Goal: Task Accomplishment & Management: Use online tool/utility

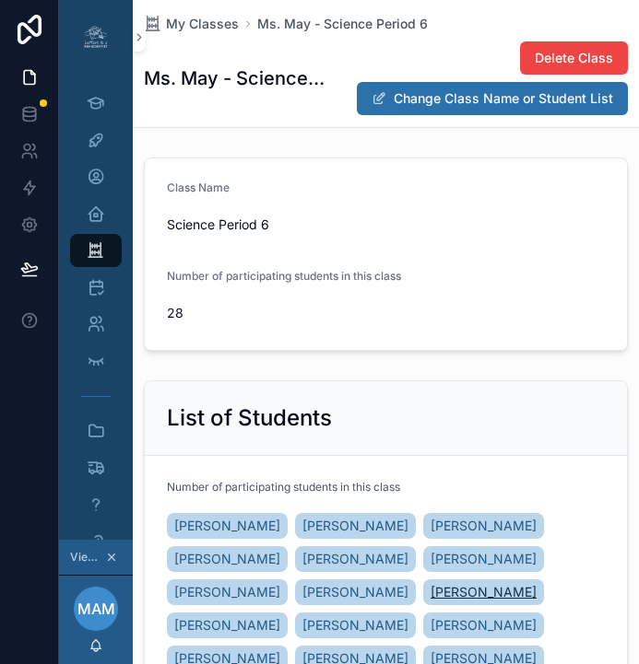
scroll to position [248, 0]
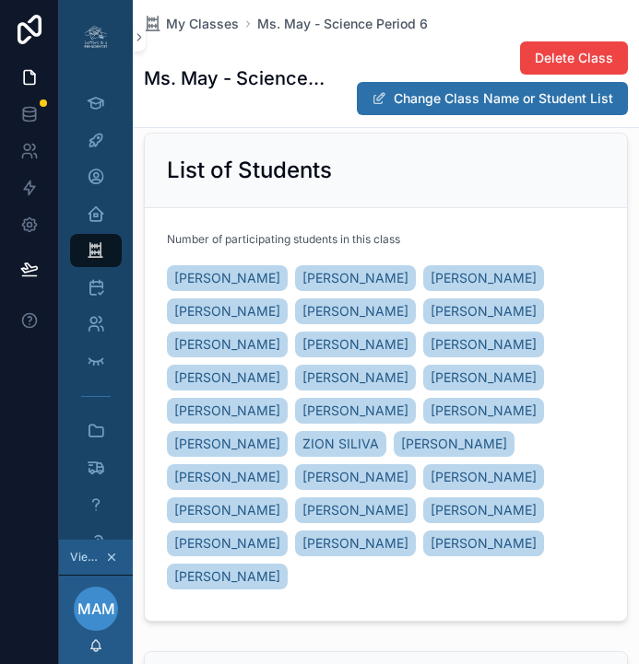
click at [114, 564] on icon "scrollable content" at bounding box center [111, 557] width 13 height 13
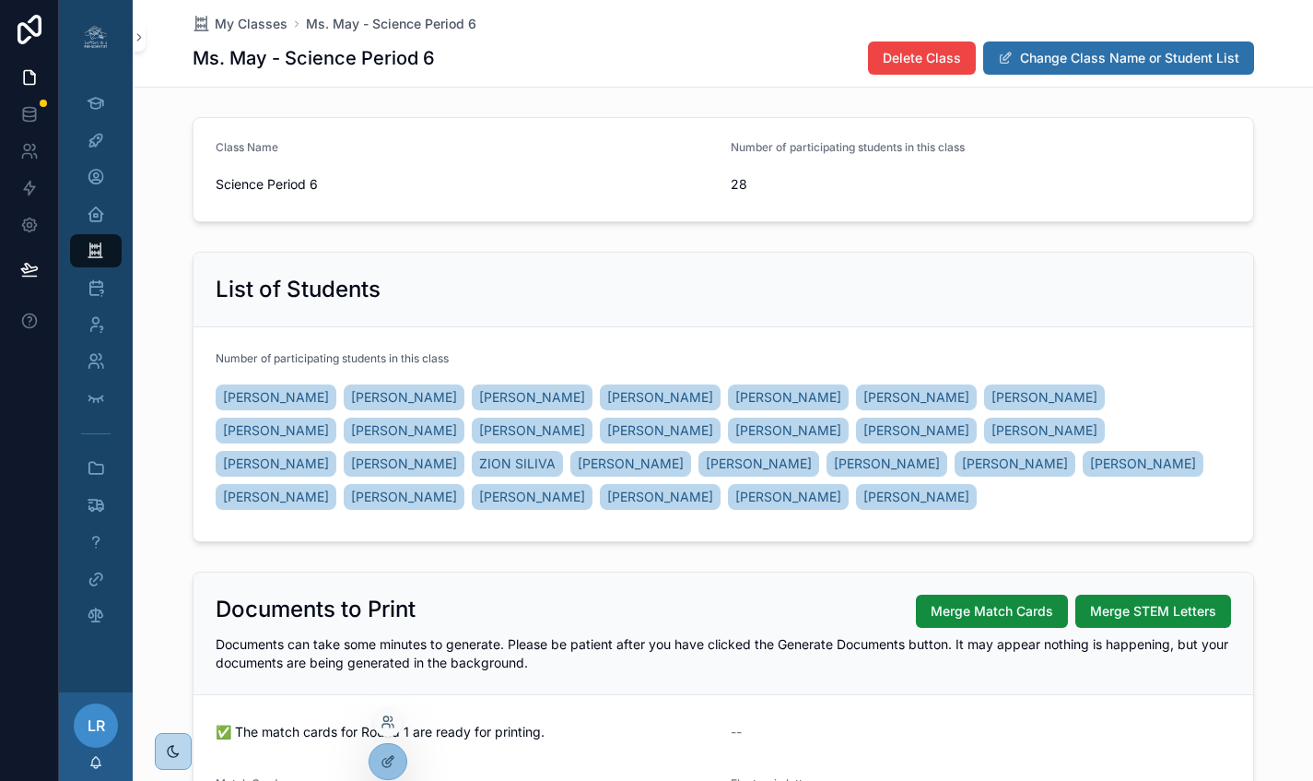
click at [391, 664] on div at bounding box center [387, 721] width 29 height 29
click at [389, 664] on icon at bounding box center [388, 721] width 15 height 15
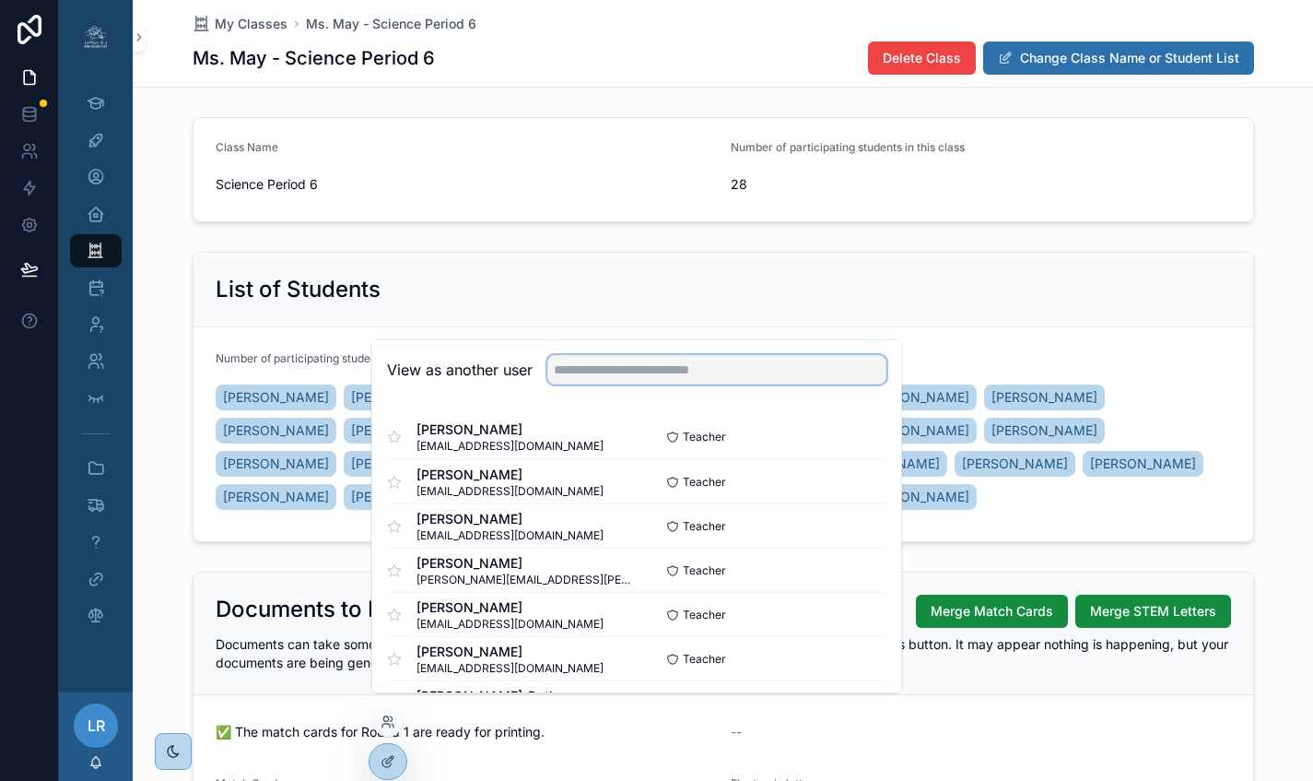
click at [620, 381] on input "text" at bounding box center [716, 369] width 339 height 29
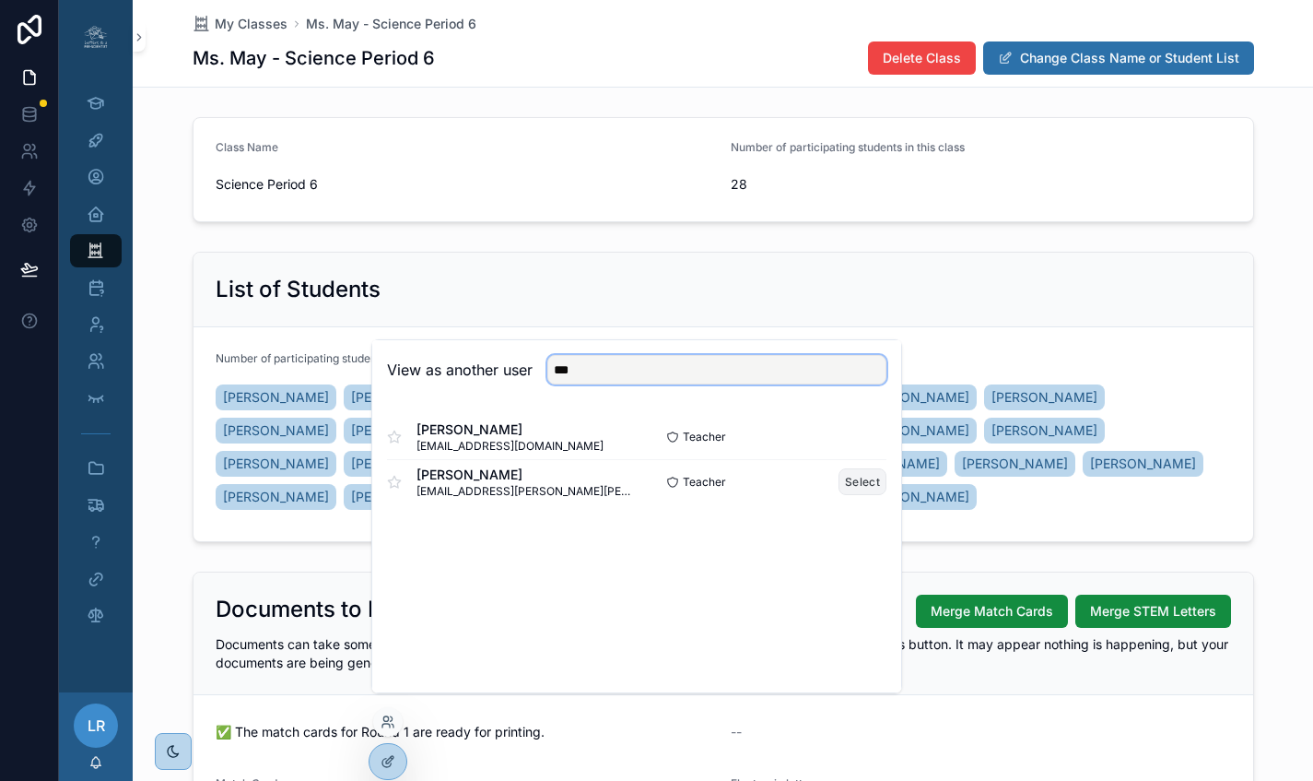
type input "***"
click at [638, 495] on button "Select" at bounding box center [863, 481] width 48 height 27
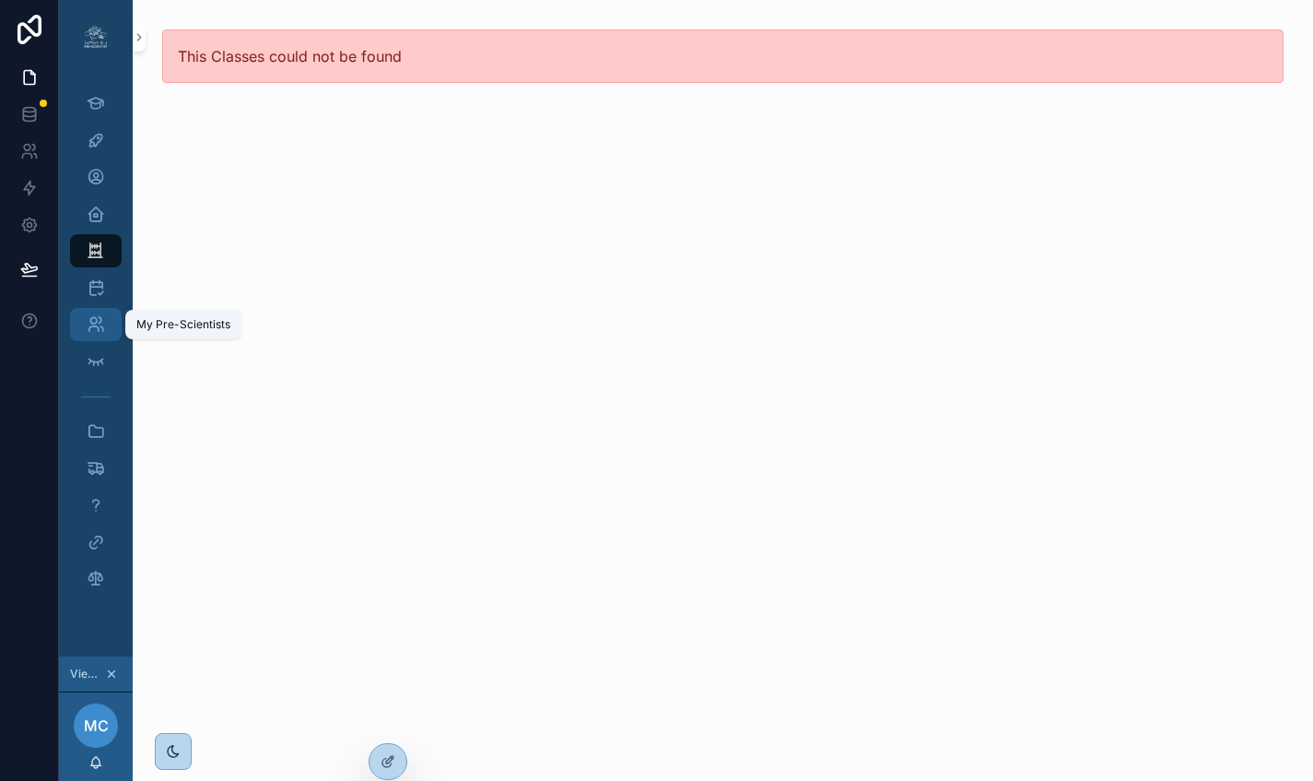
click at [94, 321] on icon "scrollable content" at bounding box center [96, 324] width 18 height 18
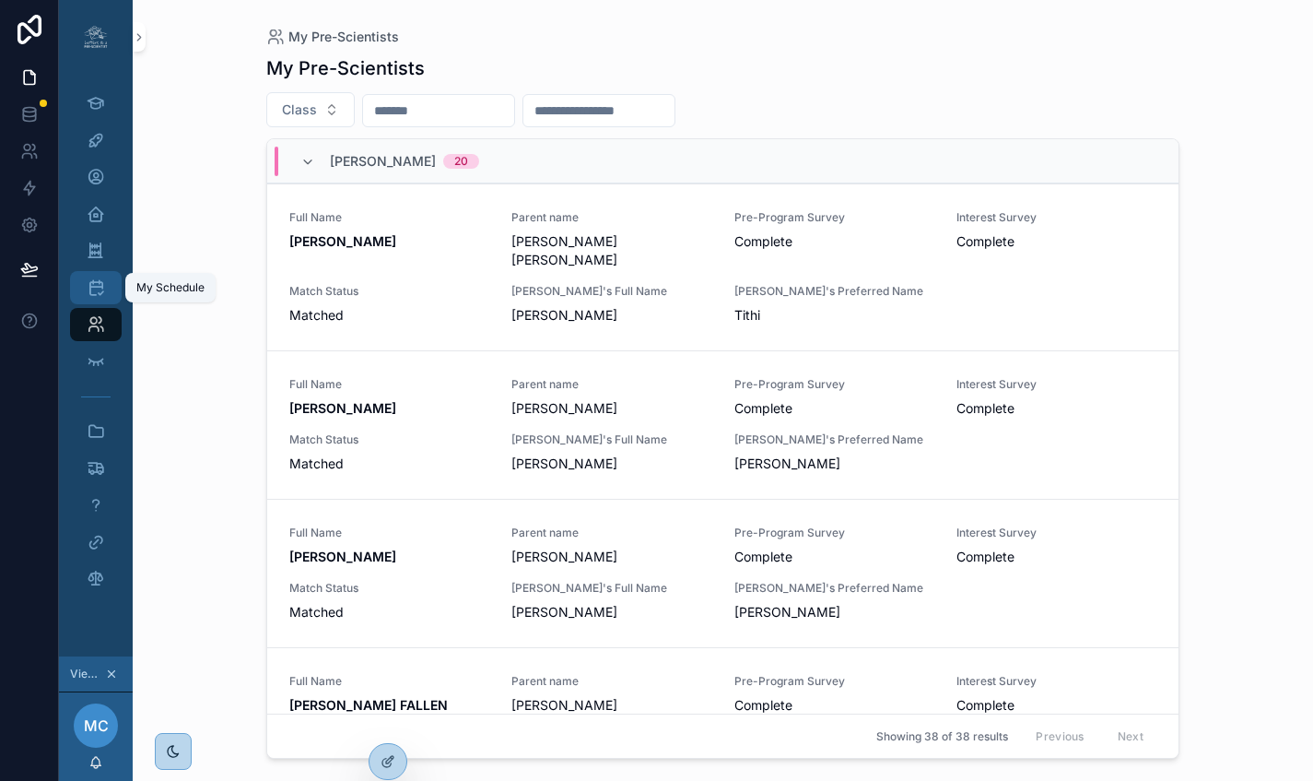
click at [100, 278] on icon "scrollable content" at bounding box center [96, 287] width 18 height 18
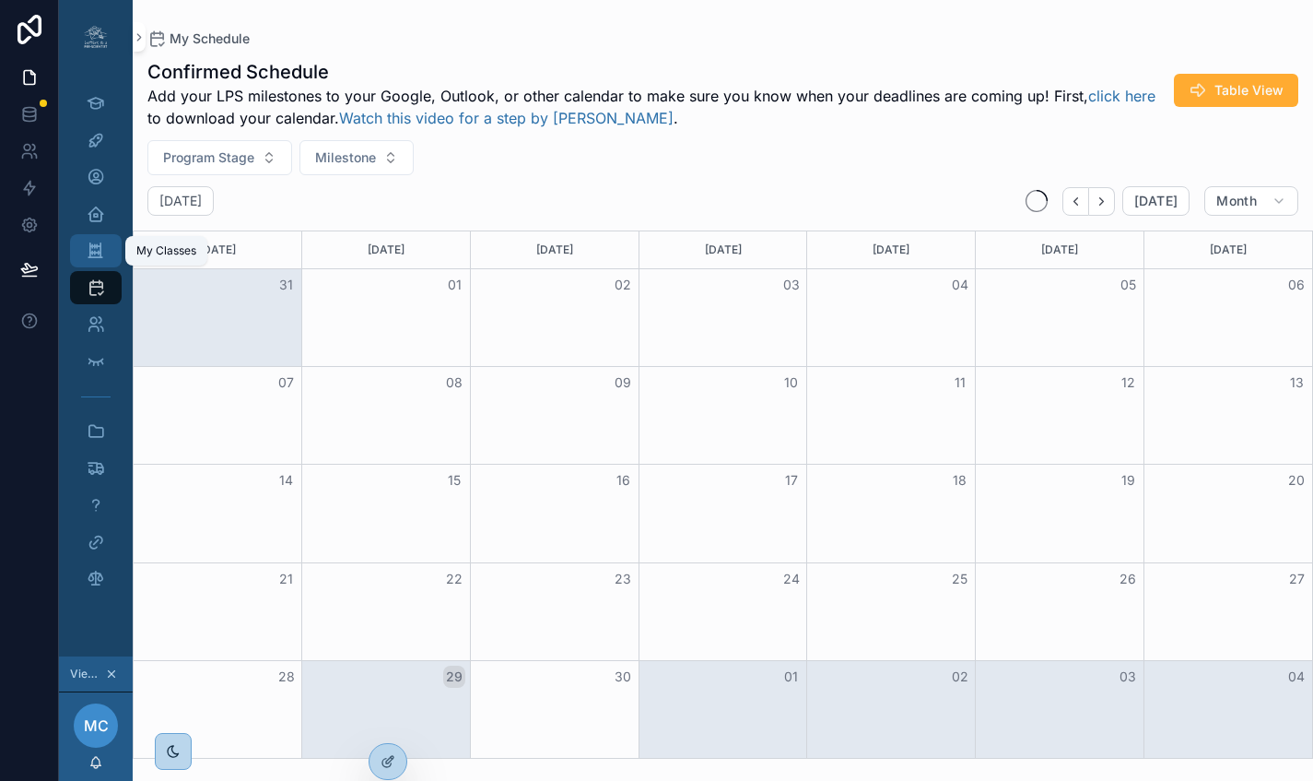
click at [97, 241] on icon "scrollable content" at bounding box center [96, 250] width 18 height 18
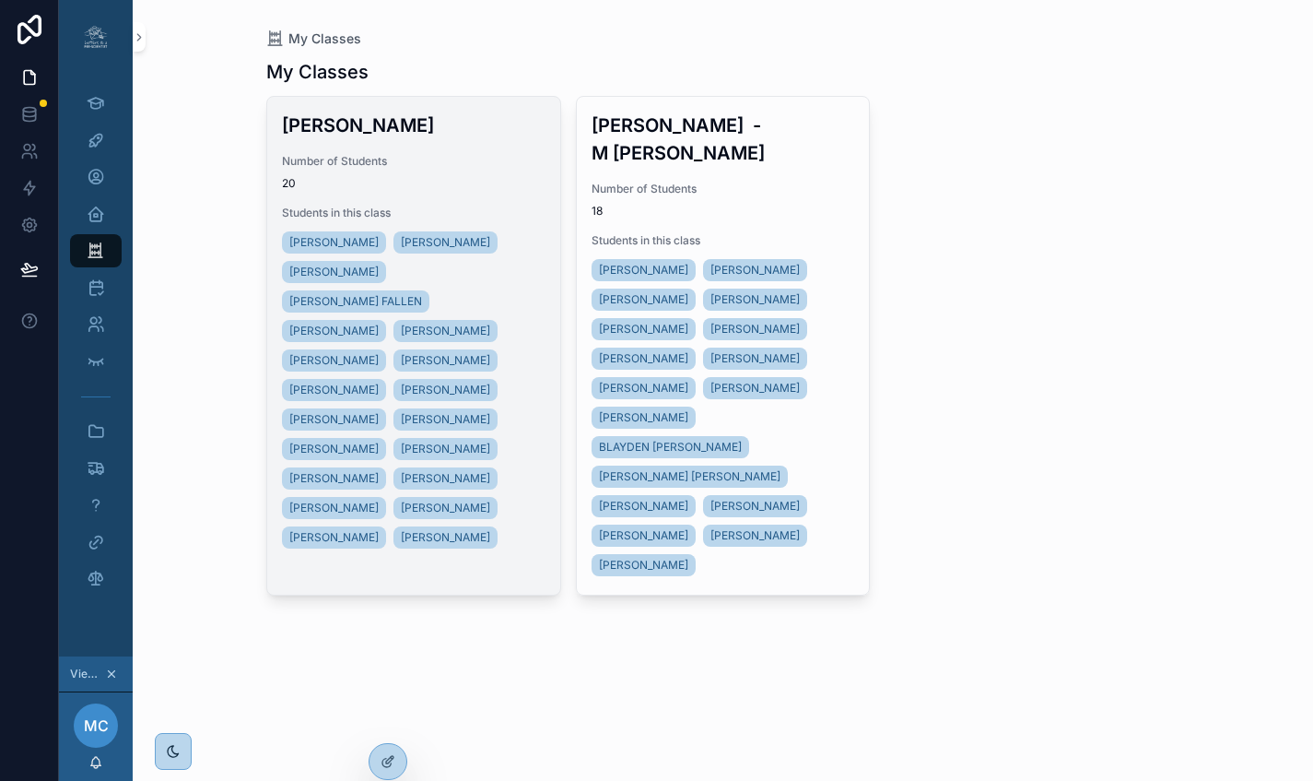
click at [477, 180] on span "20" at bounding box center [414, 183] width 264 height 15
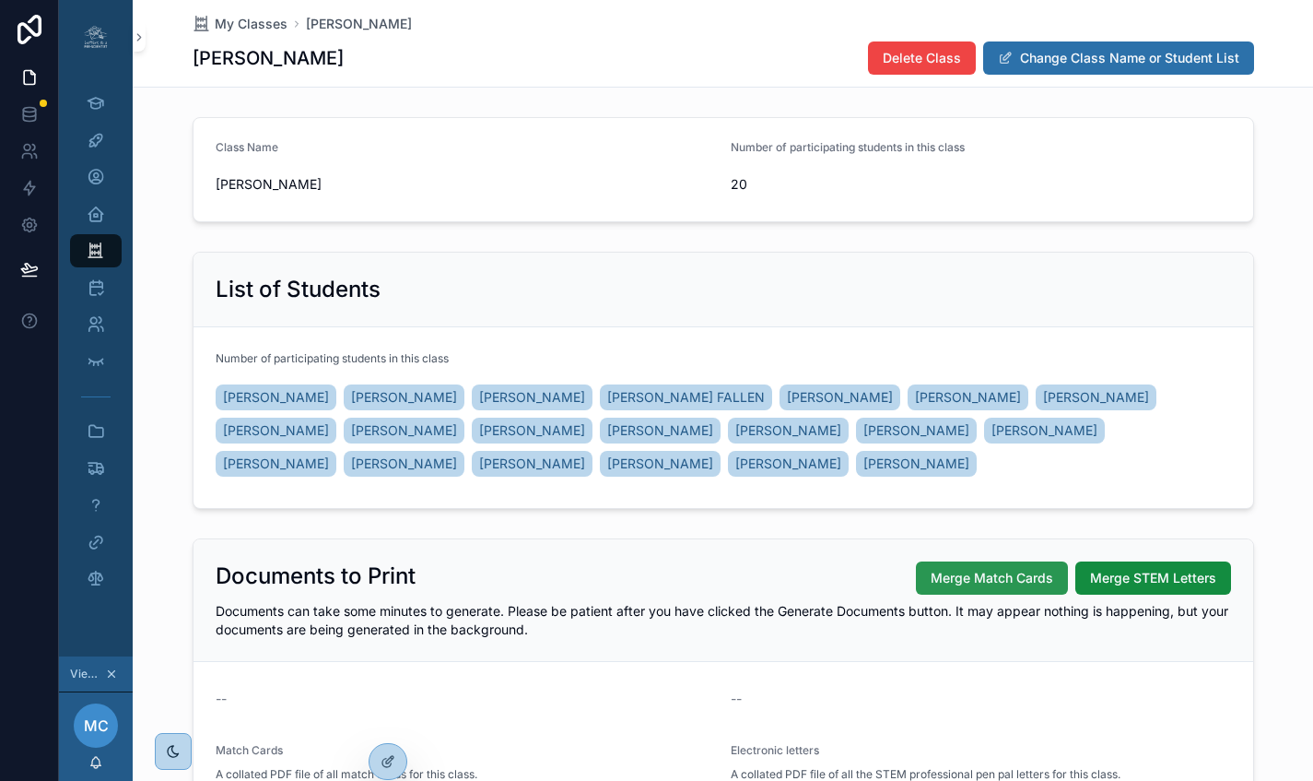
click at [997, 574] on span "Merge Match Cards" at bounding box center [992, 578] width 123 height 18
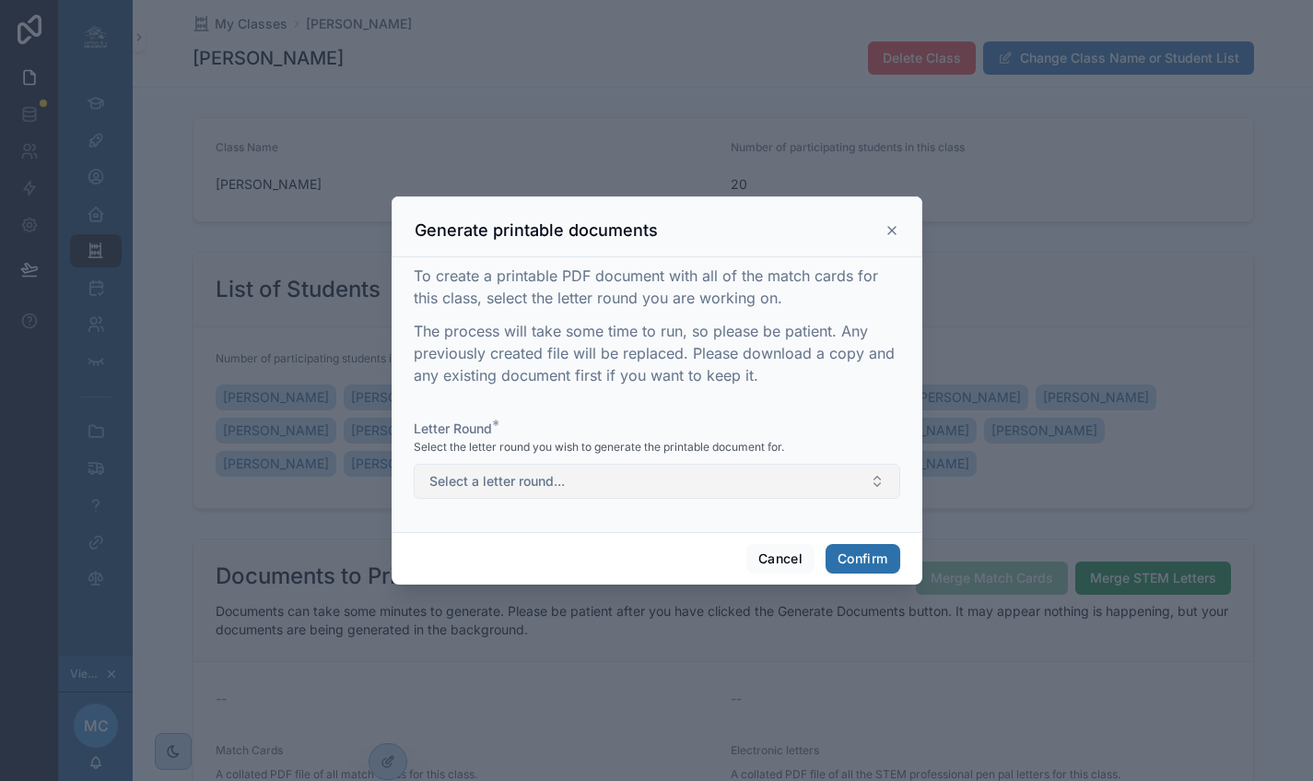
click at [806, 491] on button "Select a letter round..." at bounding box center [657, 481] width 487 height 35
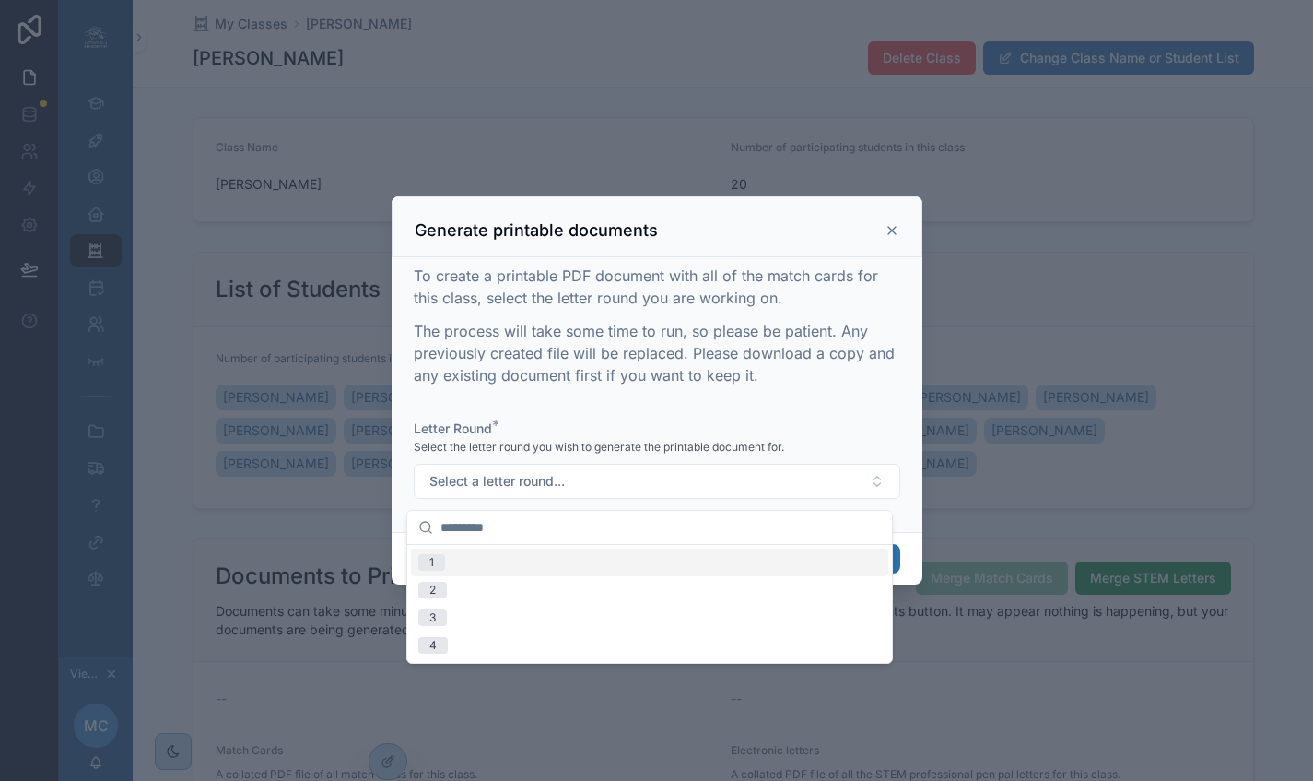
click at [679, 568] on div "1" at bounding box center [649, 562] width 477 height 28
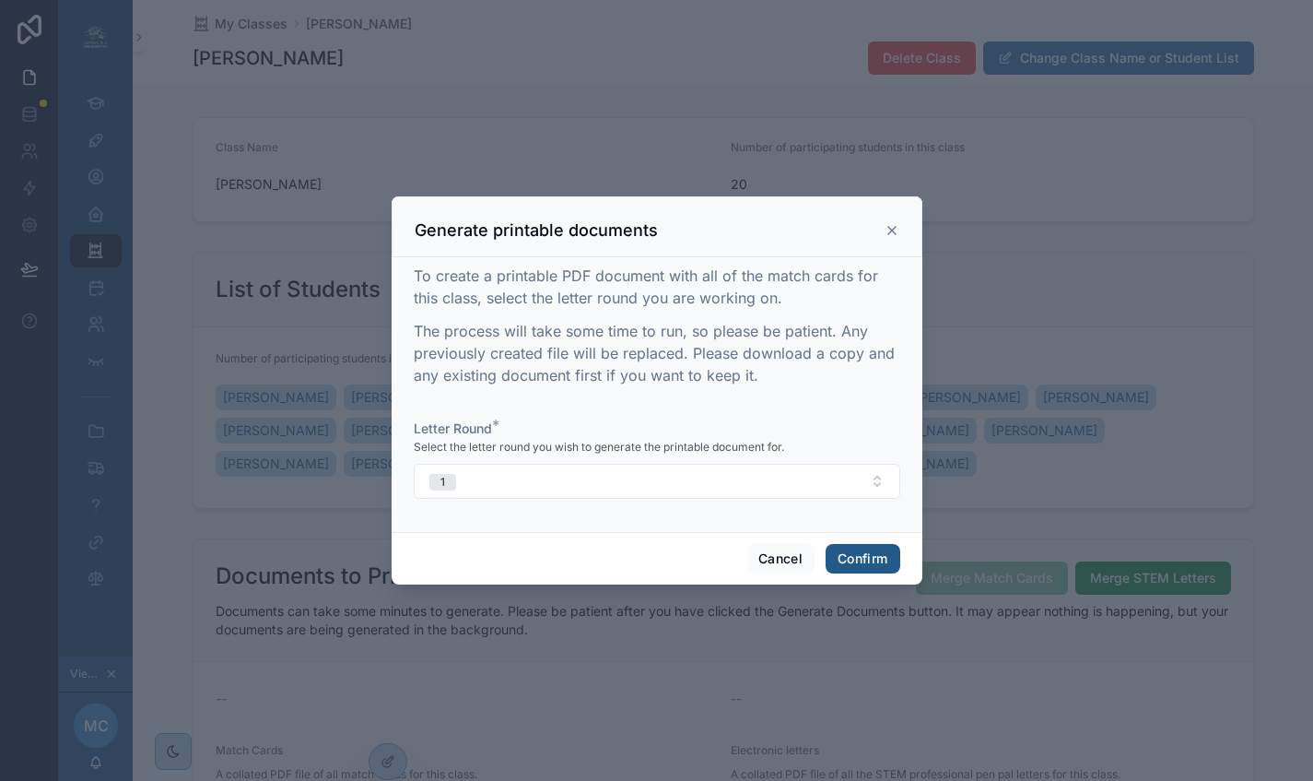
click at [857, 573] on button "Confirm" at bounding box center [863, 558] width 74 height 29
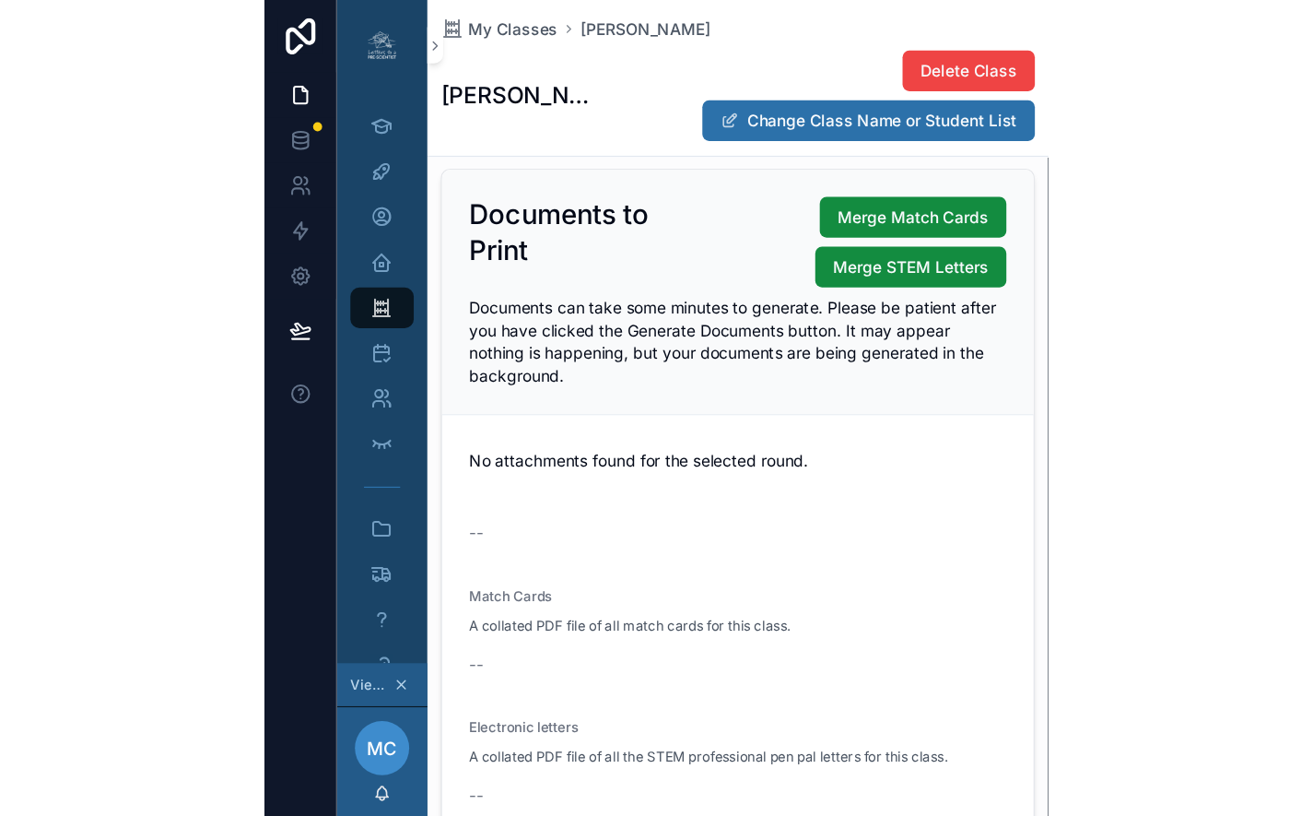
scroll to position [579, 0]
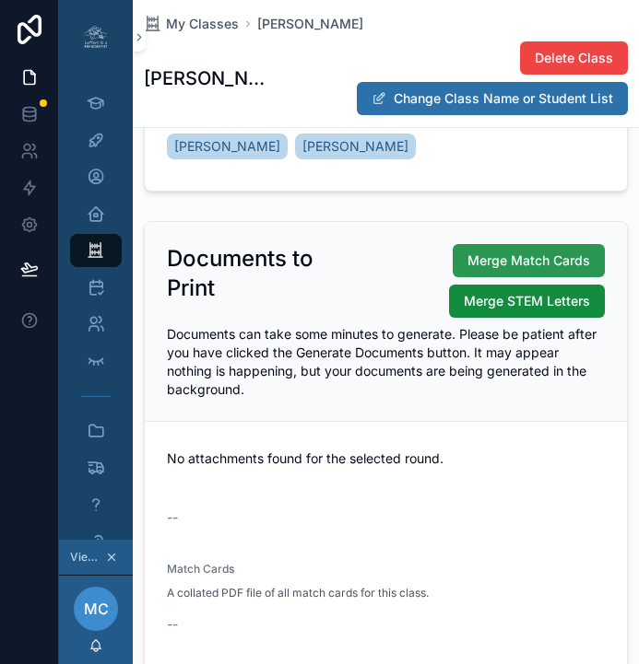
click at [510, 263] on span "Merge Match Cards" at bounding box center [528, 261] width 123 height 18
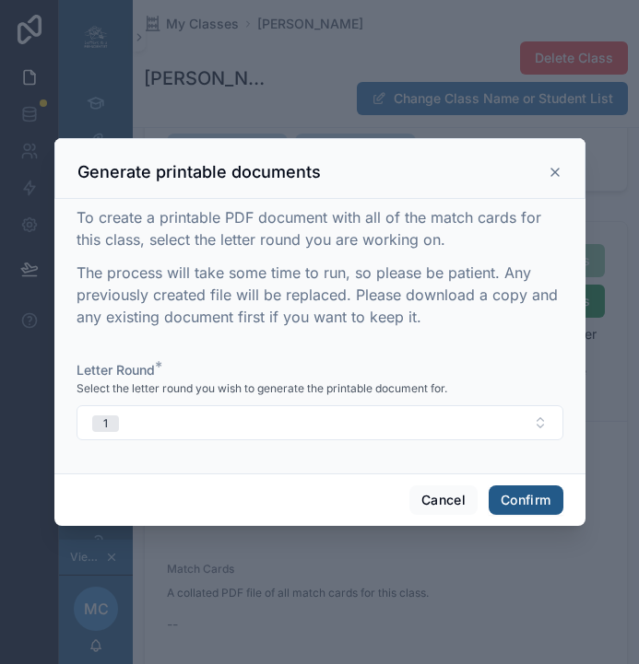
click at [525, 501] on button "Confirm" at bounding box center [525, 500] width 74 height 29
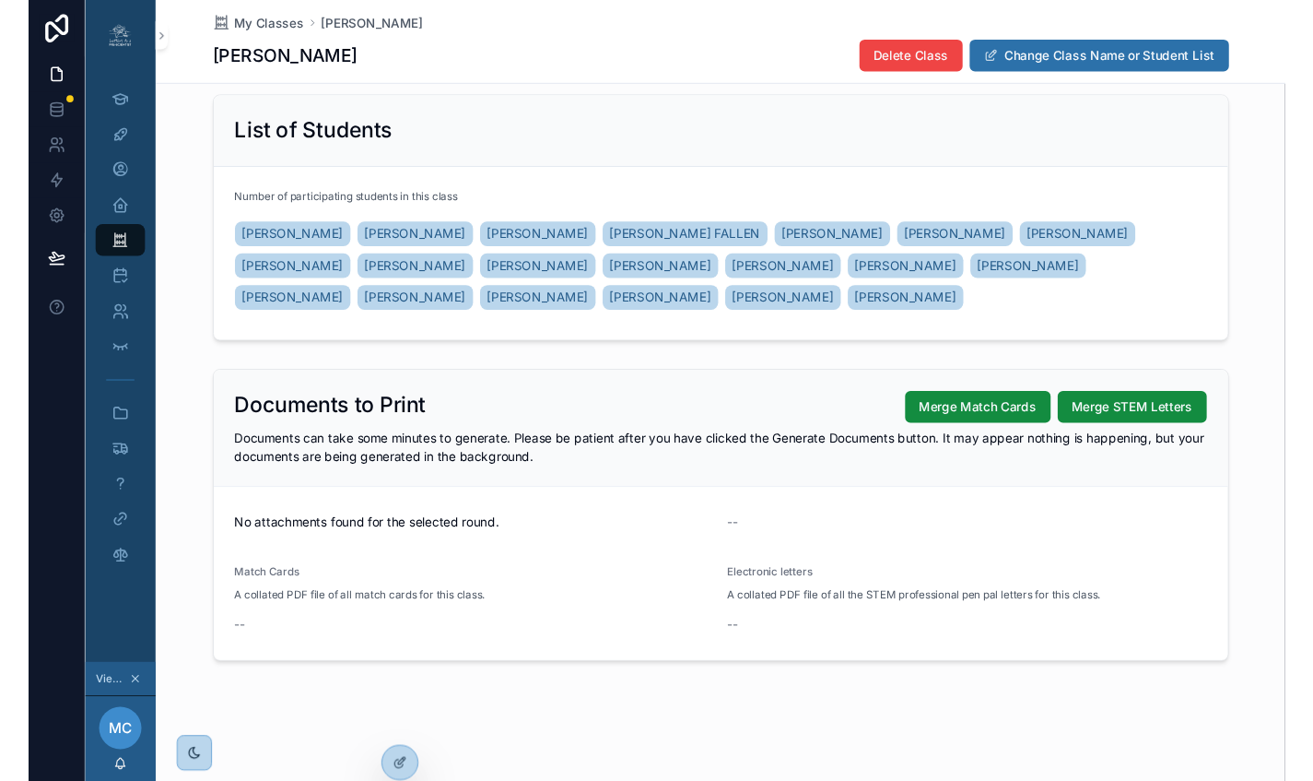
scroll to position [174, 0]
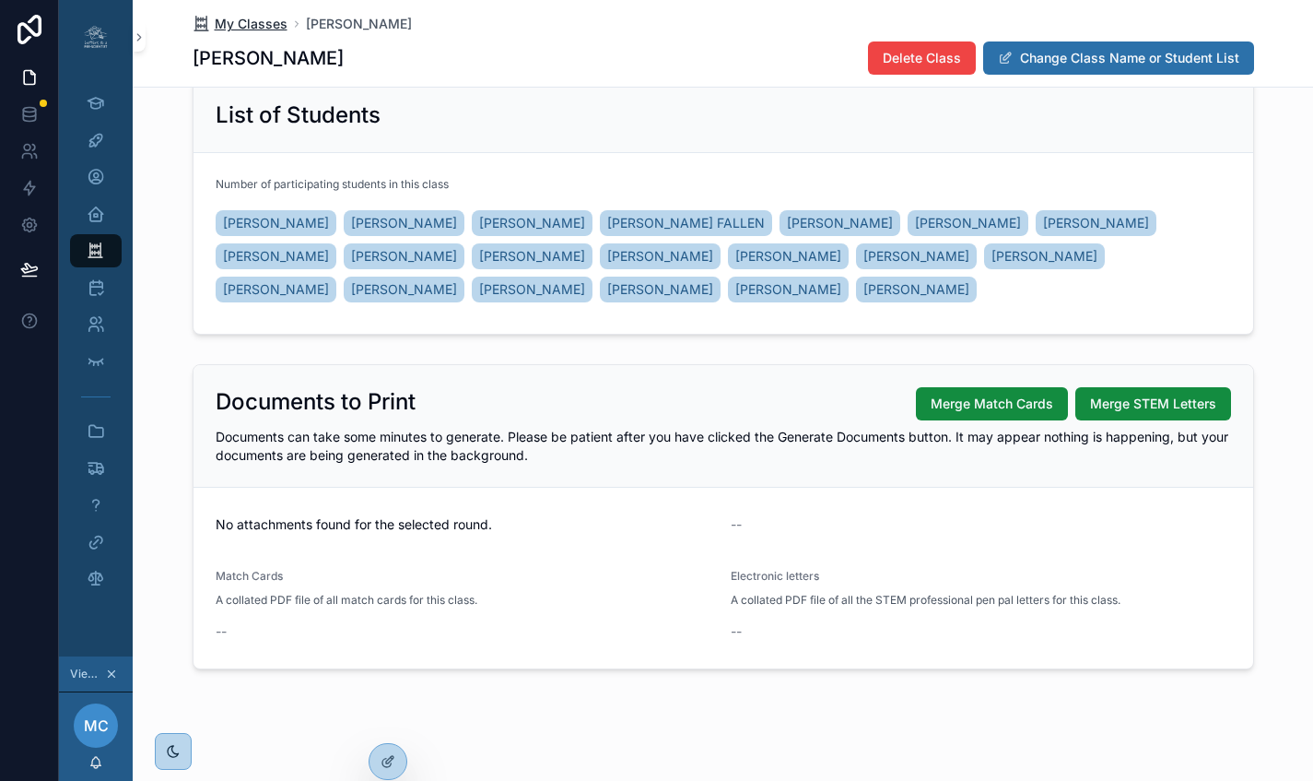
click at [260, 20] on span "My Classes" at bounding box center [251, 24] width 73 height 18
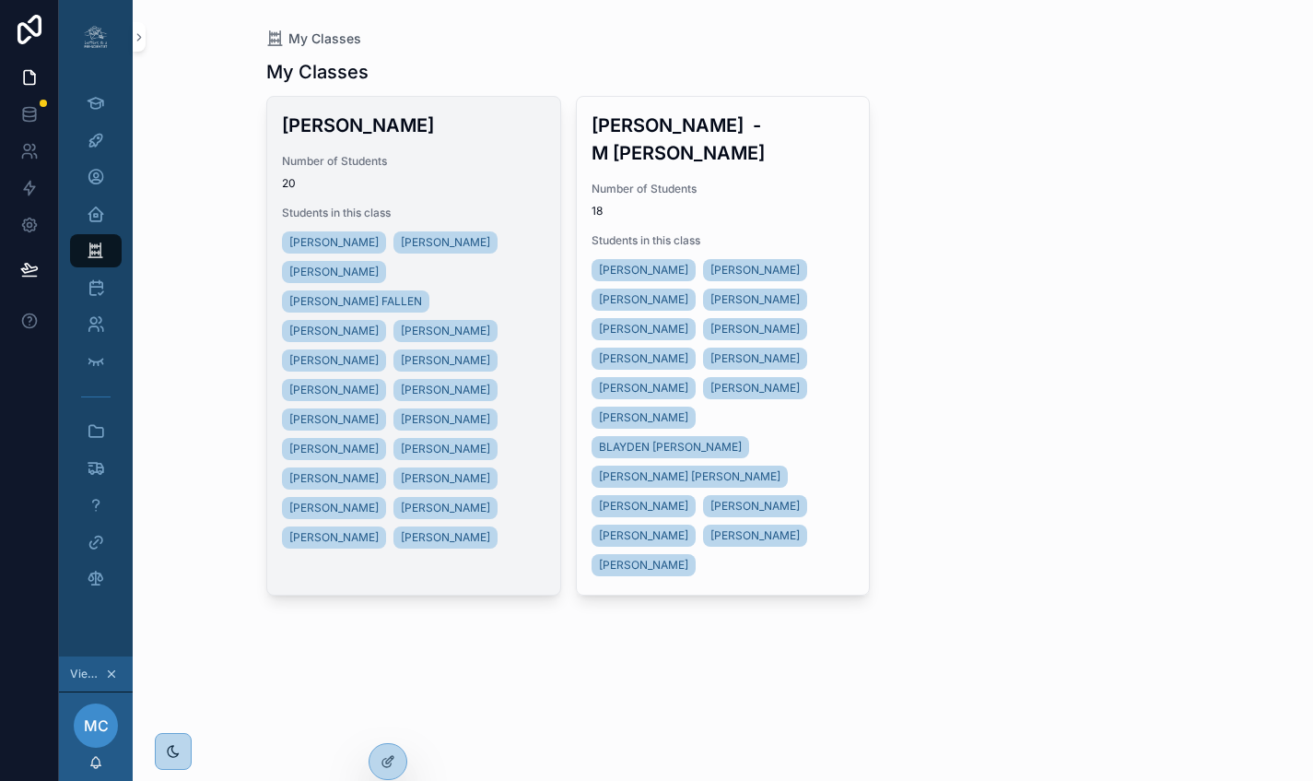
click at [475, 189] on span "20" at bounding box center [414, 183] width 264 height 15
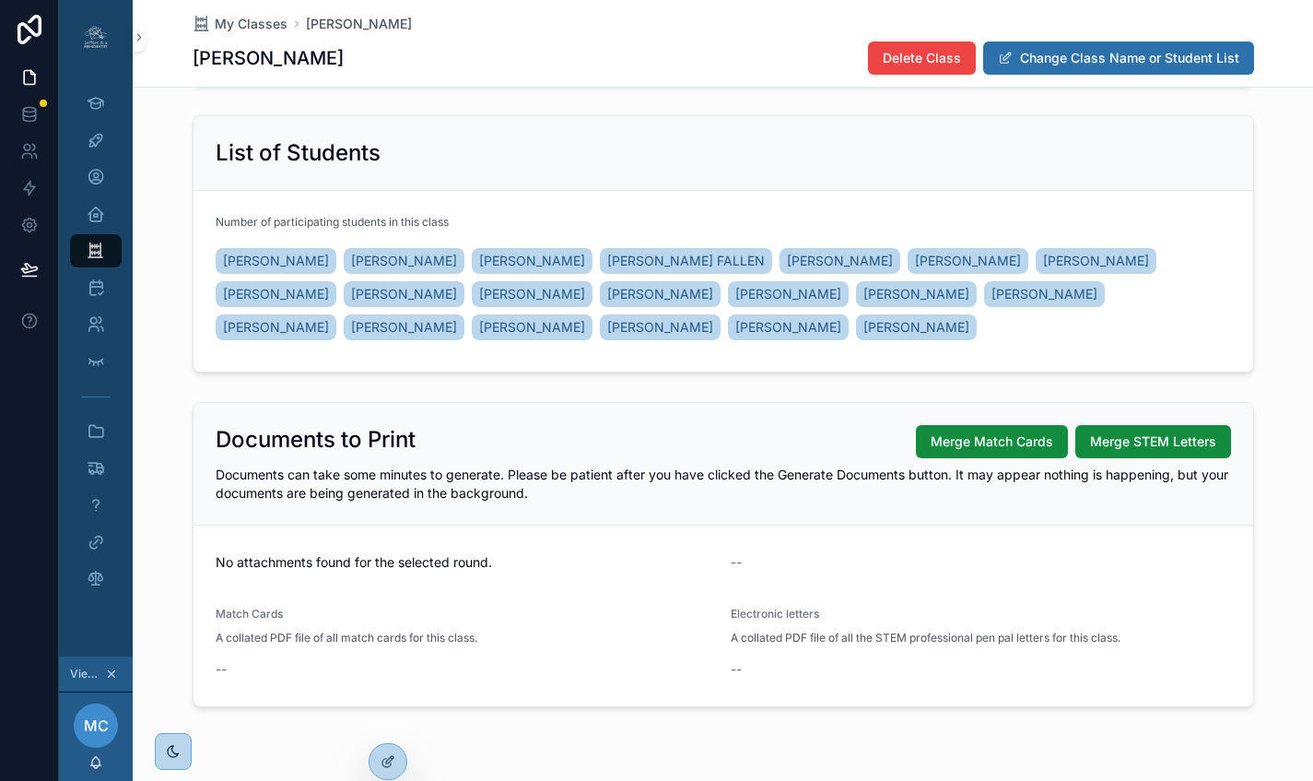
scroll to position [174, 0]
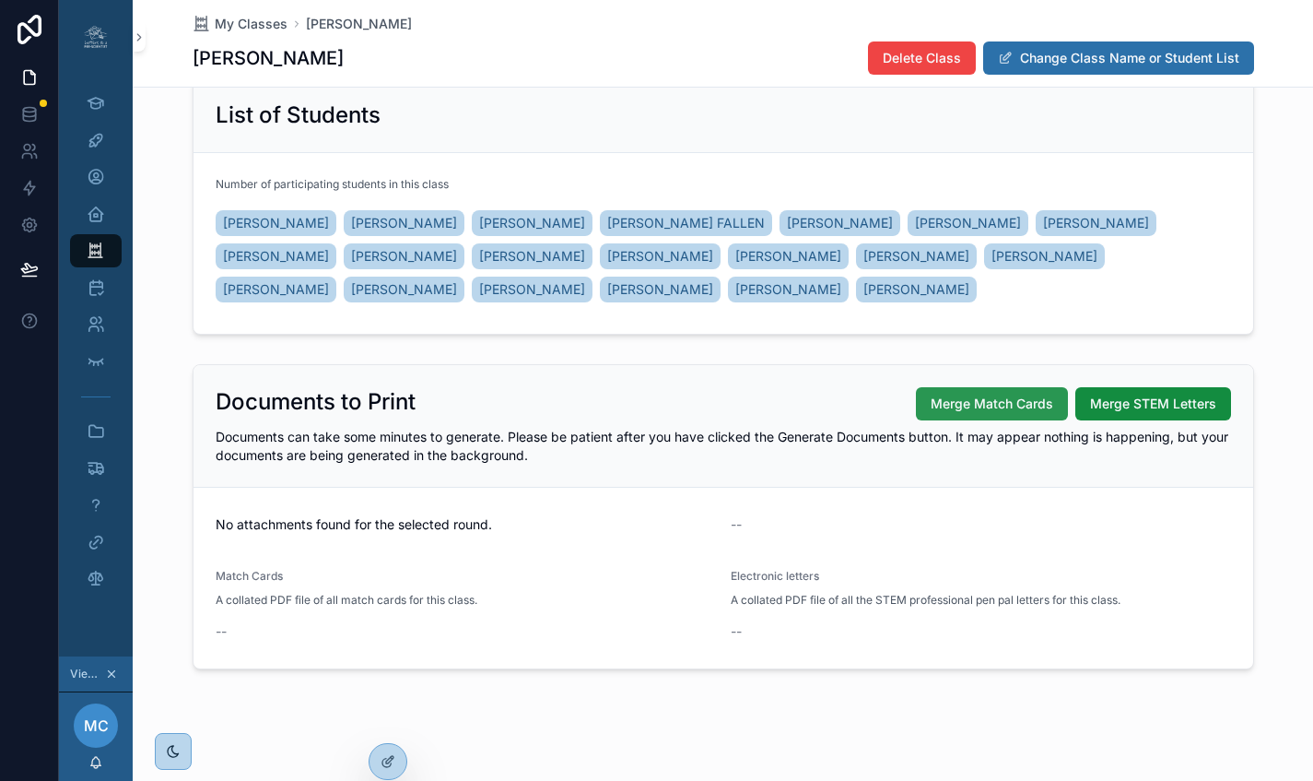
click at [1005, 406] on span "Merge Match Cards" at bounding box center [992, 403] width 123 height 18
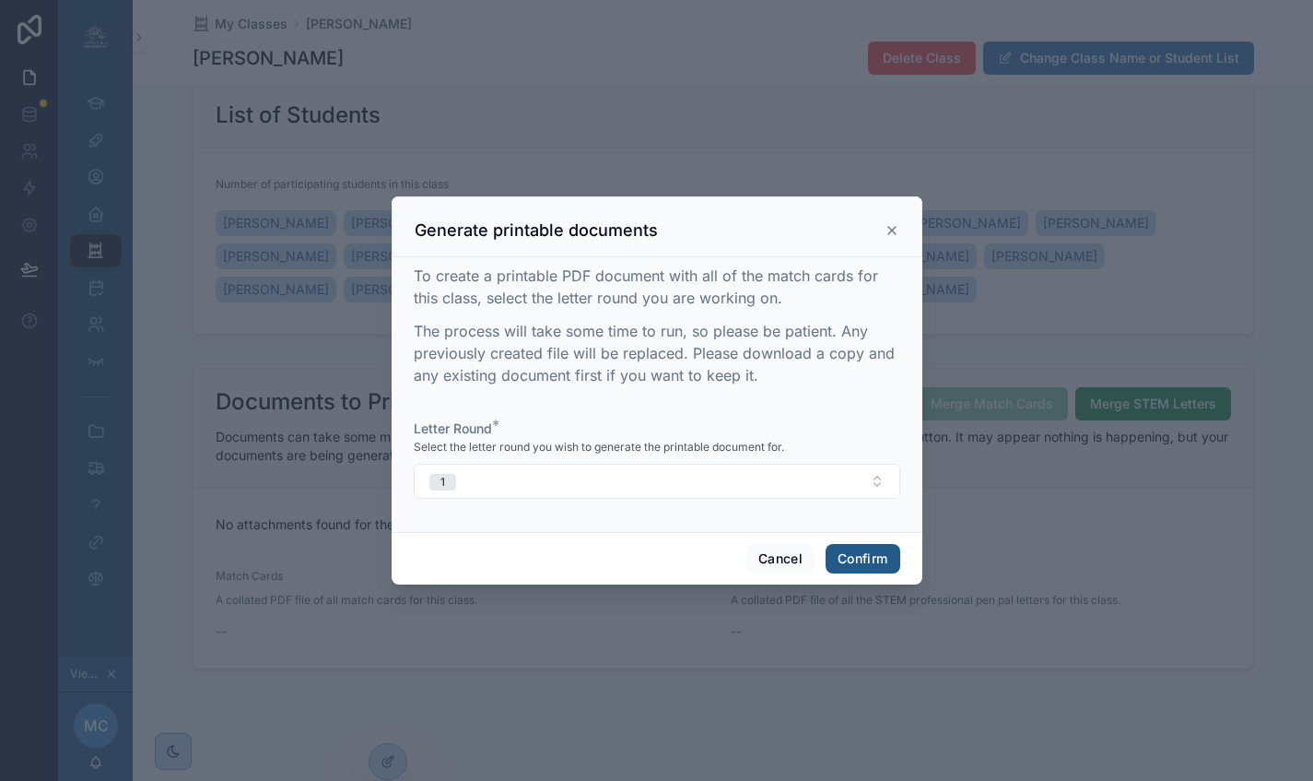
click at [870, 567] on button "Confirm" at bounding box center [863, 558] width 74 height 29
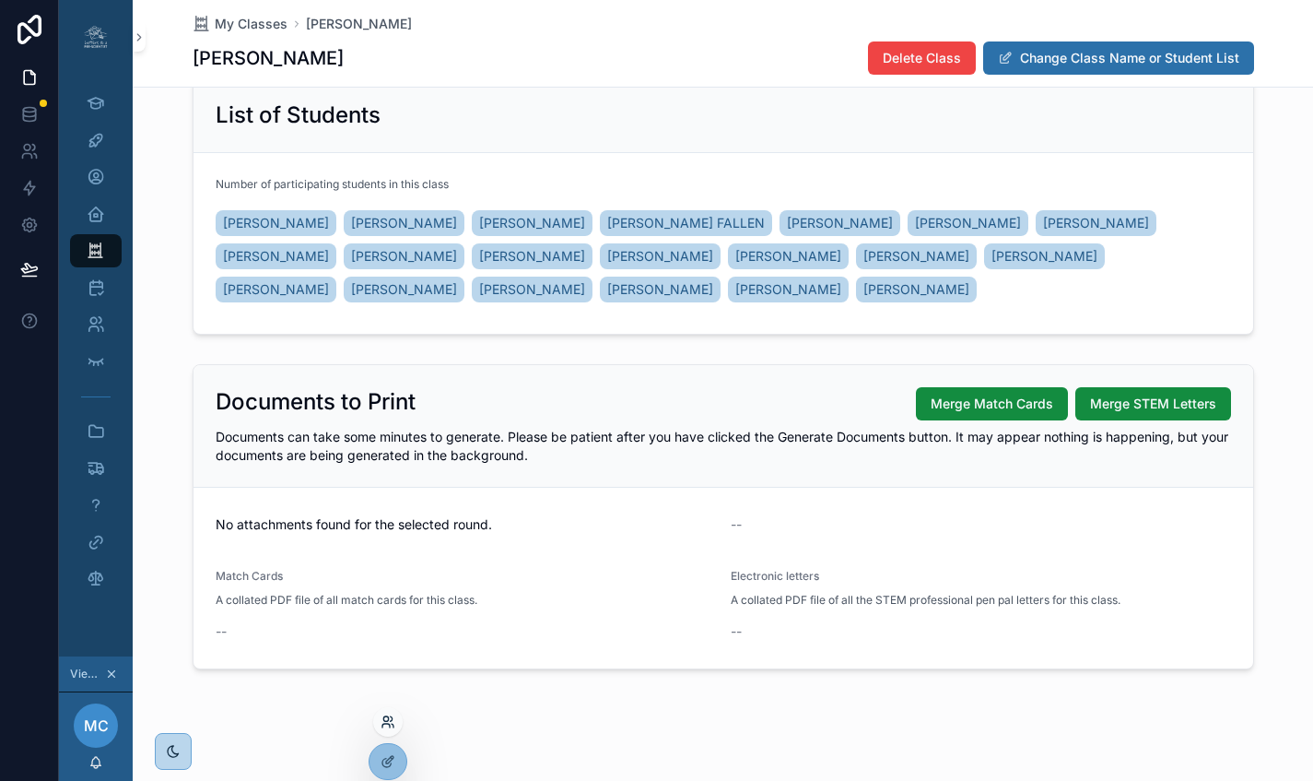
click at [389, 715] on icon at bounding box center [388, 721] width 15 height 15
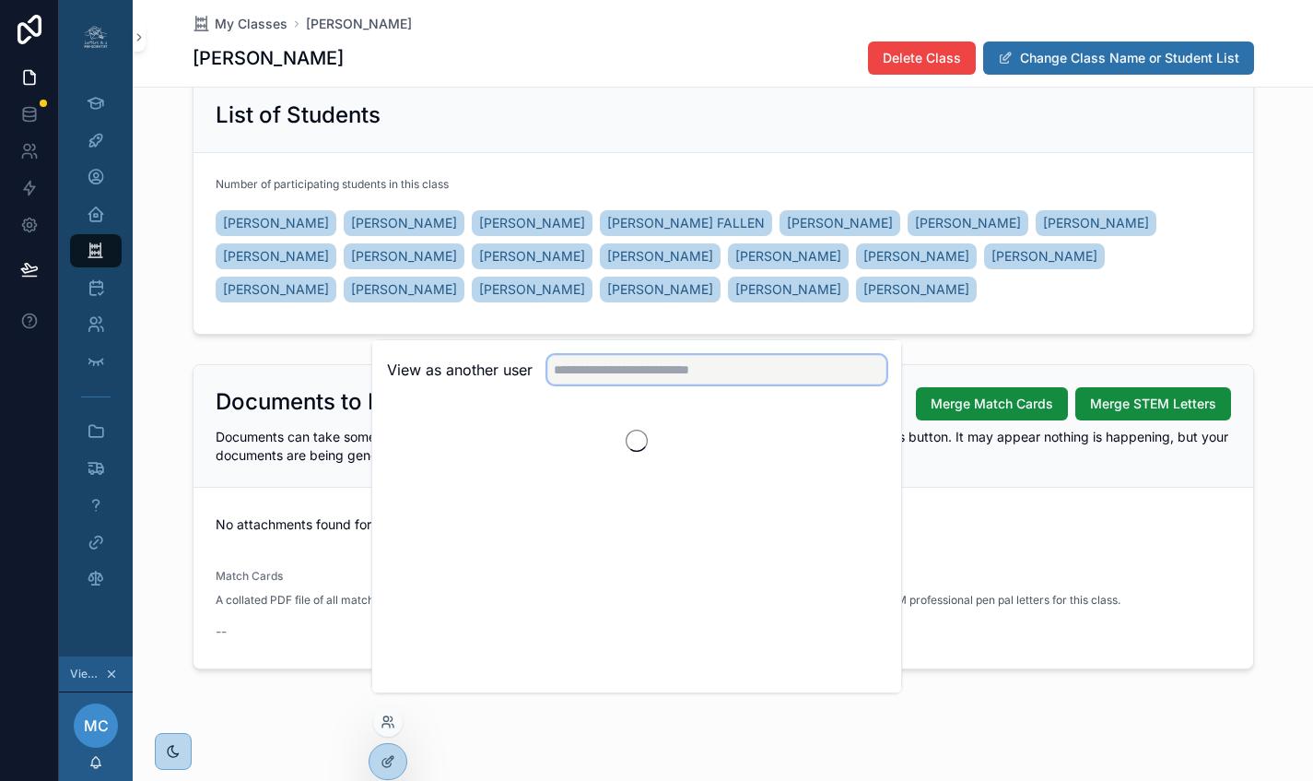
click at [638, 384] on input "text" at bounding box center [716, 369] width 339 height 29
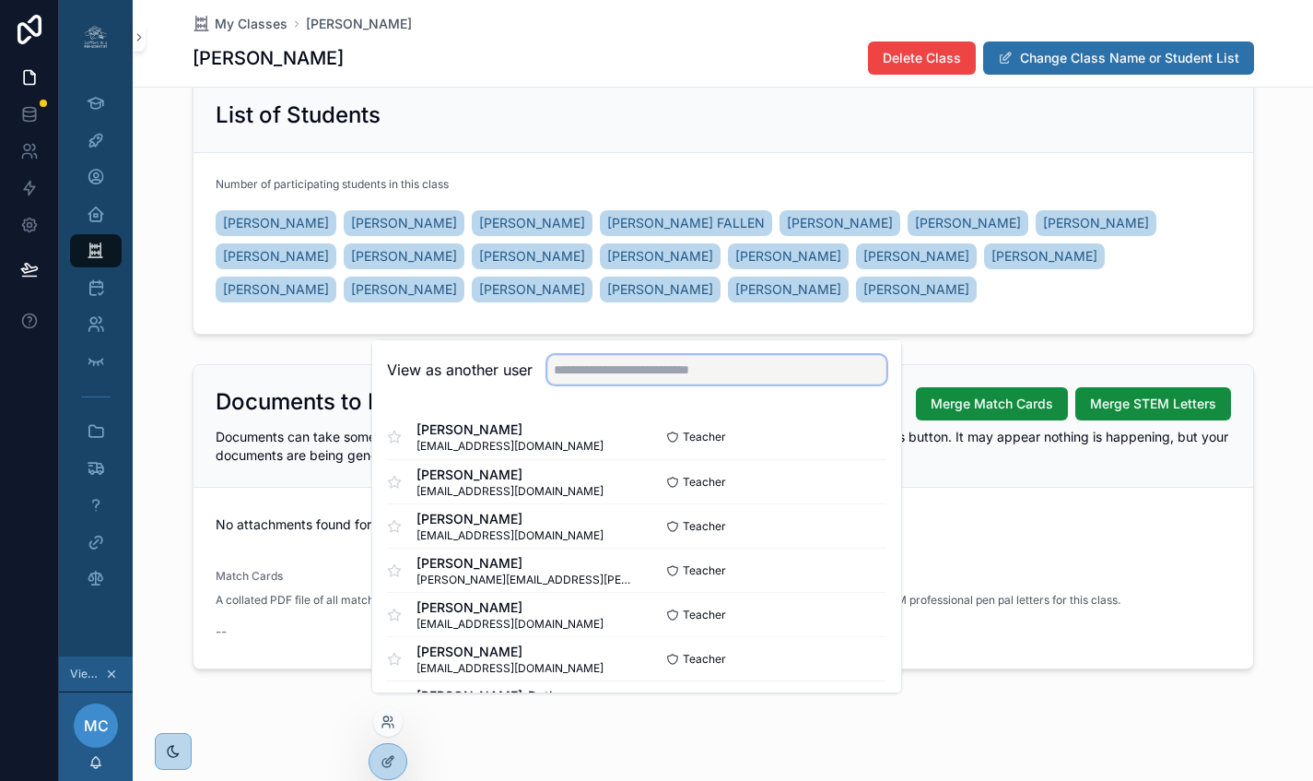
click at [741, 384] on input "text" at bounding box center [716, 369] width 339 height 29
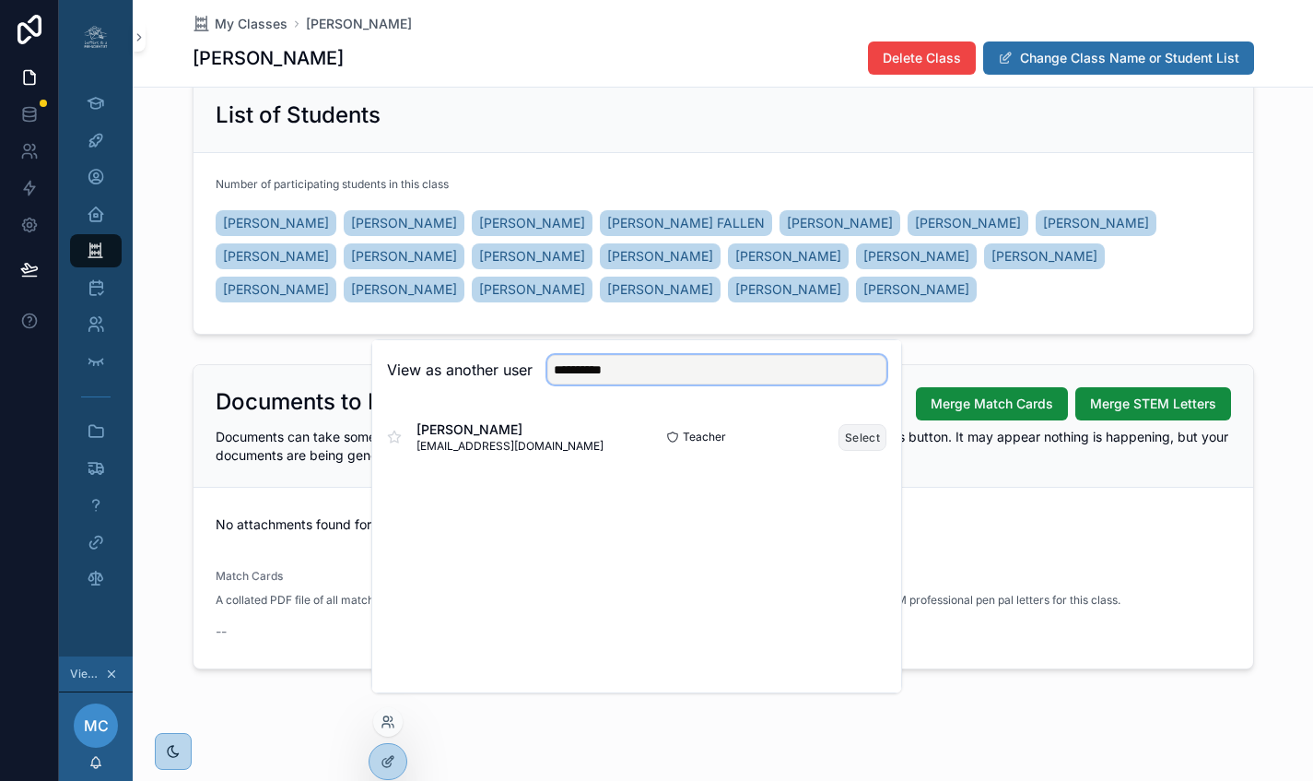
type input "**********"
click at [863, 451] on button "Select" at bounding box center [863, 437] width 48 height 27
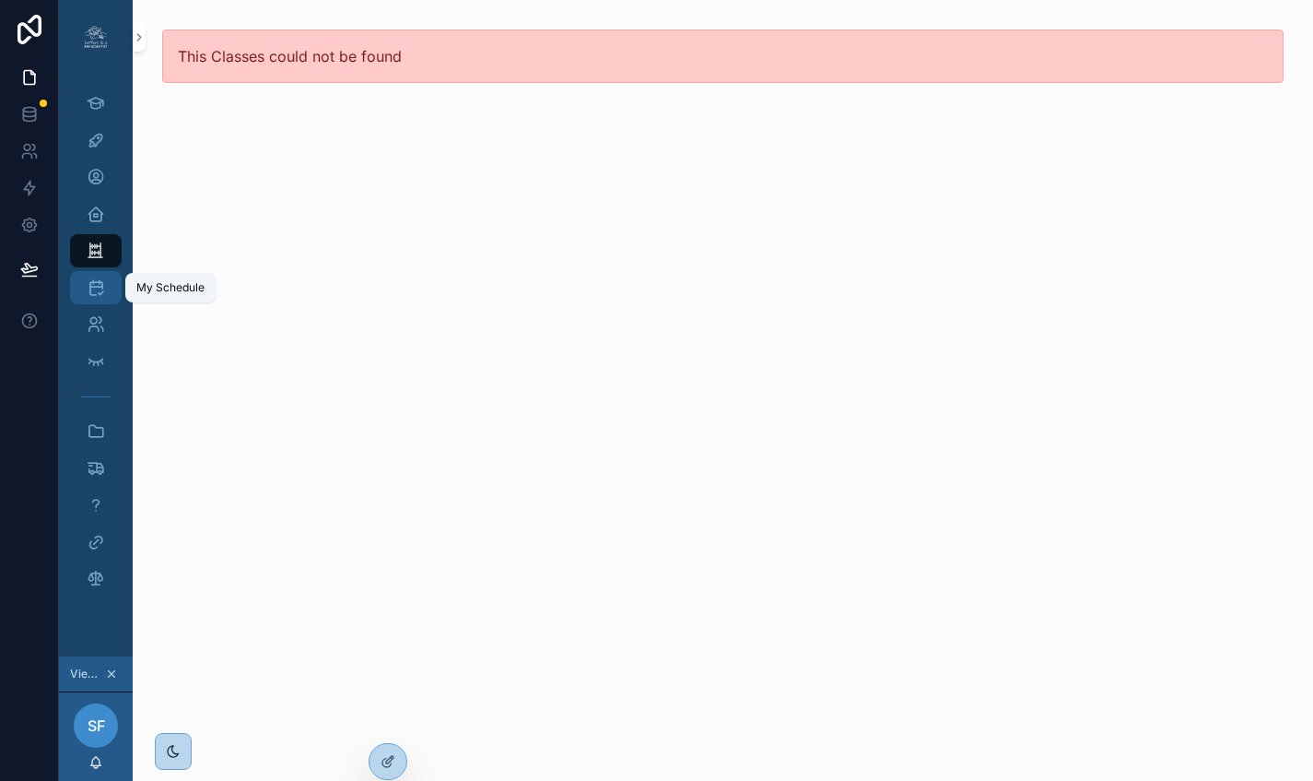
click at [95, 286] on icon "scrollable content" at bounding box center [96, 287] width 18 height 18
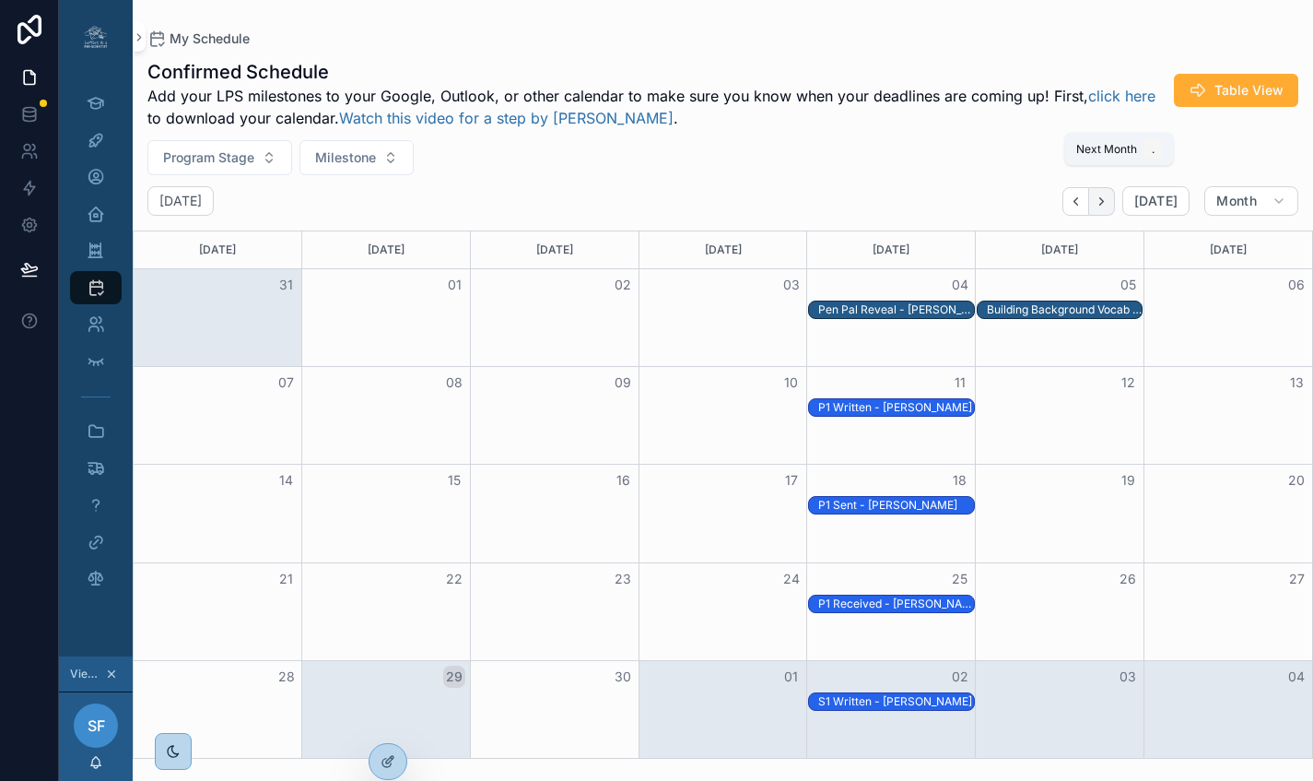
click at [1109, 205] on icon "Next" at bounding box center [1102, 201] width 14 height 14
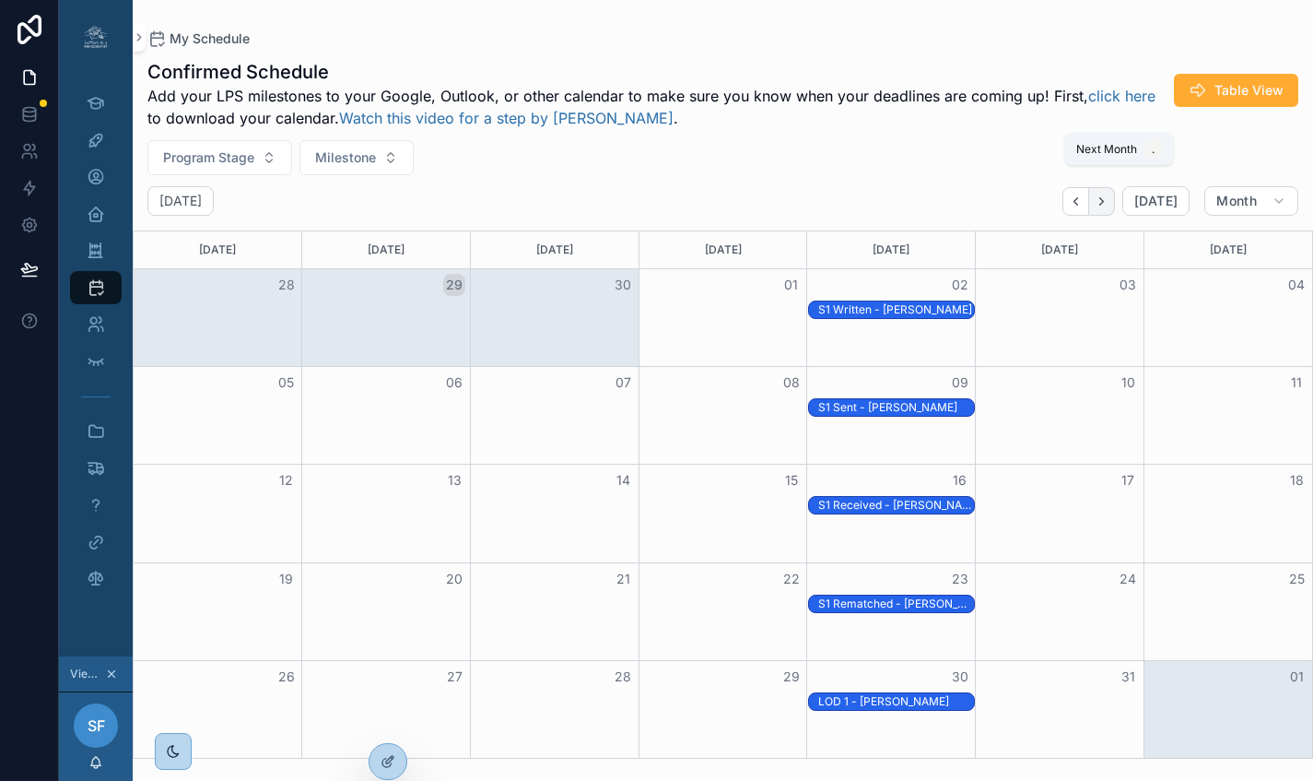
click at [1109, 206] on icon "Next" at bounding box center [1102, 201] width 14 height 14
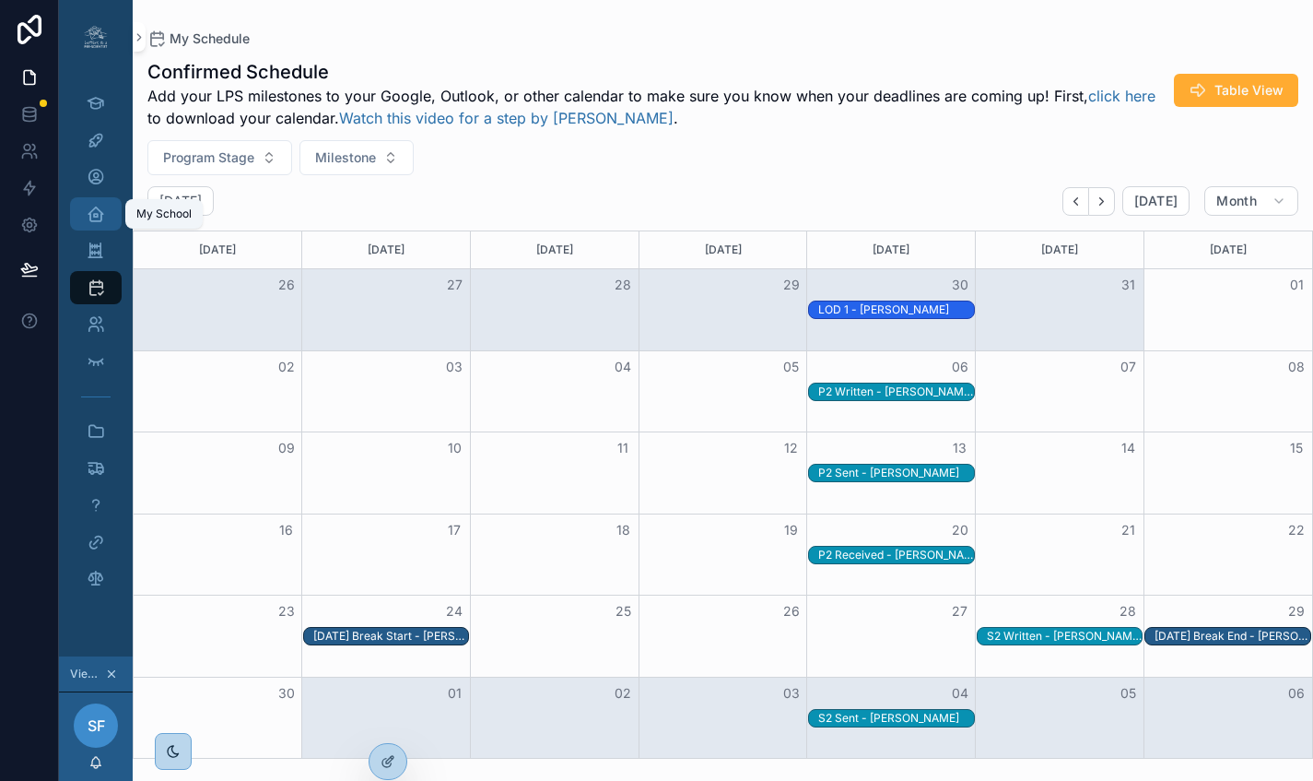
click at [99, 206] on icon "scrollable content" at bounding box center [96, 214] width 18 height 18
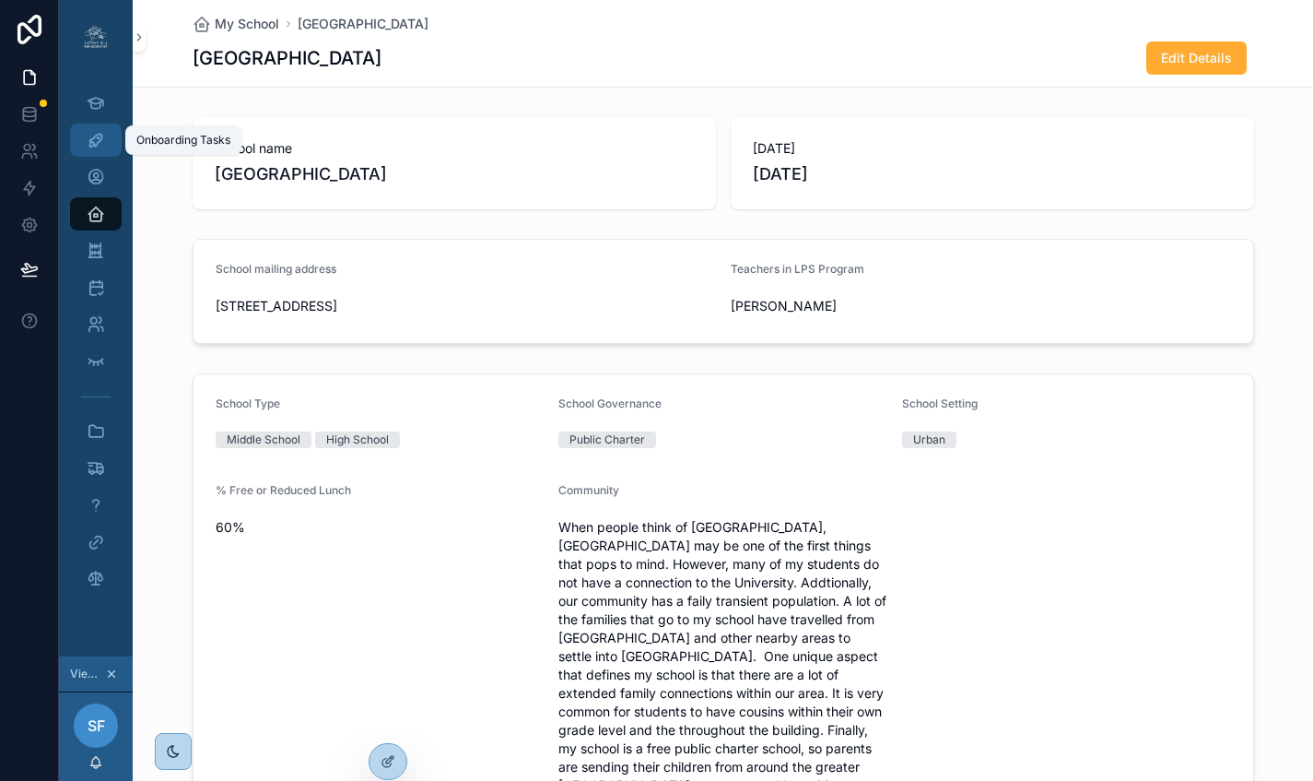
click at [104, 136] on icon "scrollable content" at bounding box center [96, 140] width 18 height 18
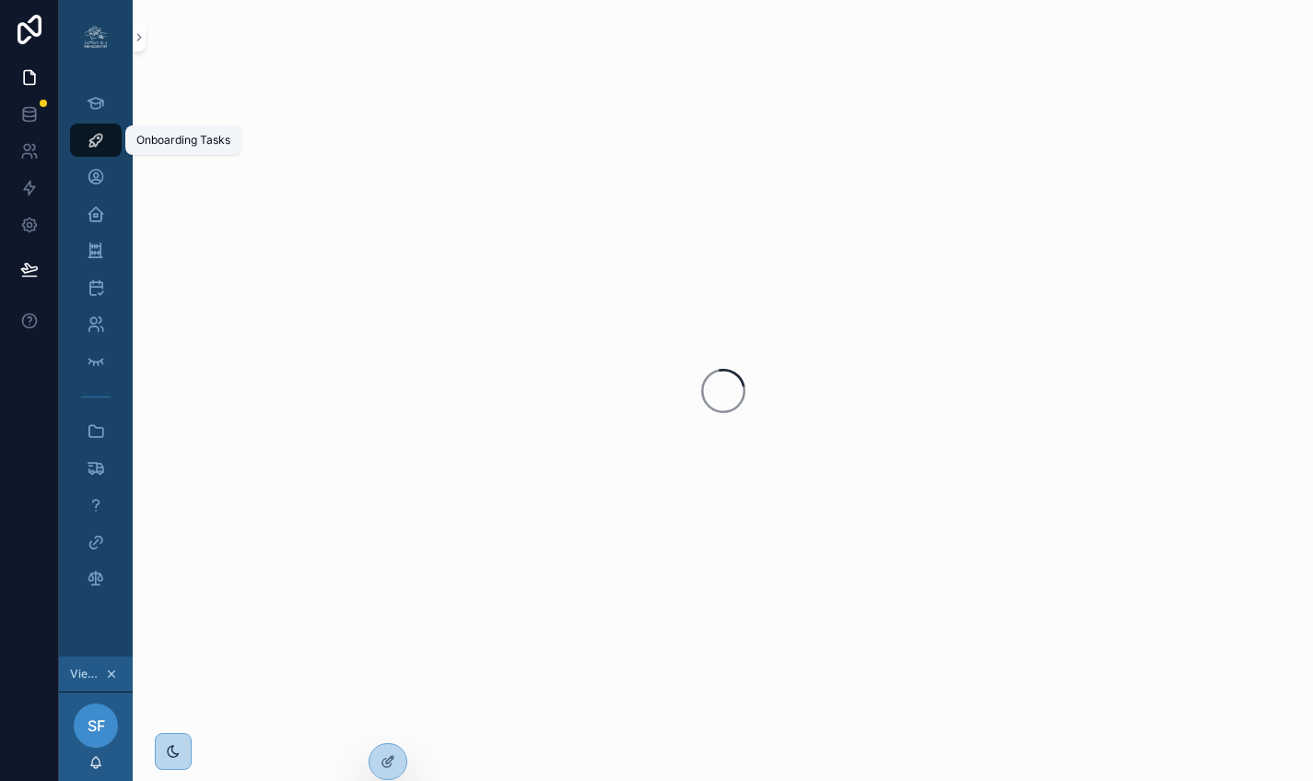
click at [104, 136] on icon "scrollable content" at bounding box center [96, 140] width 18 height 18
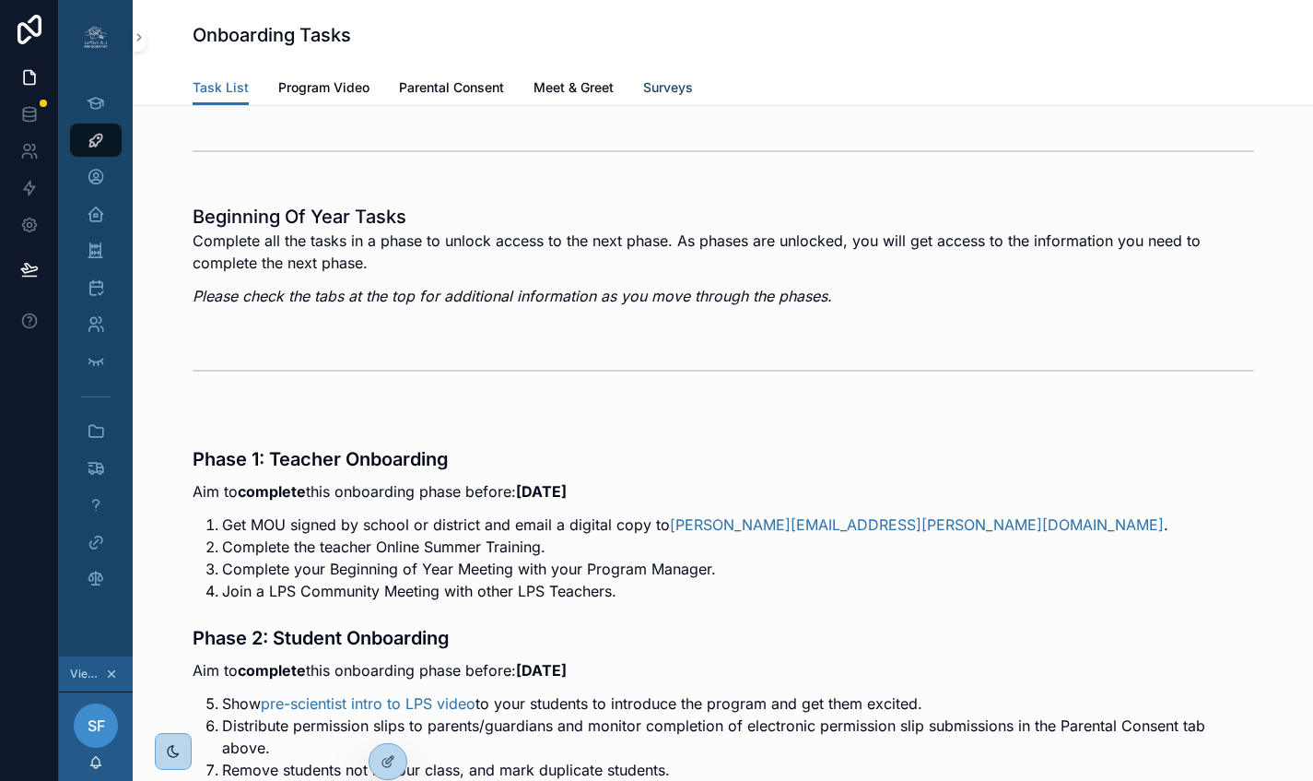
click at [667, 85] on span "Surveys" at bounding box center [668, 87] width 50 height 18
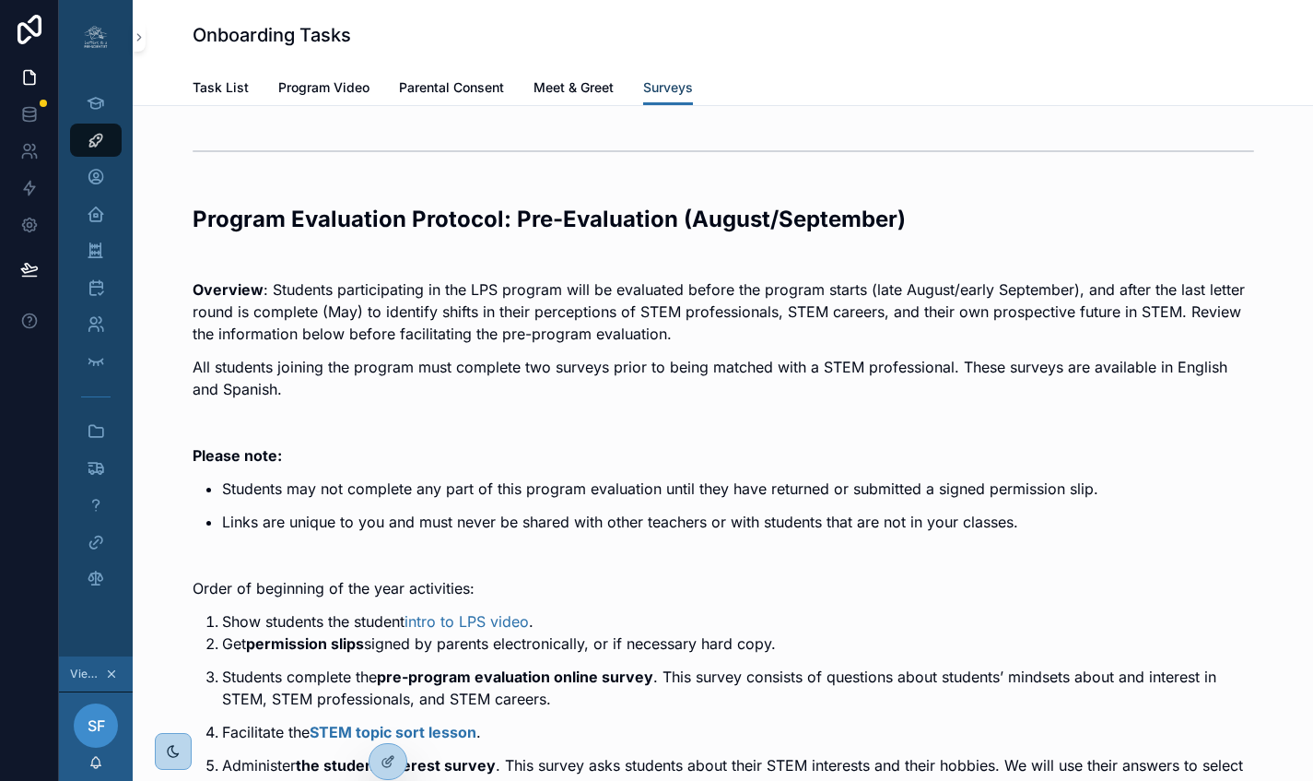
click at [667, 85] on span "Surveys" at bounding box center [668, 87] width 50 height 18
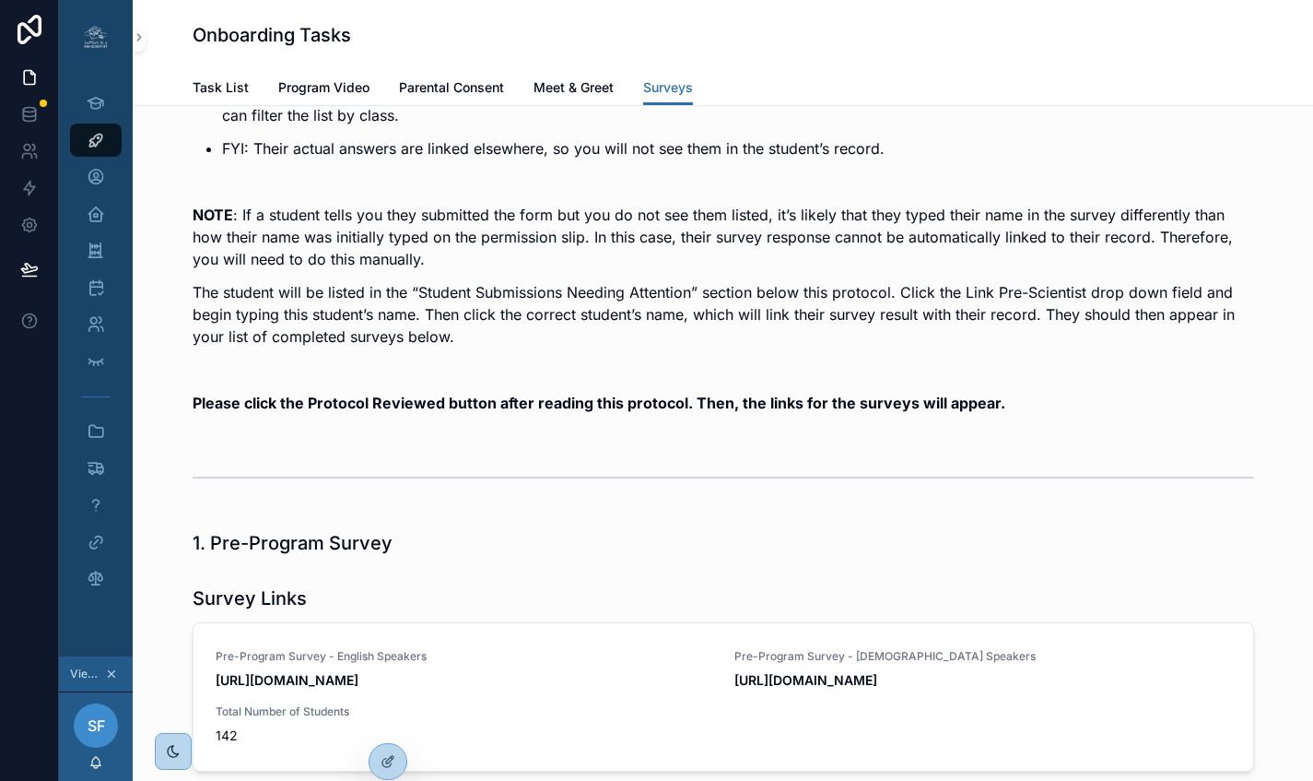
scroll to position [1107, 0]
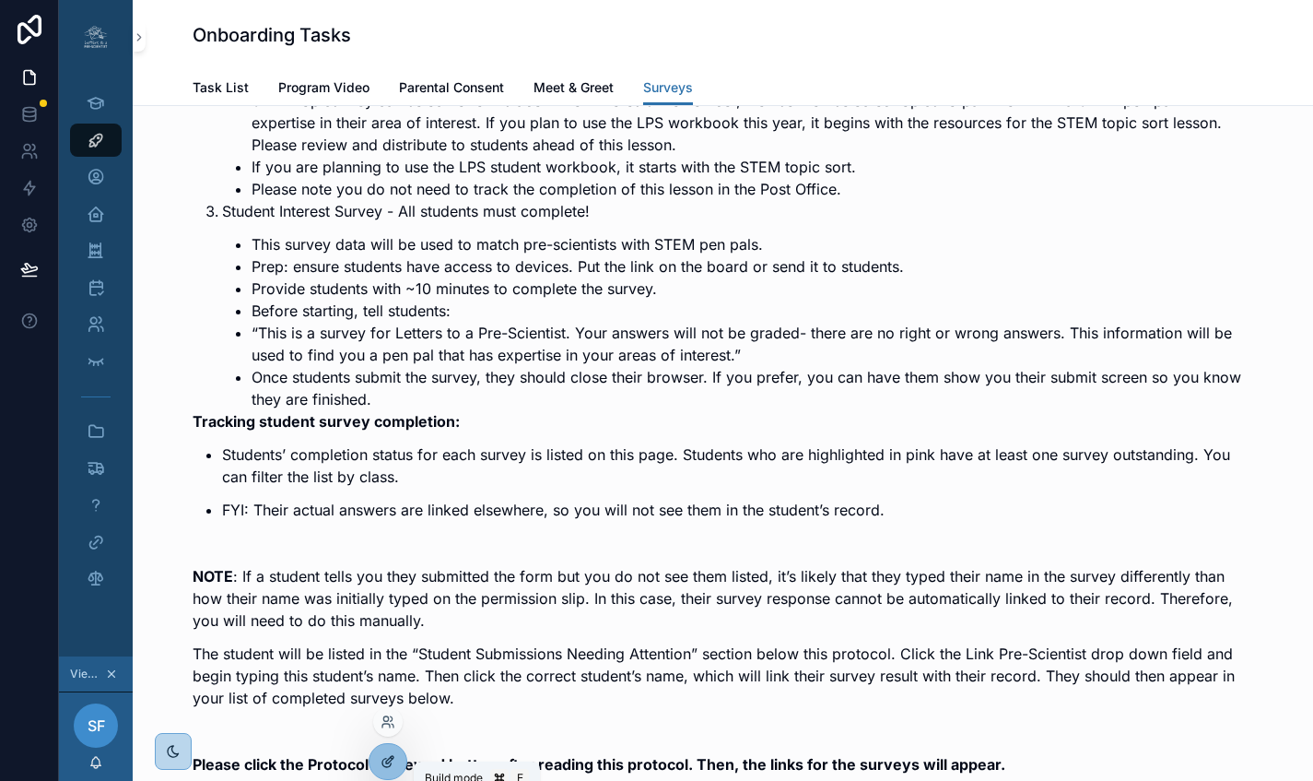
click at [393, 764] on icon at bounding box center [388, 761] width 15 height 15
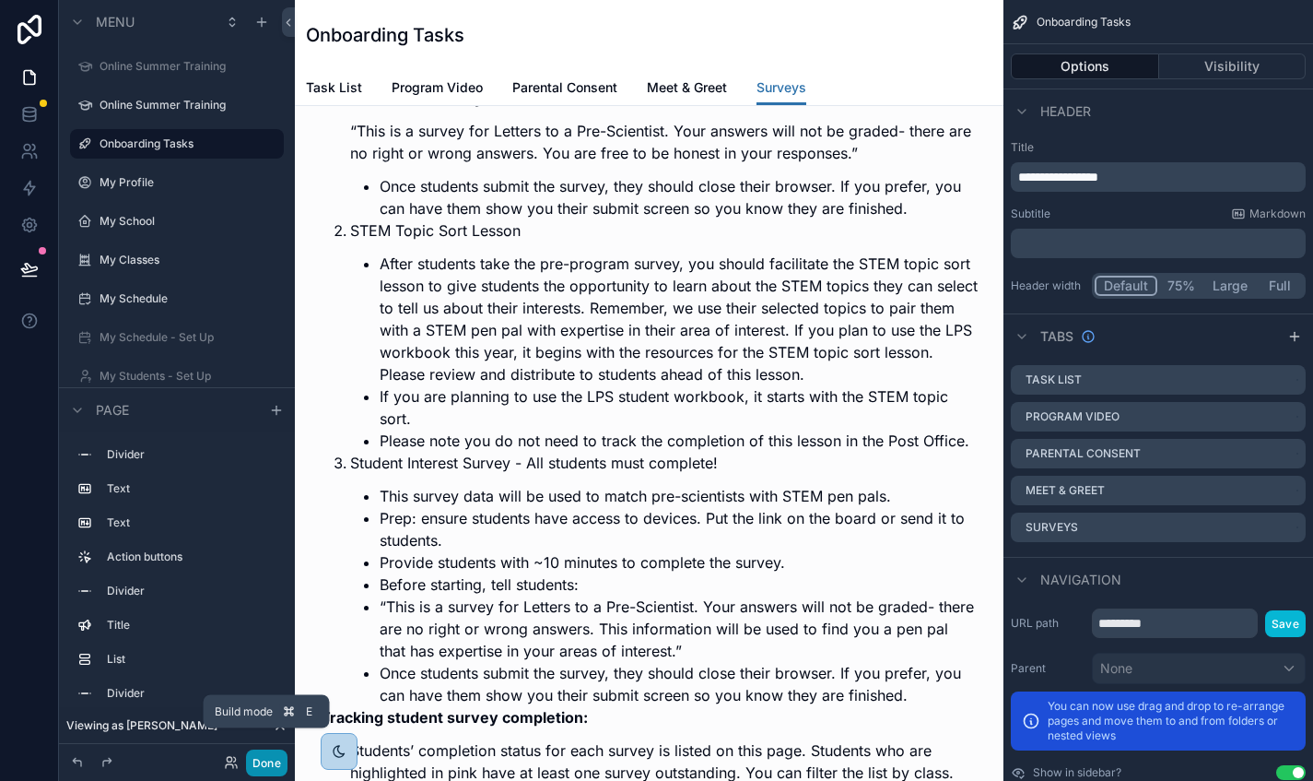
click at [273, 762] on button "Done" at bounding box center [266, 762] width 41 height 27
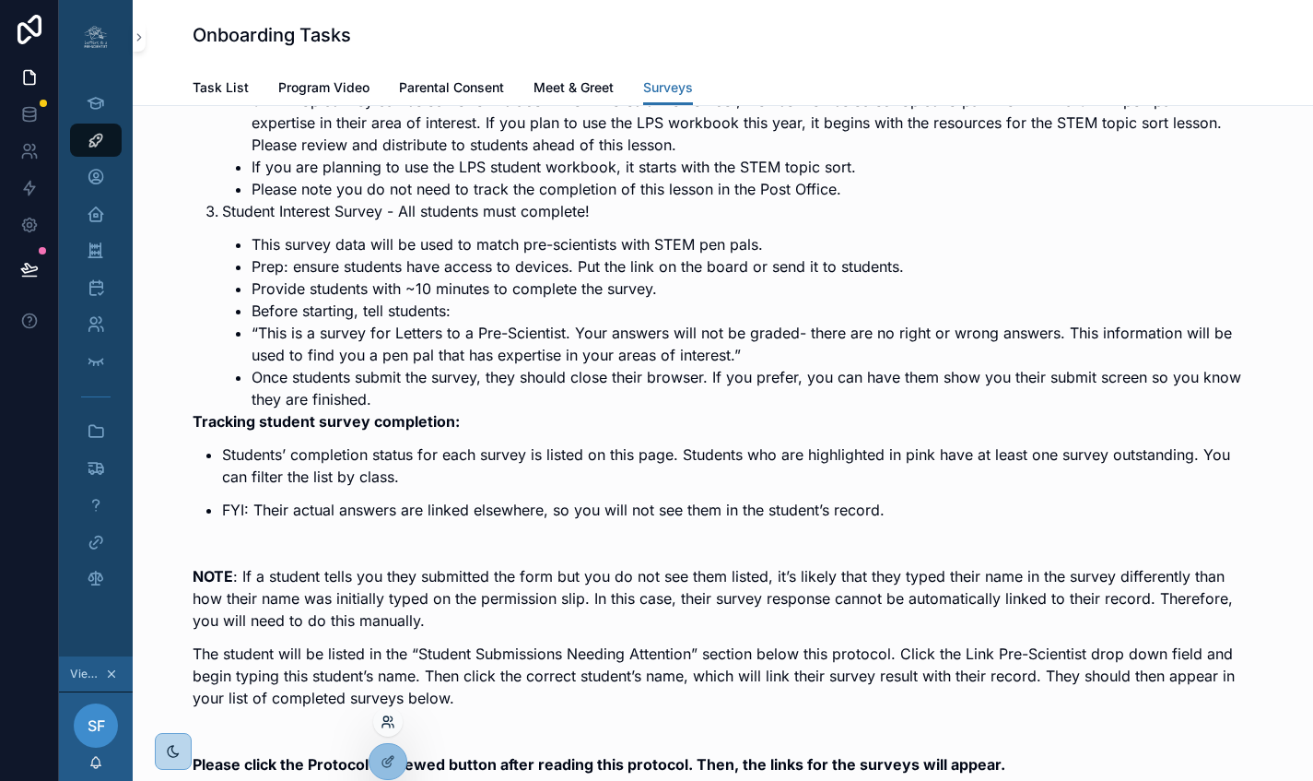
click at [394, 722] on div at bounding box center [387, 721] width 29 height 29
click at [389, 719] on icon at bounding box center [388, 721] width 15 height 15
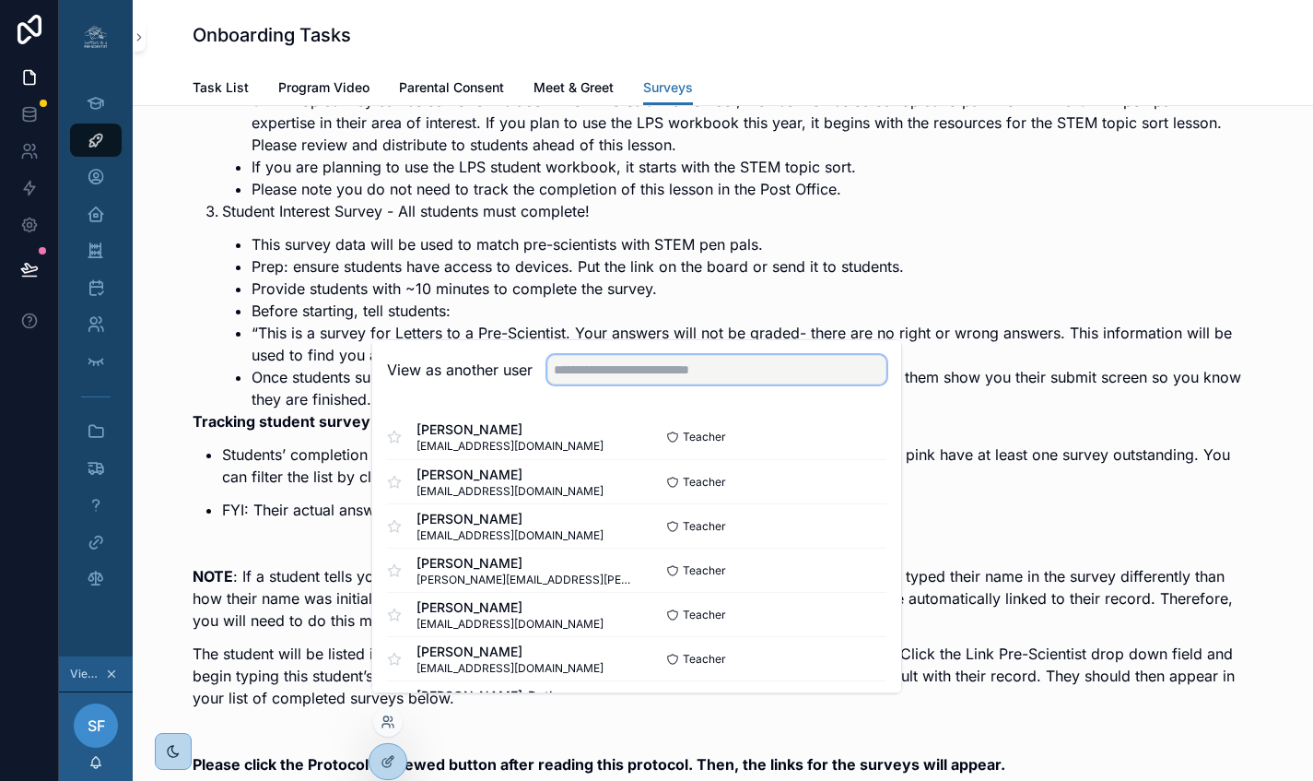
click at [674, 384] on input "text" at bounding box center [716, 369] width 339 height 29
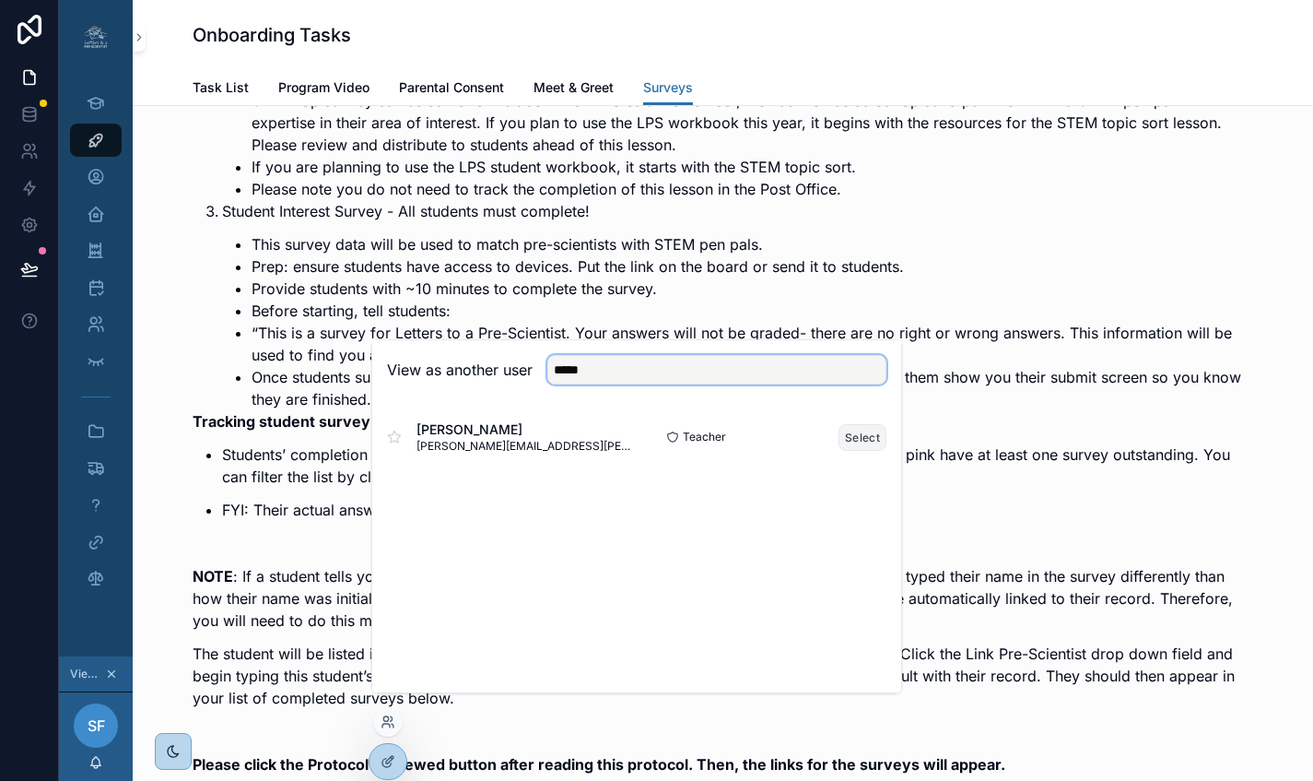
type input "*****"
click at [855, 448] on button "Select" at bounding box center [863, 437] width 48 height 27
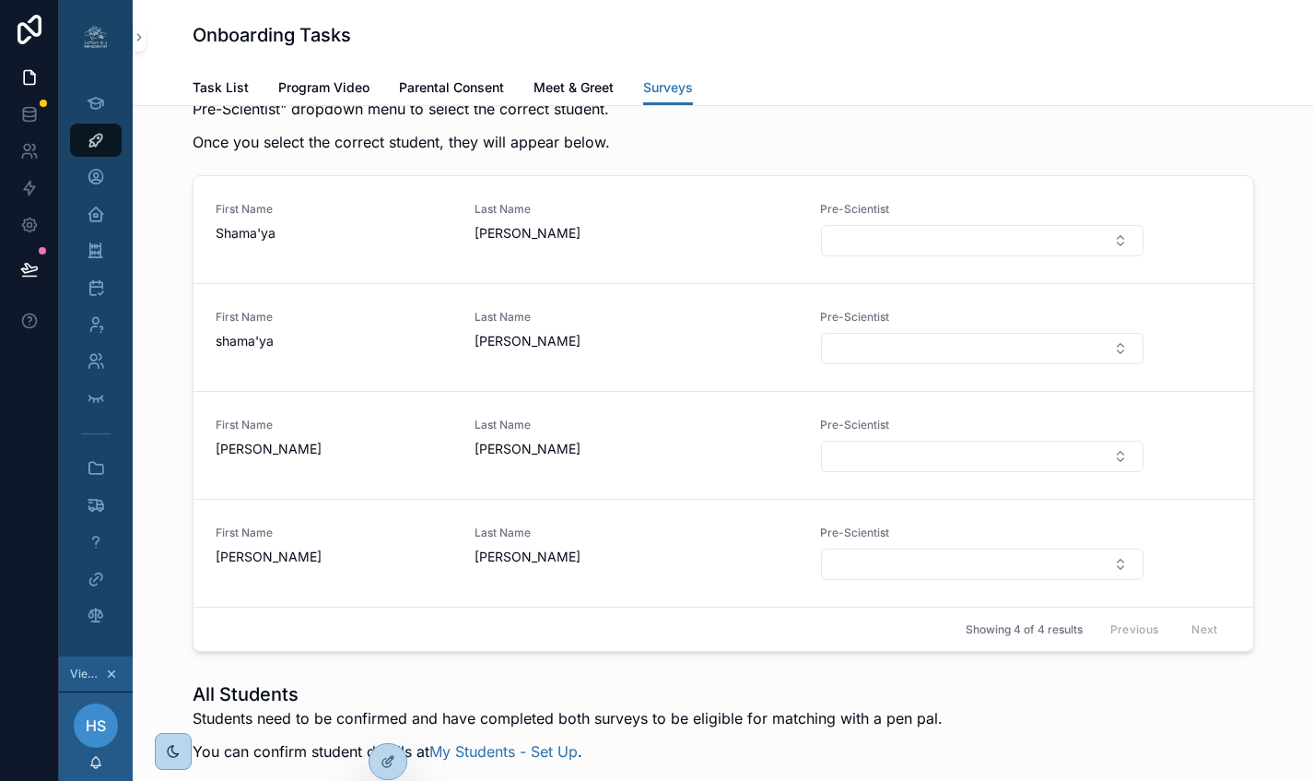
scroll to position [2774, 0]
click at [943, 364] on button "Select Button" at bounding box center [982, 348] width 322 height 31
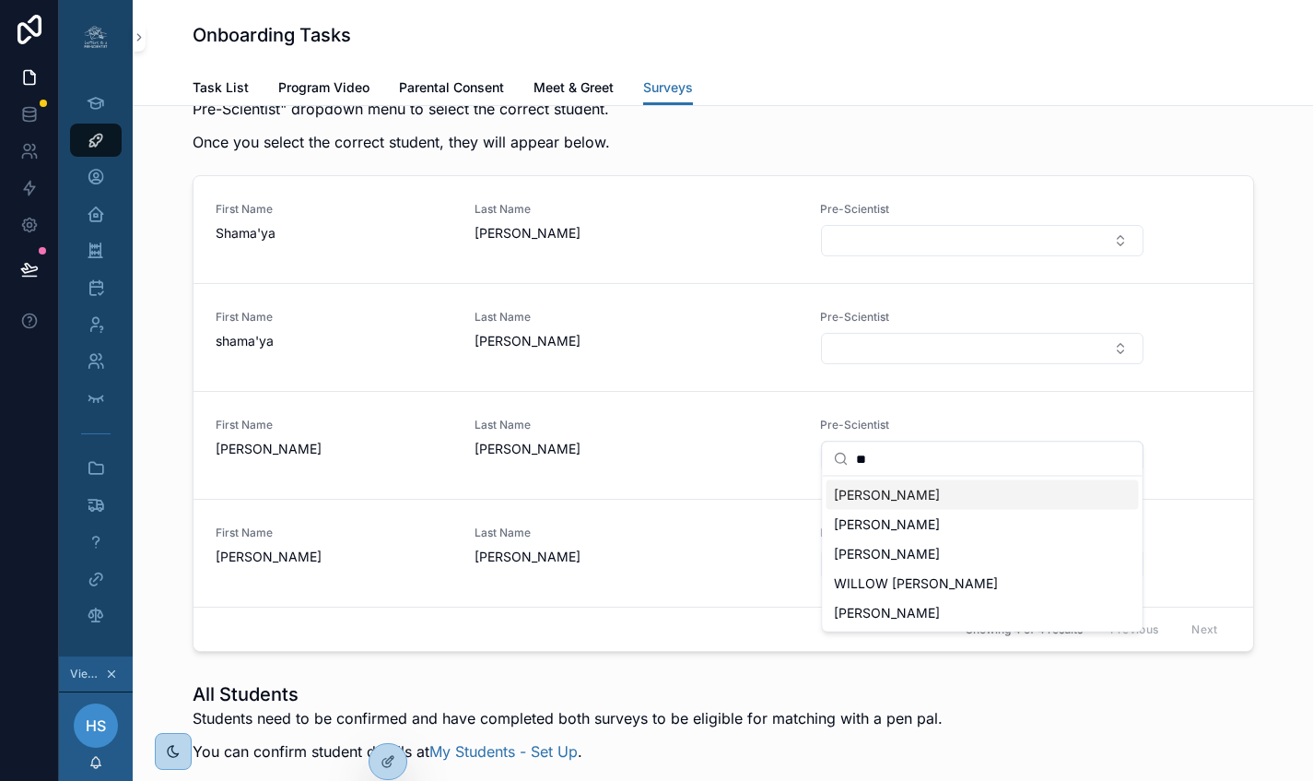
type input "**"
click at [889, 488] on span "SHAMAYA PETTY" at bounding box center [887, 495] width 106 height 18
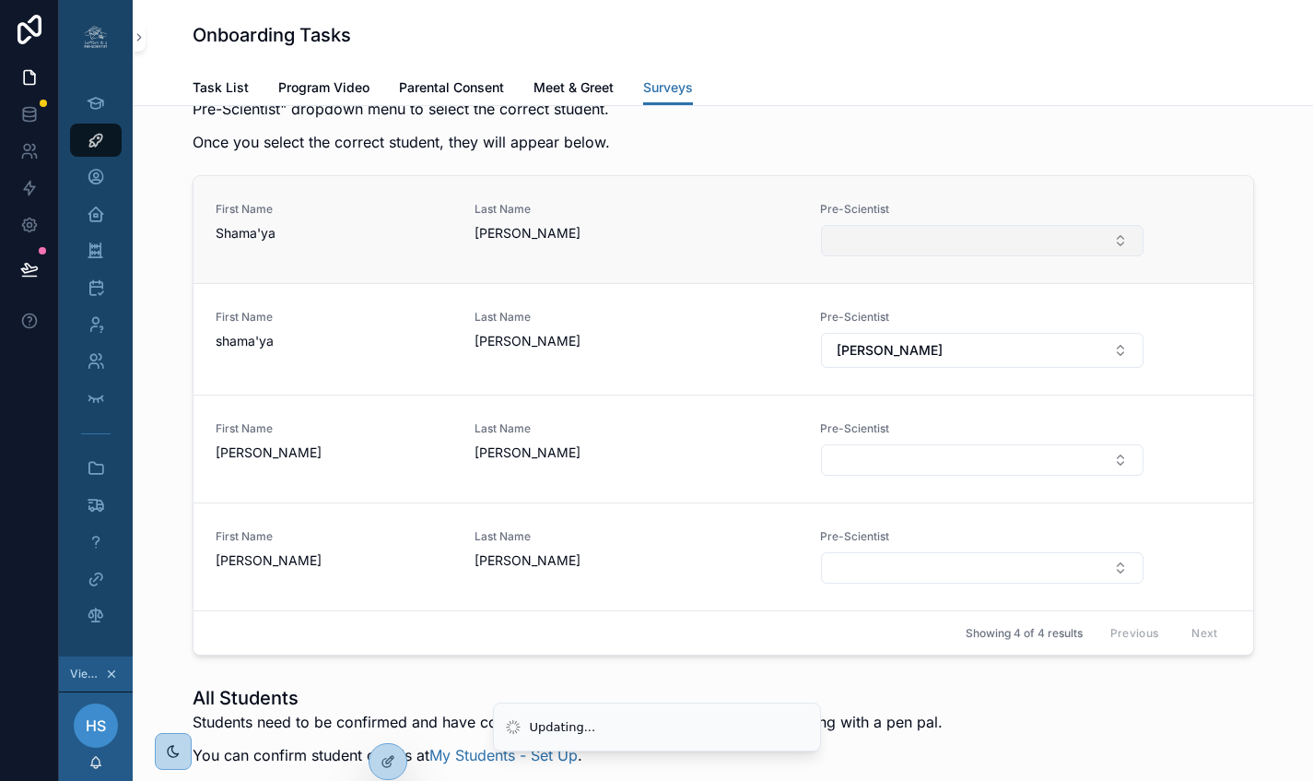
click at [911, 256] on button "Select Button" at bounding box center [982, 240] width 322 height 31
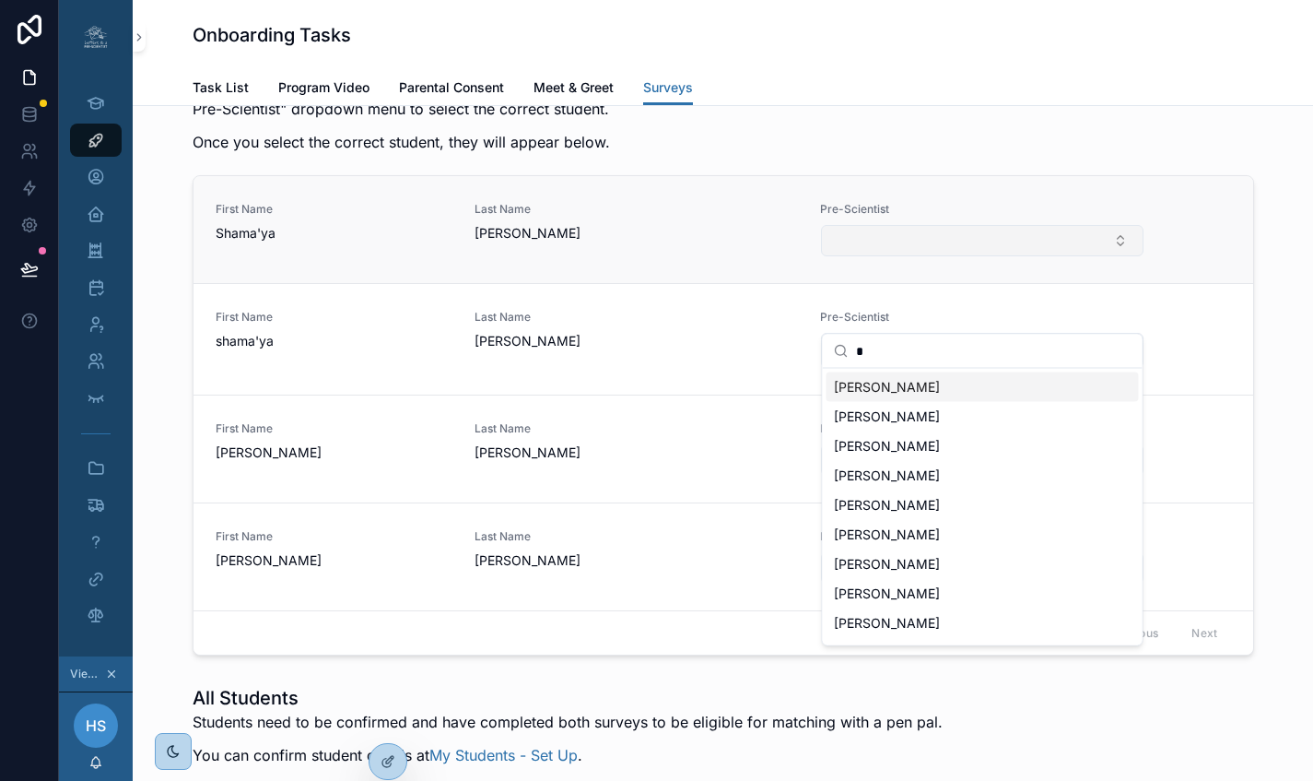
type input "**"
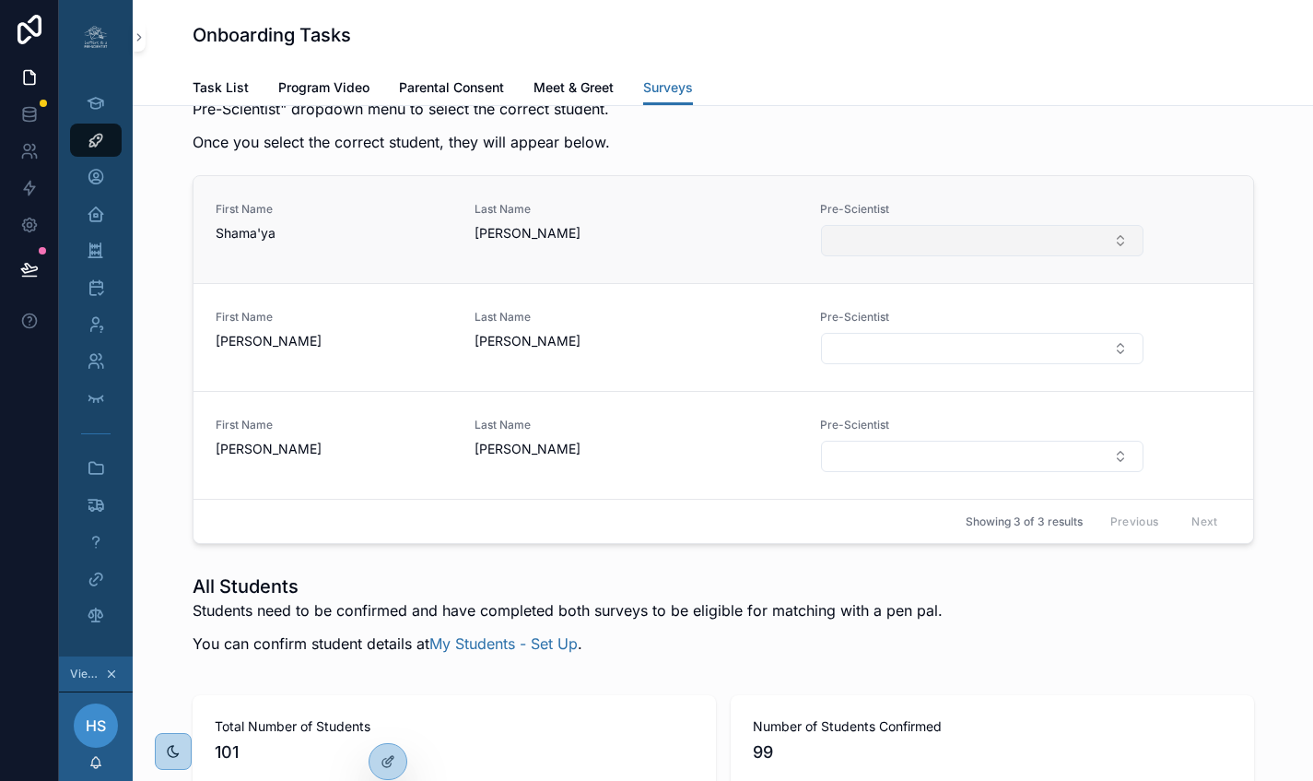
click at [937, 256] on button "Select Button" at bounding box center [982, 240] width 322 height 31
click at [1120, 256] on button "Select Button" at bounding box center [982, 240] width 322 height 31
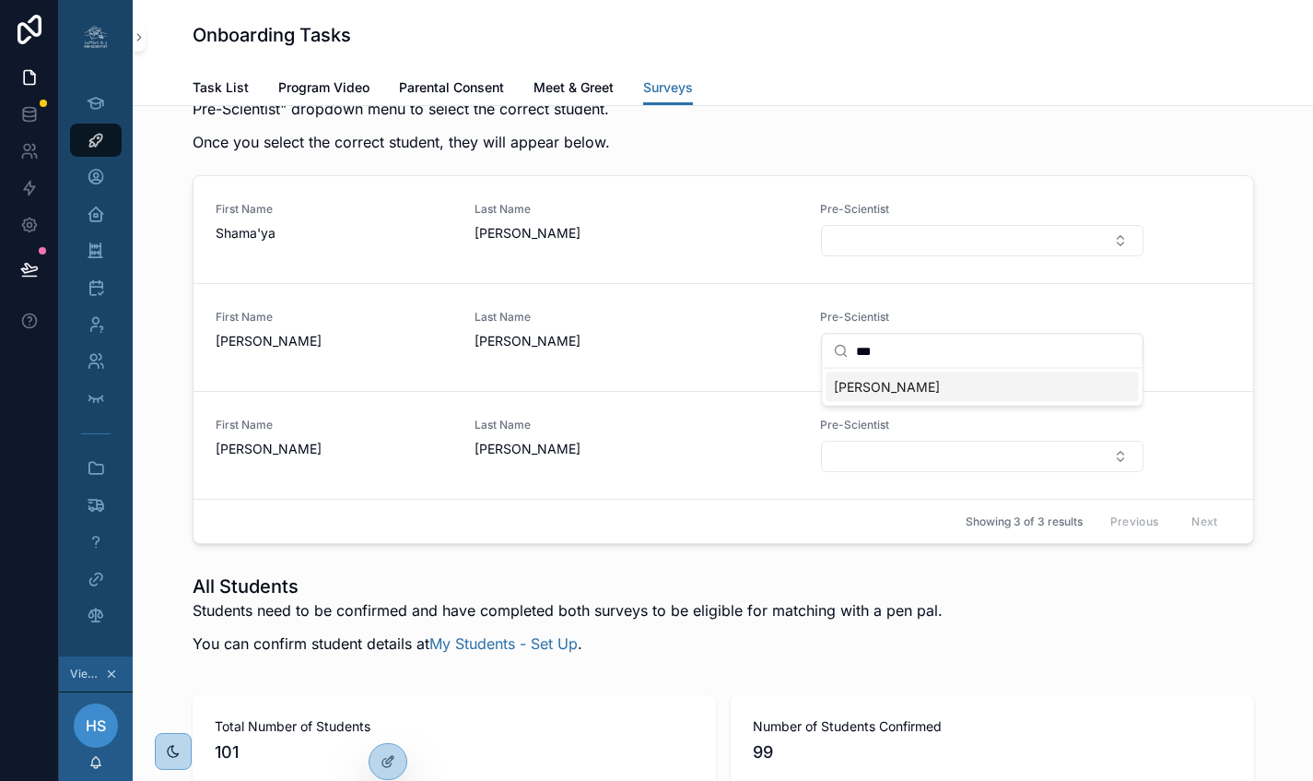
type input "***"
click at [1010, 386] on div "SHAMAYA PETTY" at bounding box center [983, 386] width 312 height 29
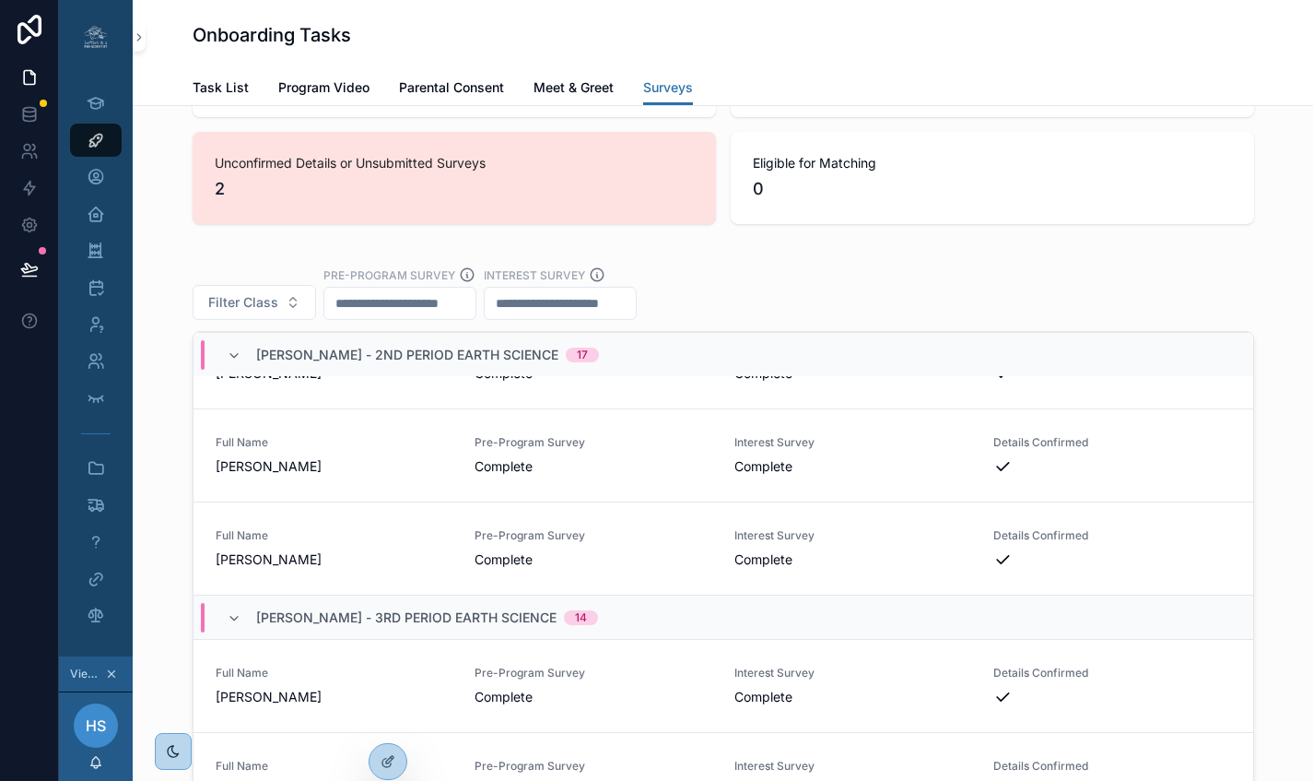
scroll to position [2290, 0]
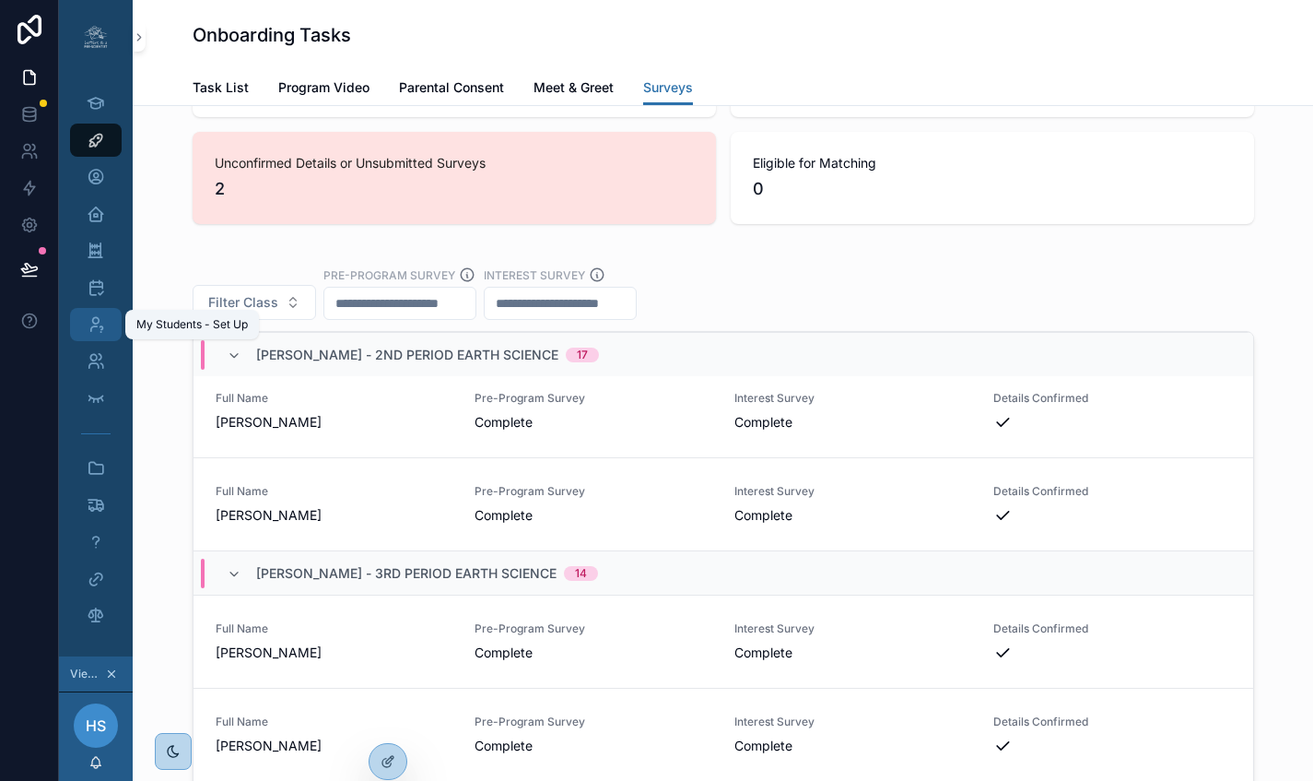
click at [104, 333] on icon "scrollable content" at bounding box center [96, 324] width 18 height 18
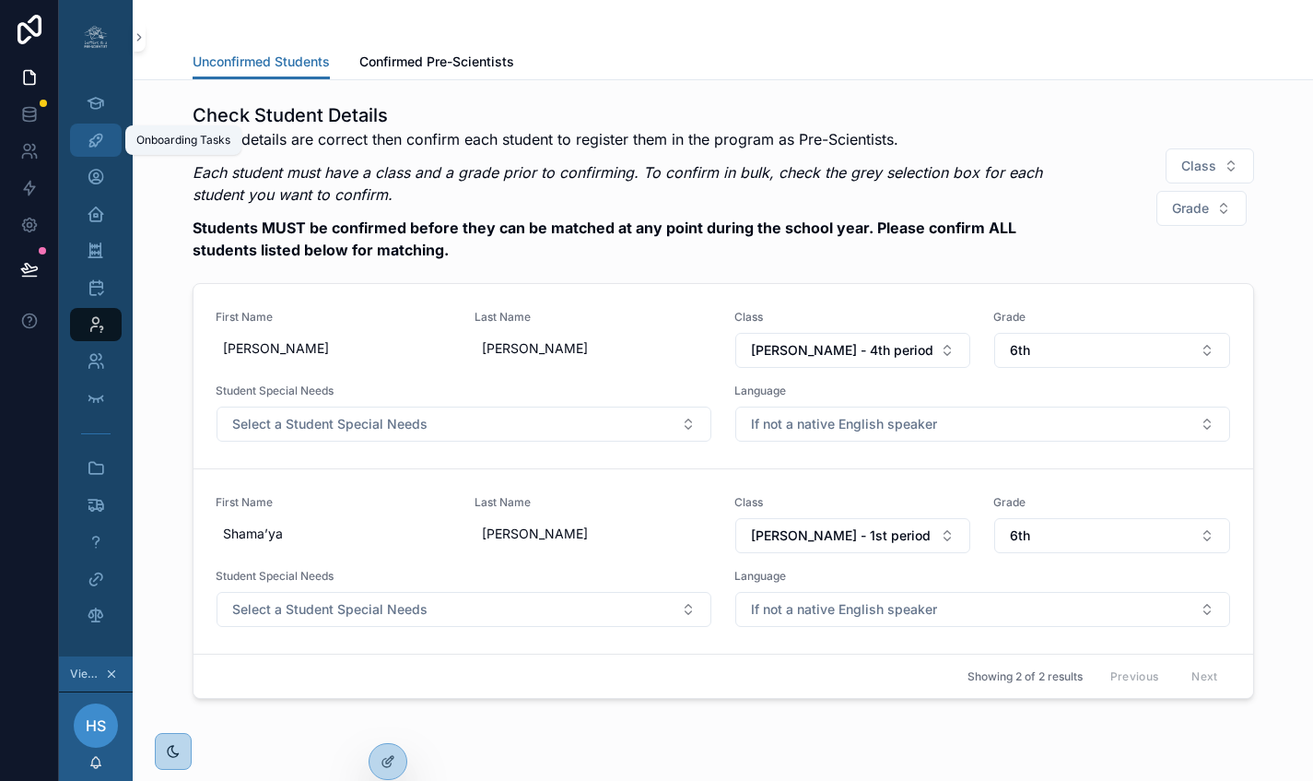
click at [89, 131] on icon "scrollable content" at bounding box center [96, 140] width 18 height 18
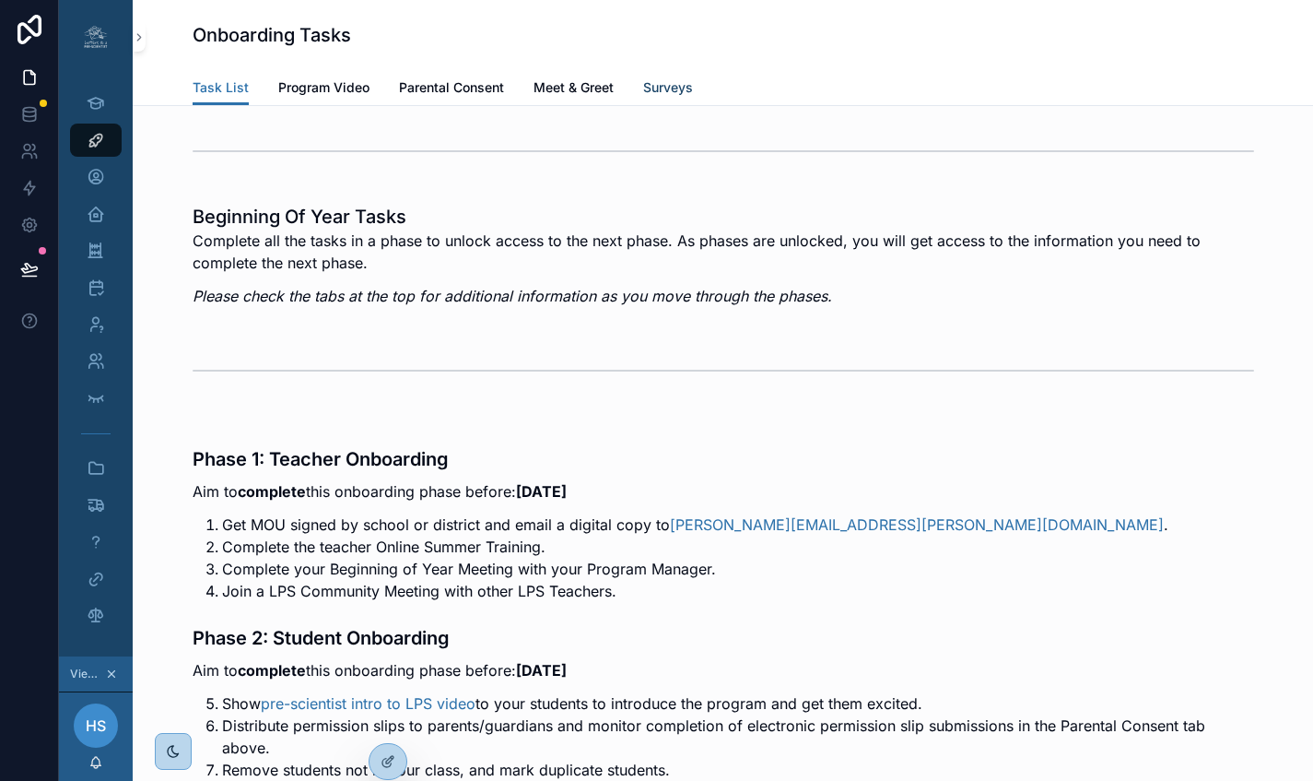
click at [650, 91] on span "Surveys" at bounding box center [668, 87] width 50 height 18
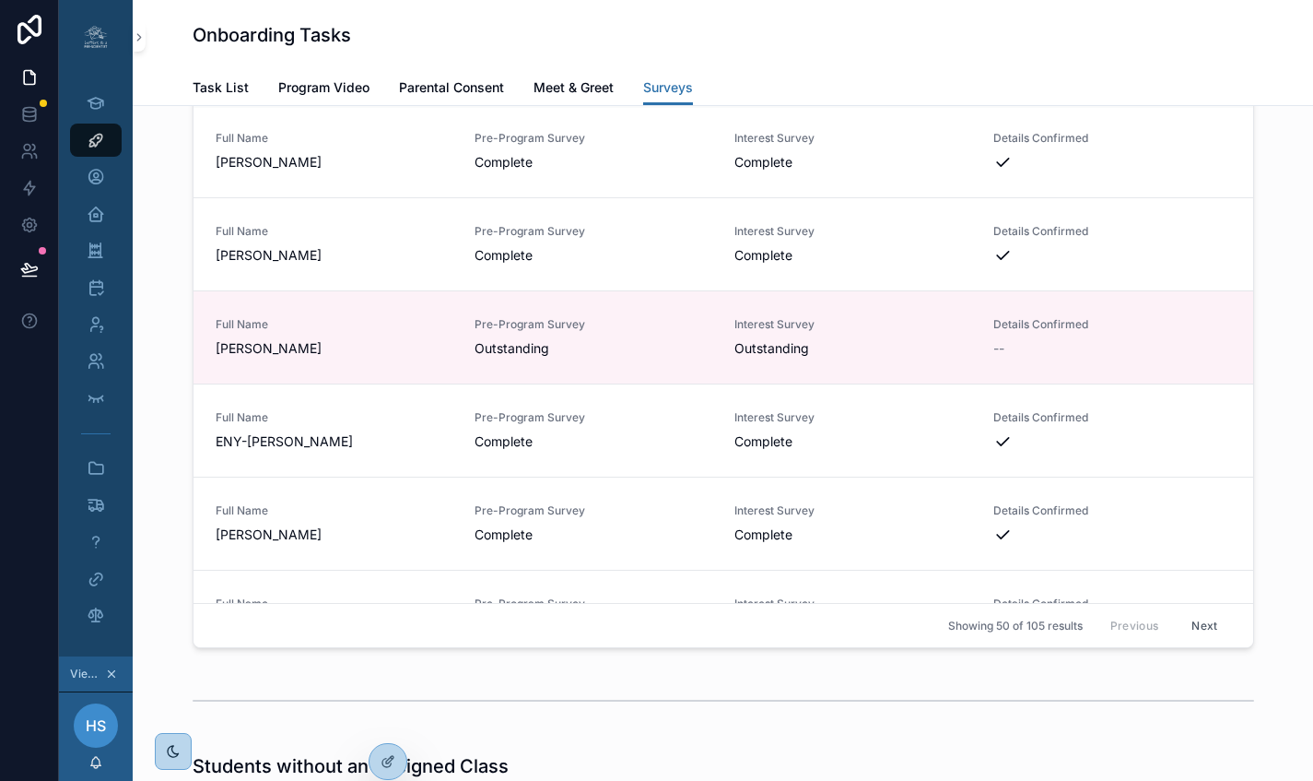
scroll to position [4325, 0]
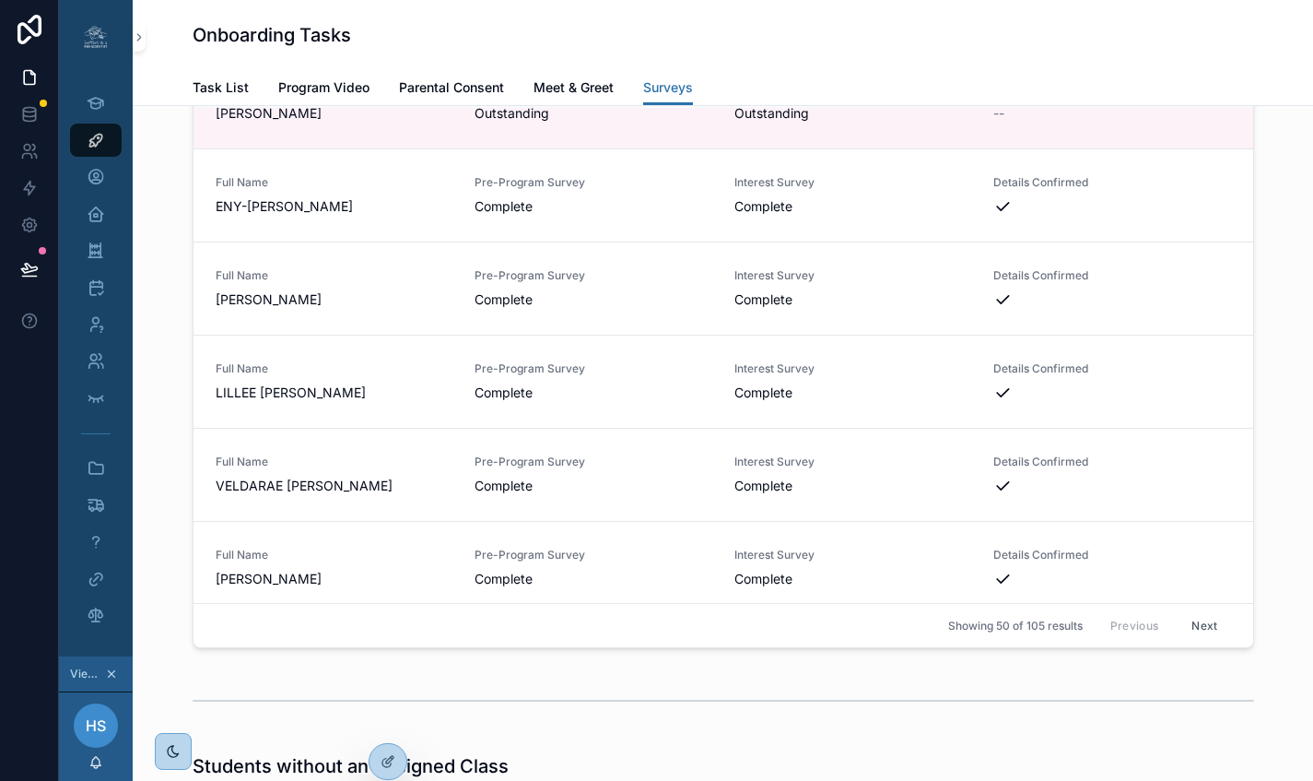
click at [1199, 640] on button "Next" at bounding box center [1205, 625] width 52 height 29
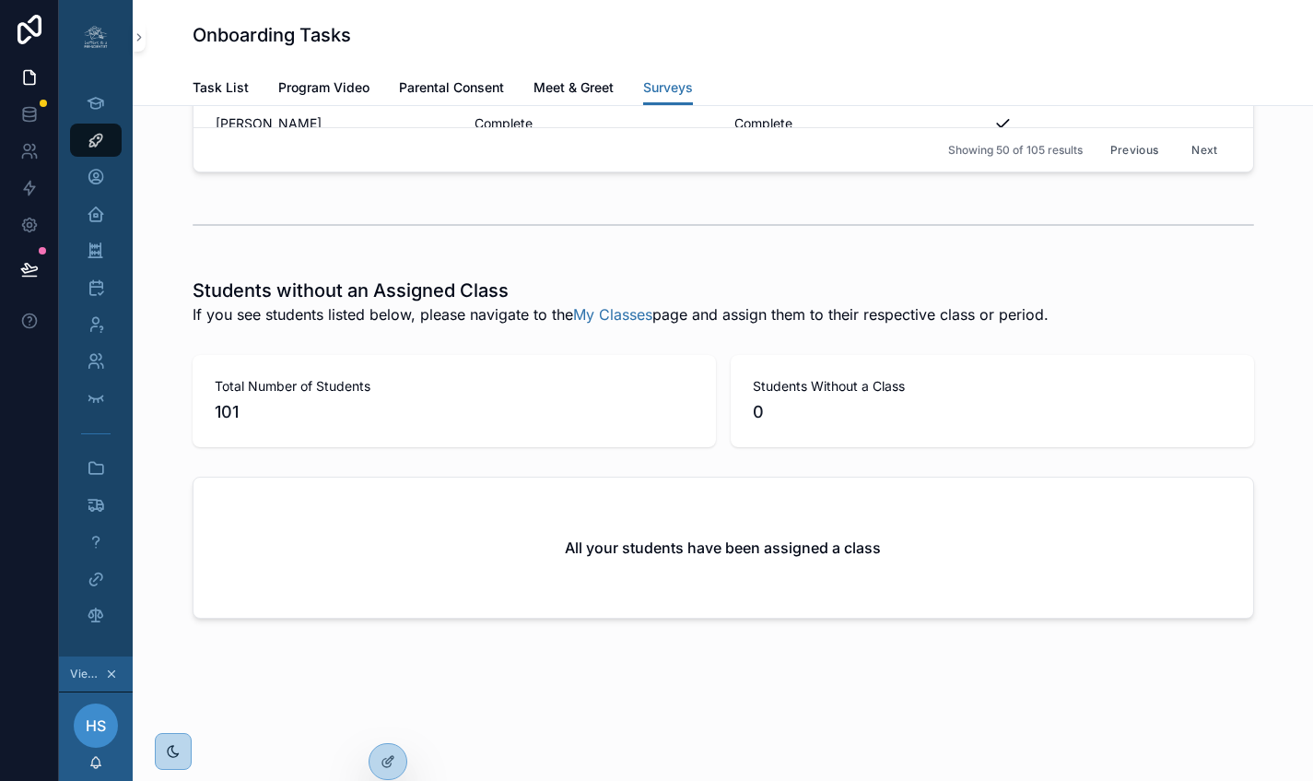
scroll to position [3731, 0]
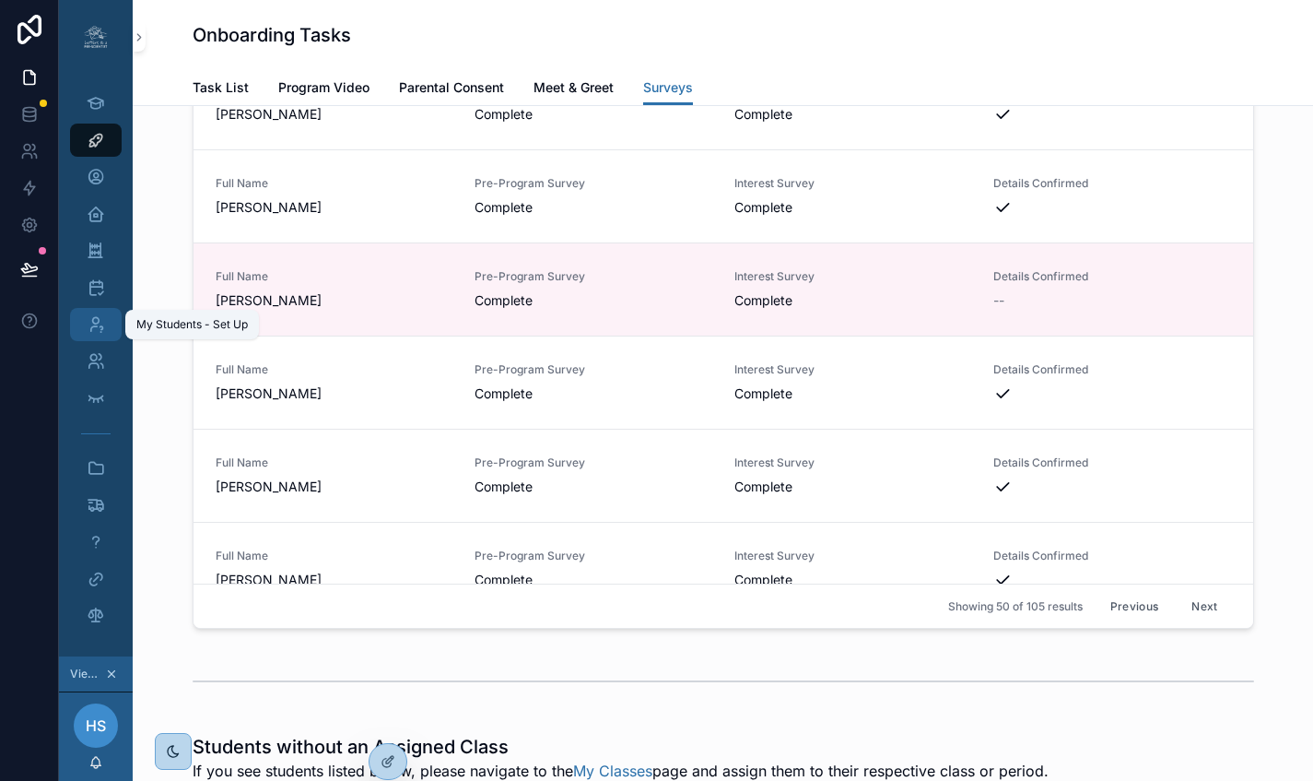
click at [93, 333] on icon "scrollable content" at bounding box center [96, 324] width 18 height 18
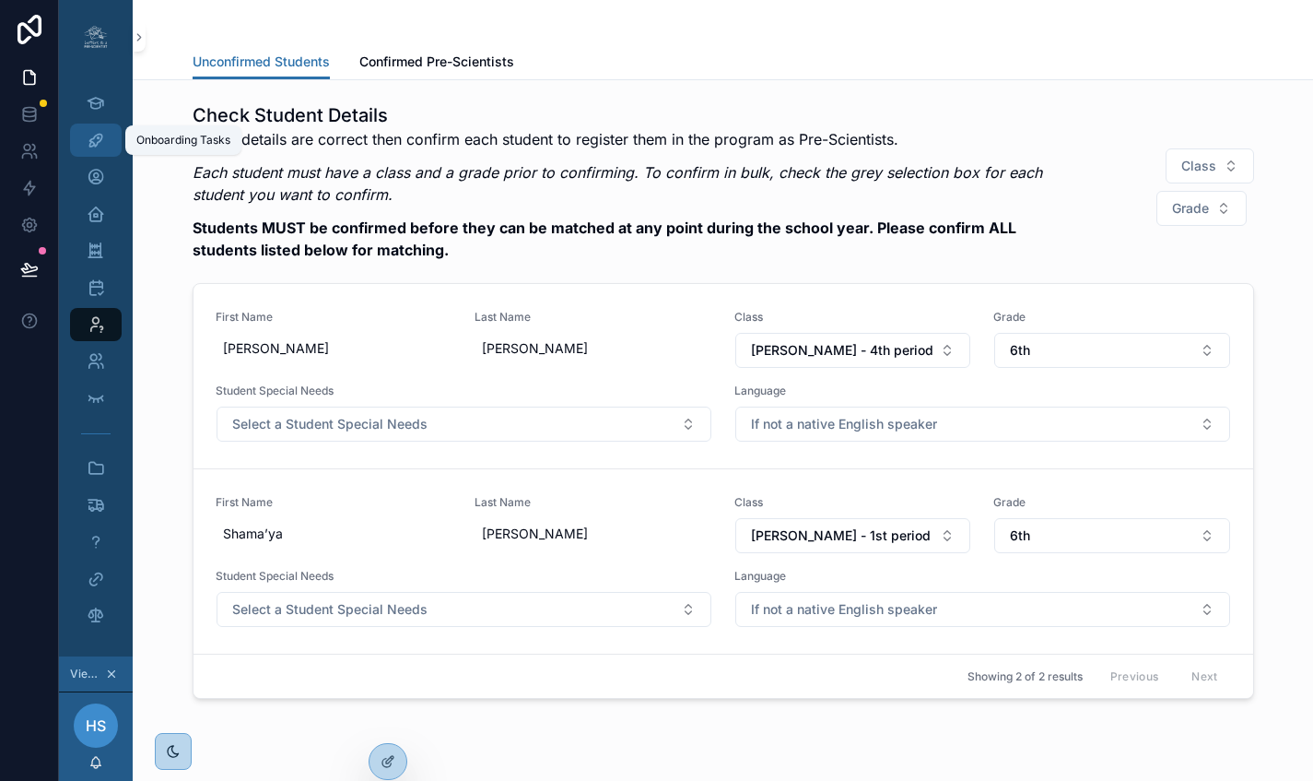
click at [102, 143] on icon "scrollable content" at bounding box center [96, 140] width 18 height 18
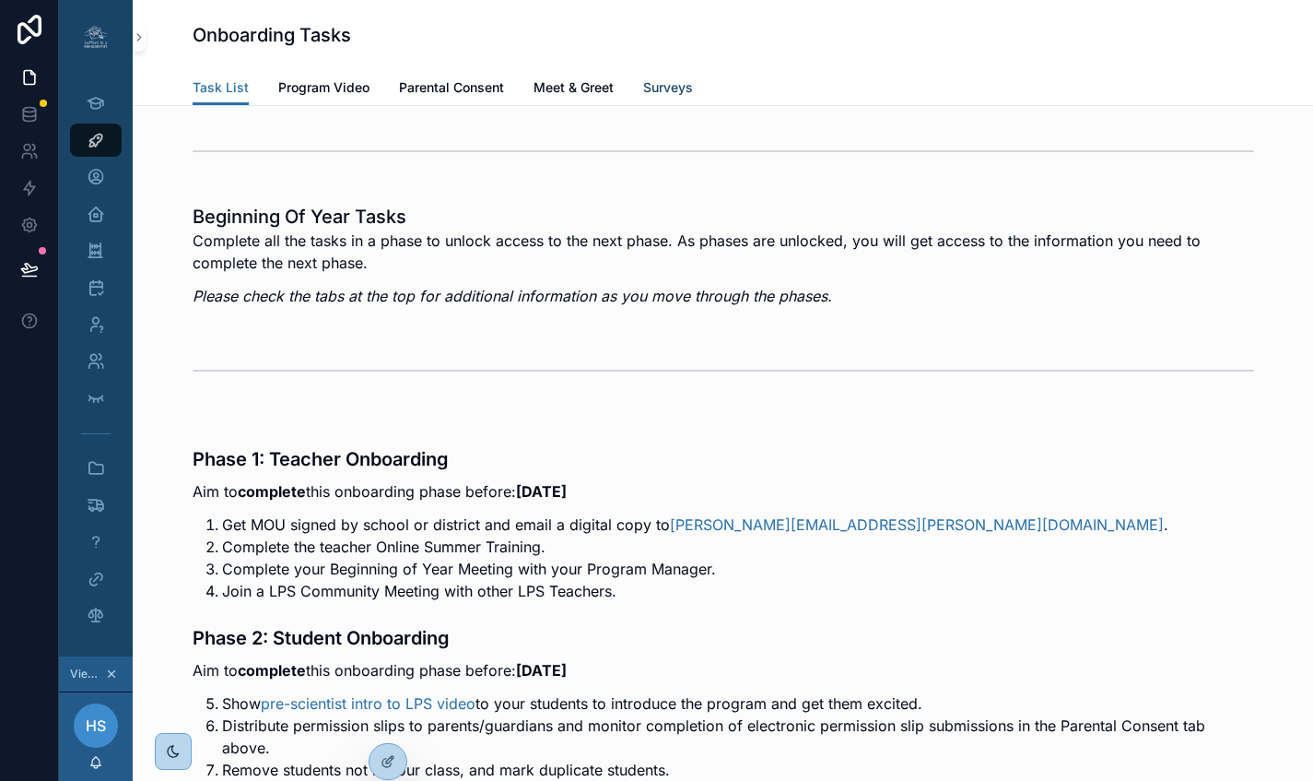
click at [665, 88] on span "Surveys" at bounding box center [668, 87] width 50 height 18
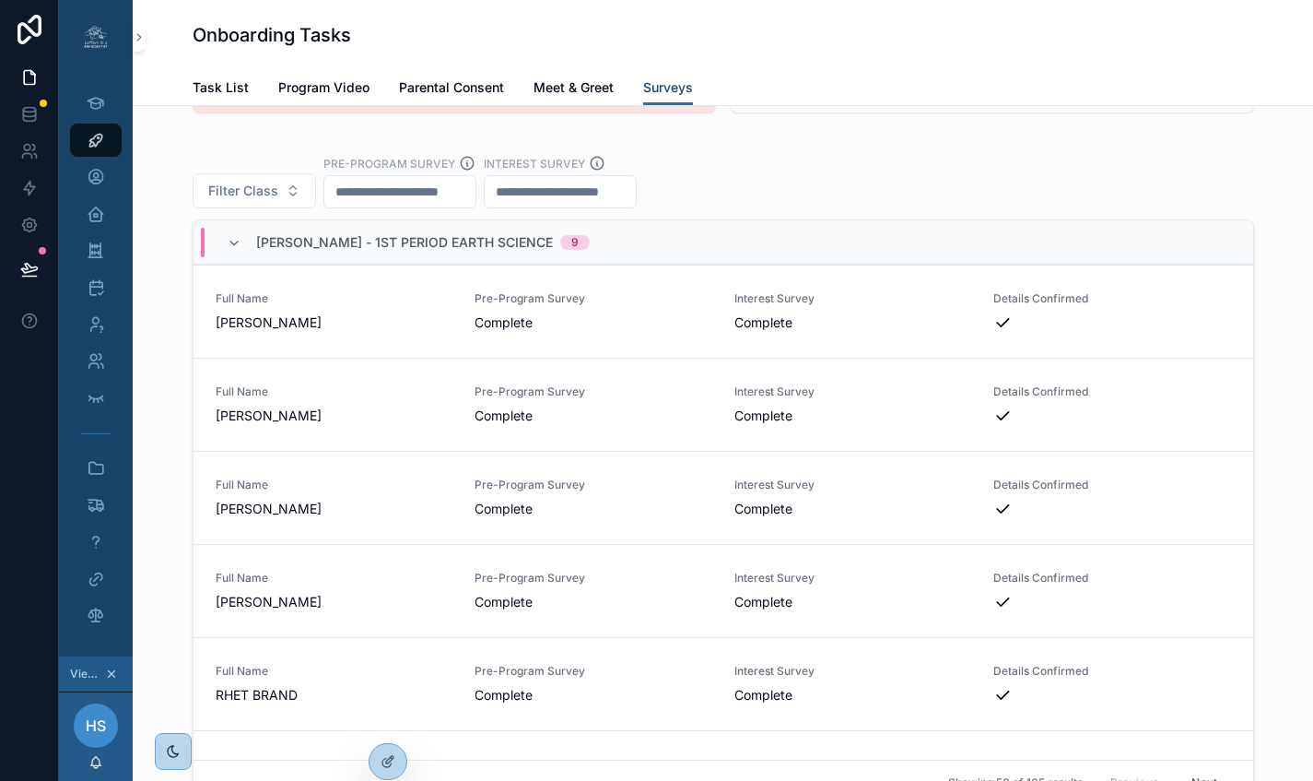
scroll to position [3551, 0]
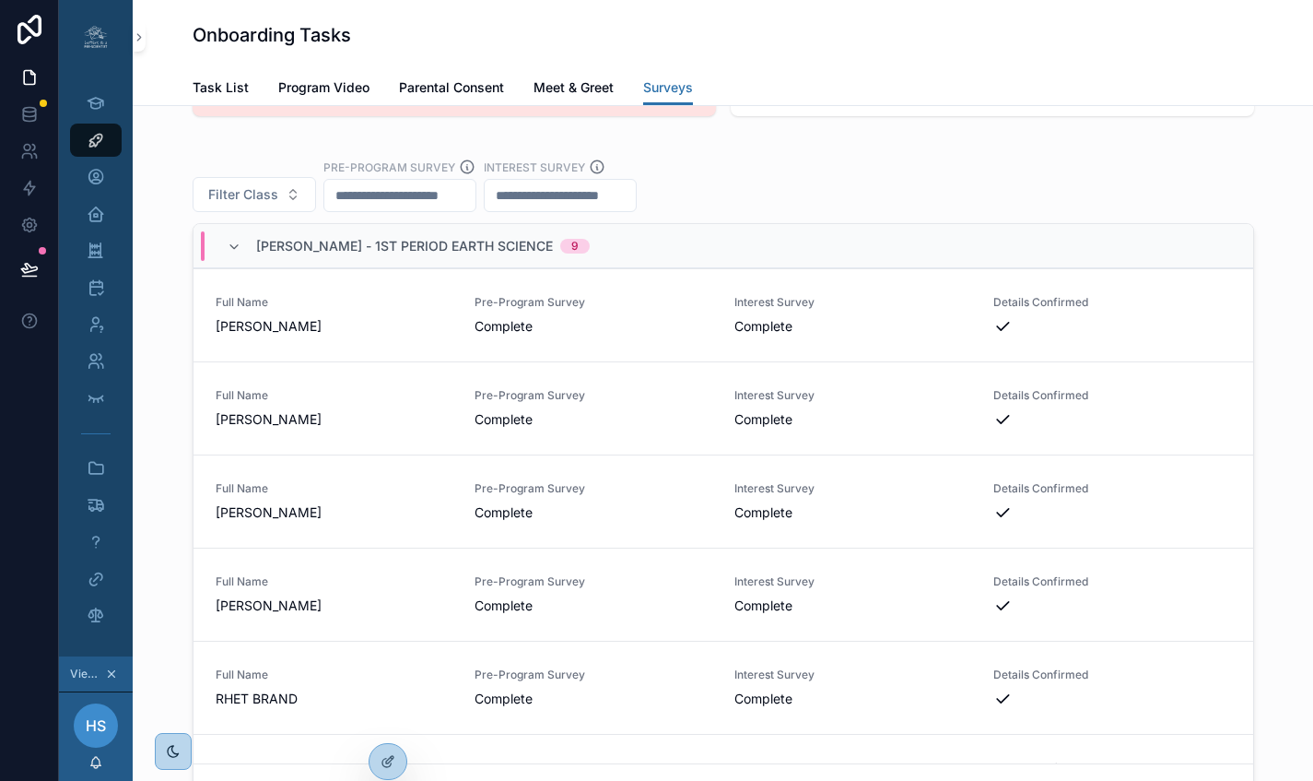
click at [407, 208] on input "scrollable content" at bounding box center [399, 195] width 151 height 26
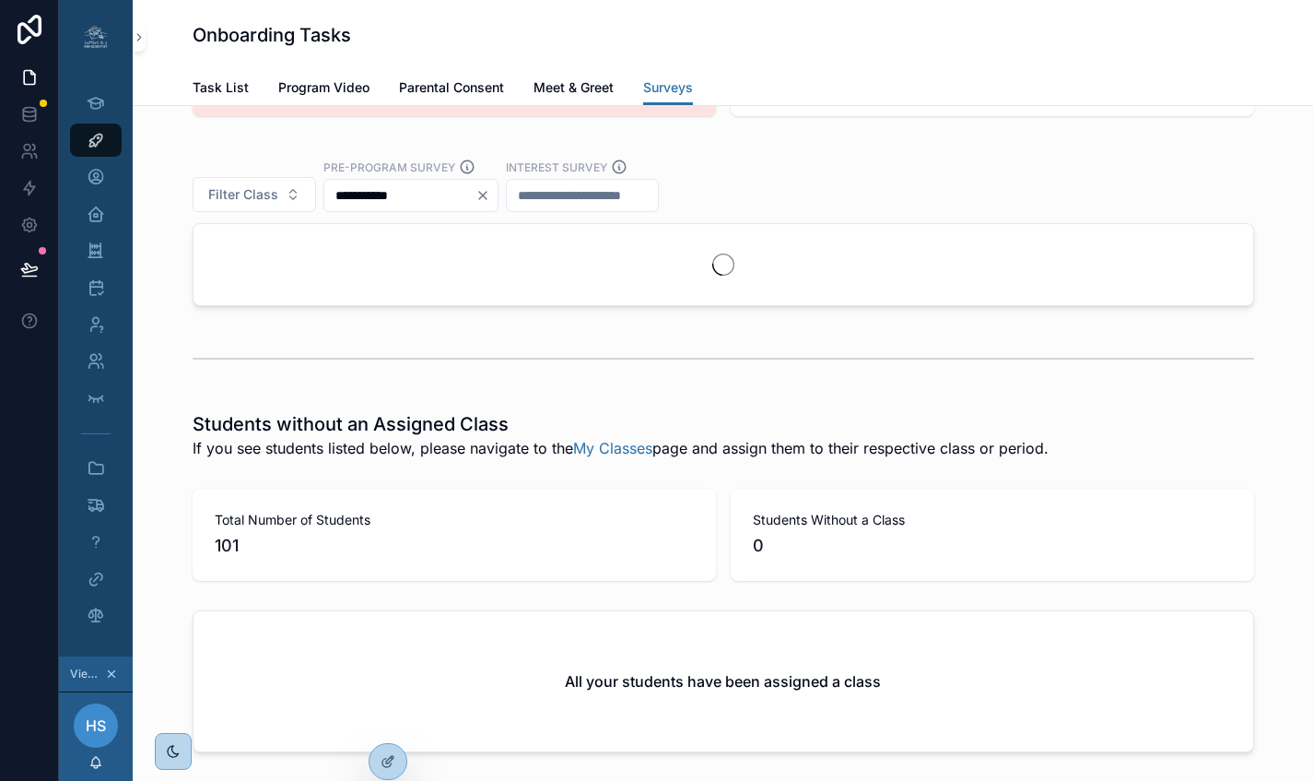
type input "**********"
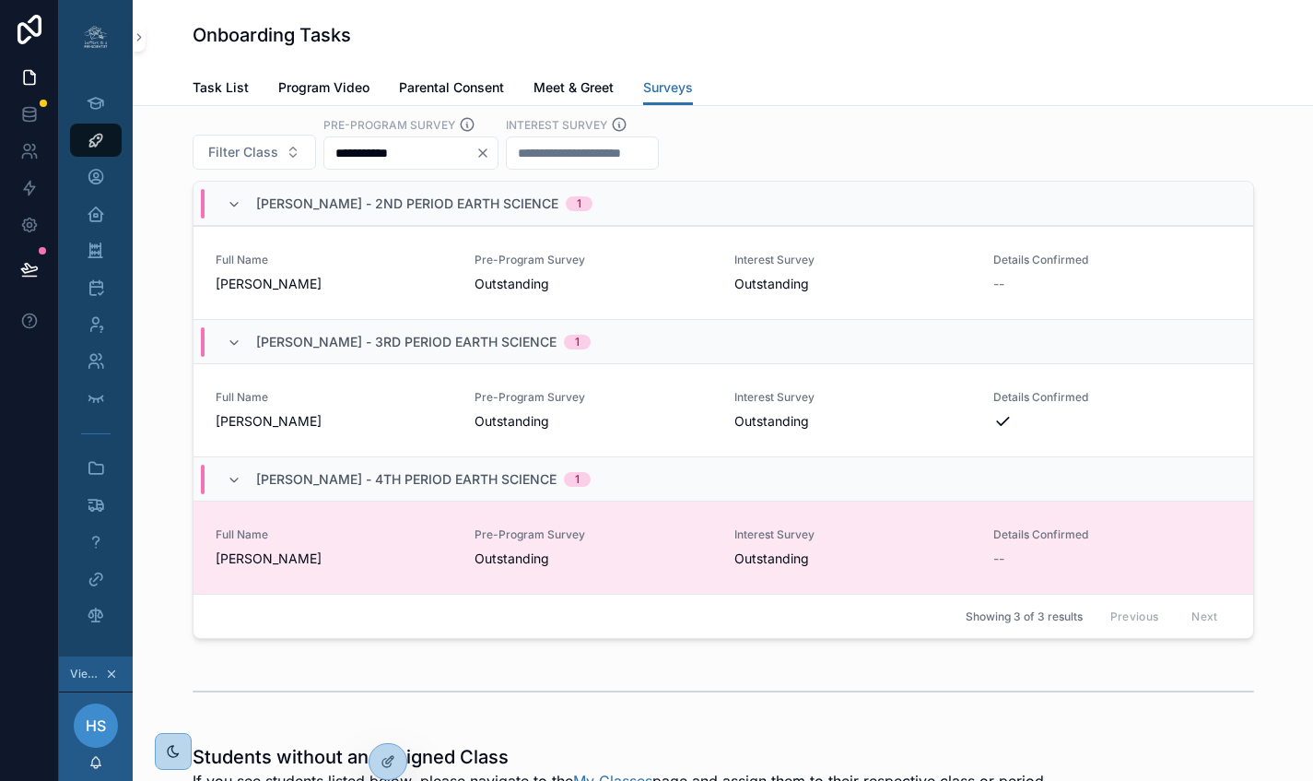
scroll to position [3533, 0]
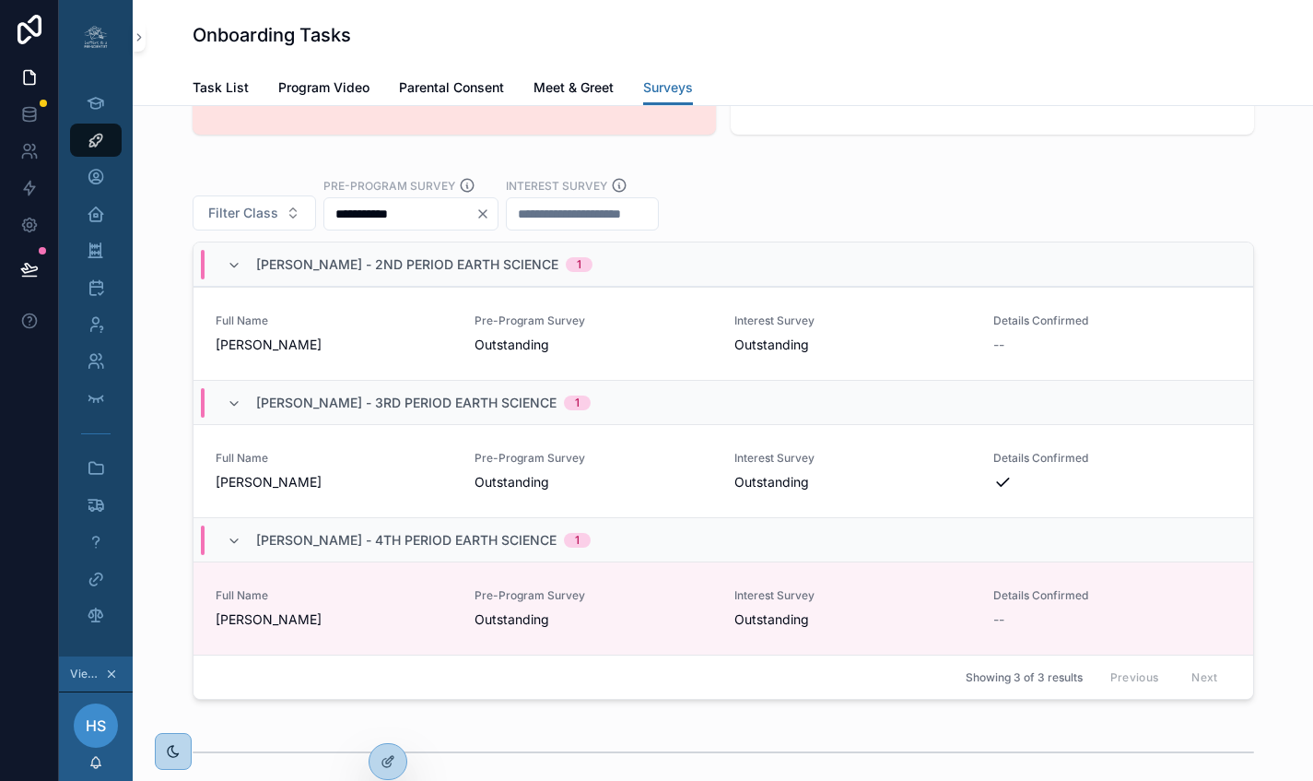
click at [622, 227] on input "scrollable content" at bounding box center [582, 214] width 151 height 26
type input "**********"
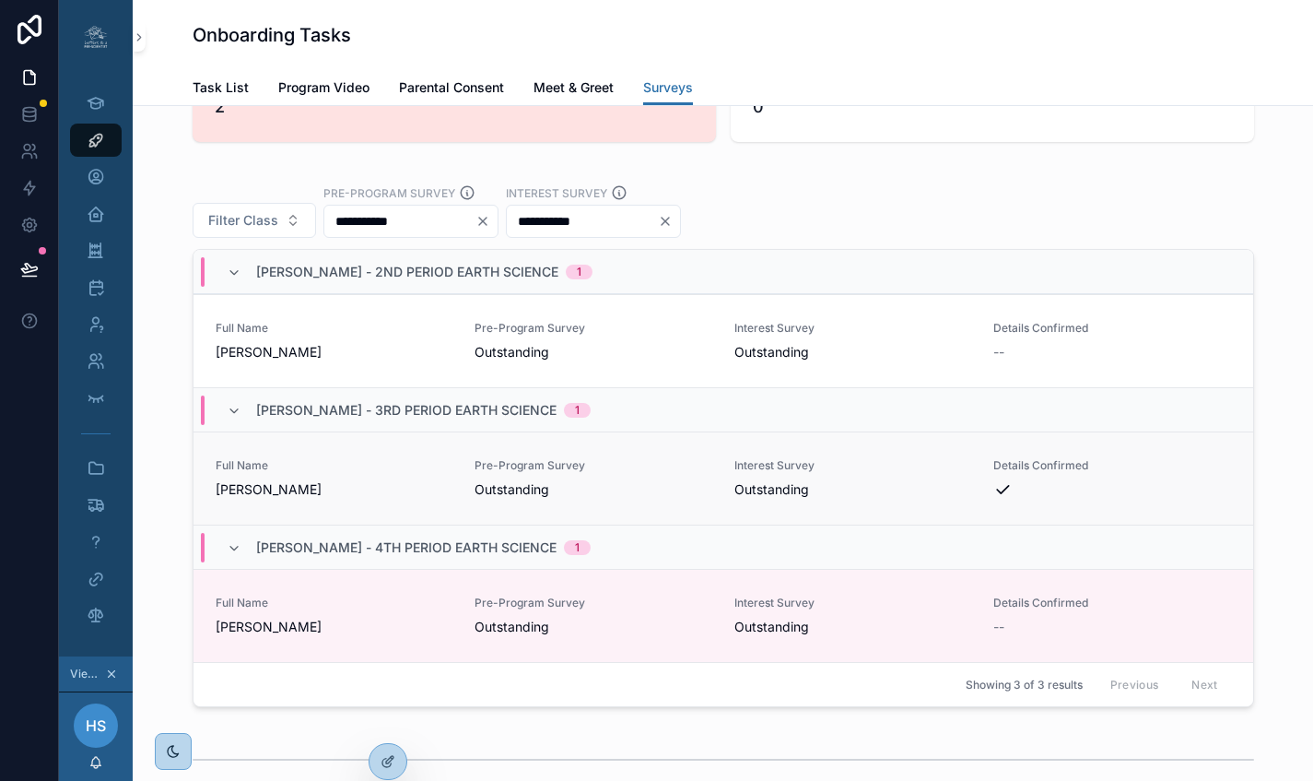
scroll to position [3526, 0]
click at [490, 228] on icon "Clear" at bounding box center [483, 220] width 15 height 15
click at [651, 228] on icon "Clear" at bounding box center [643, 220] width 15 height 15
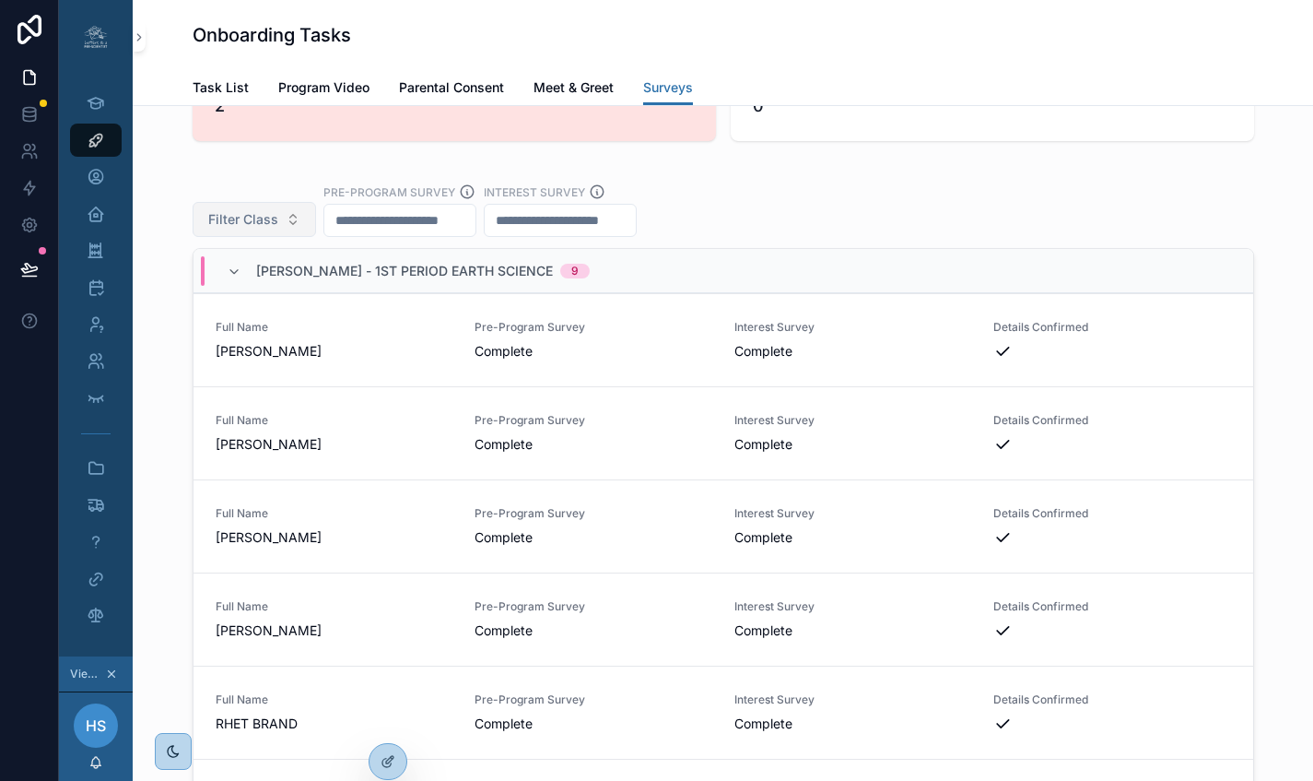
click at [290, 237] on button "Filter Class" at bounding box center [254, 219] width 123 height 35
type input "*"
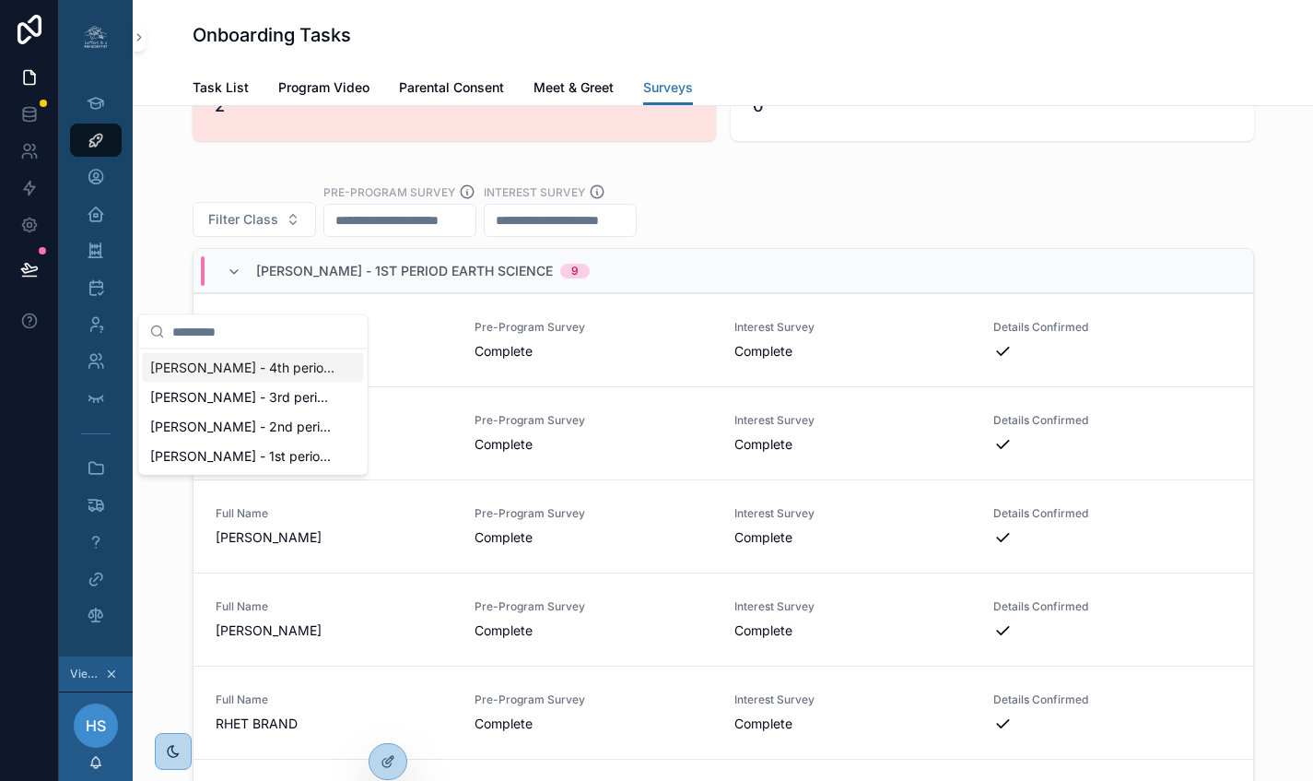
type input "*"
click at [1288, 470] on div "Filter Class Pre-Program Survey Interest Survey Mrs. Spivey - 1st period Earth …" at bounding box center [722, 501] width 1151 height 677
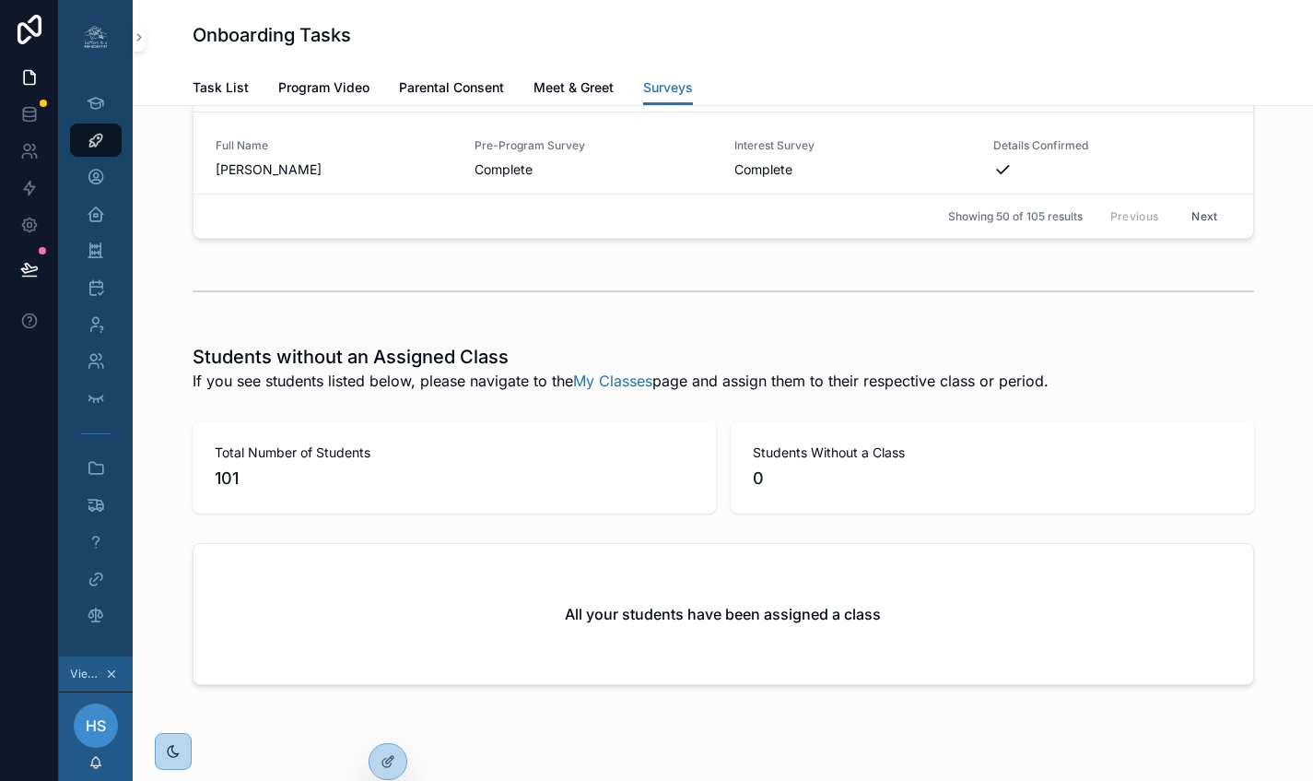
scroll to position [4119, 0]
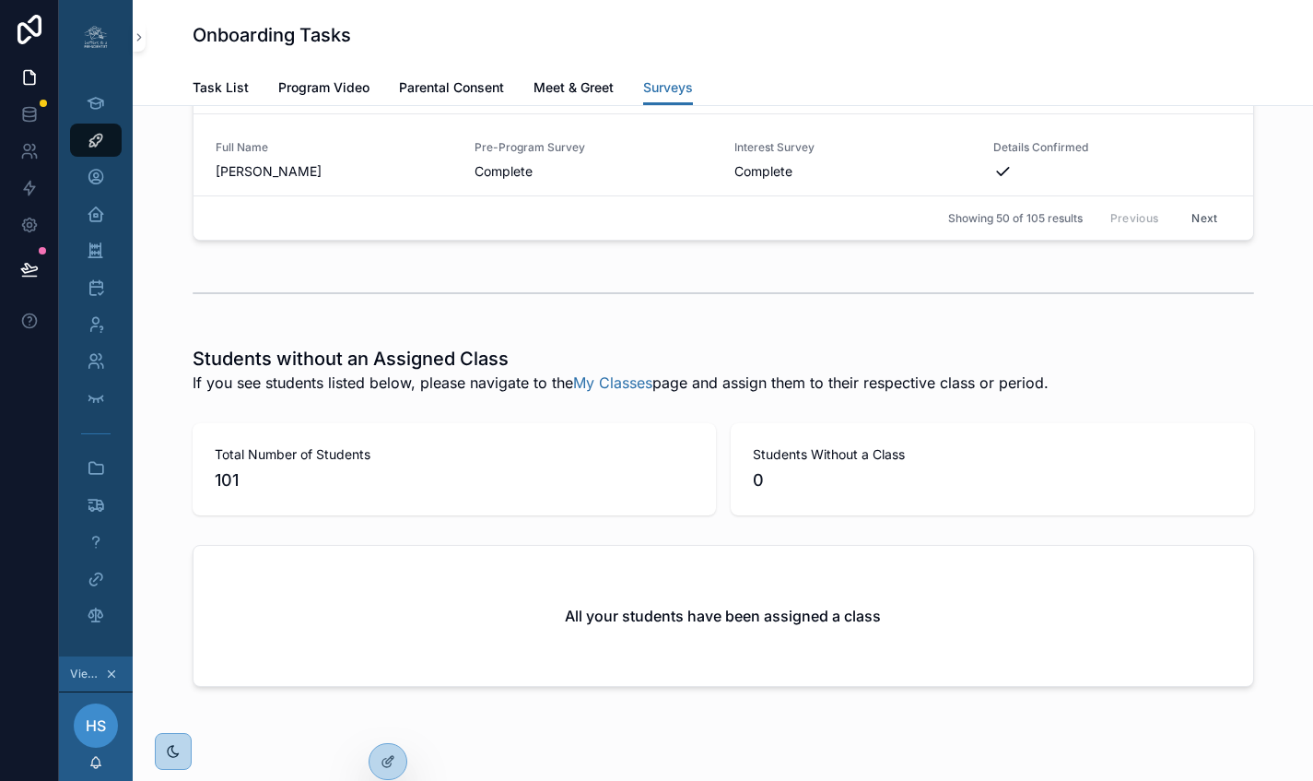
click at [1195, 232] on button "Next" at bounding box center [1205, 218] width 52 height 29
click at [1196, 232] on button "Next" at bounding box center [1205, 218] width 52 height 29
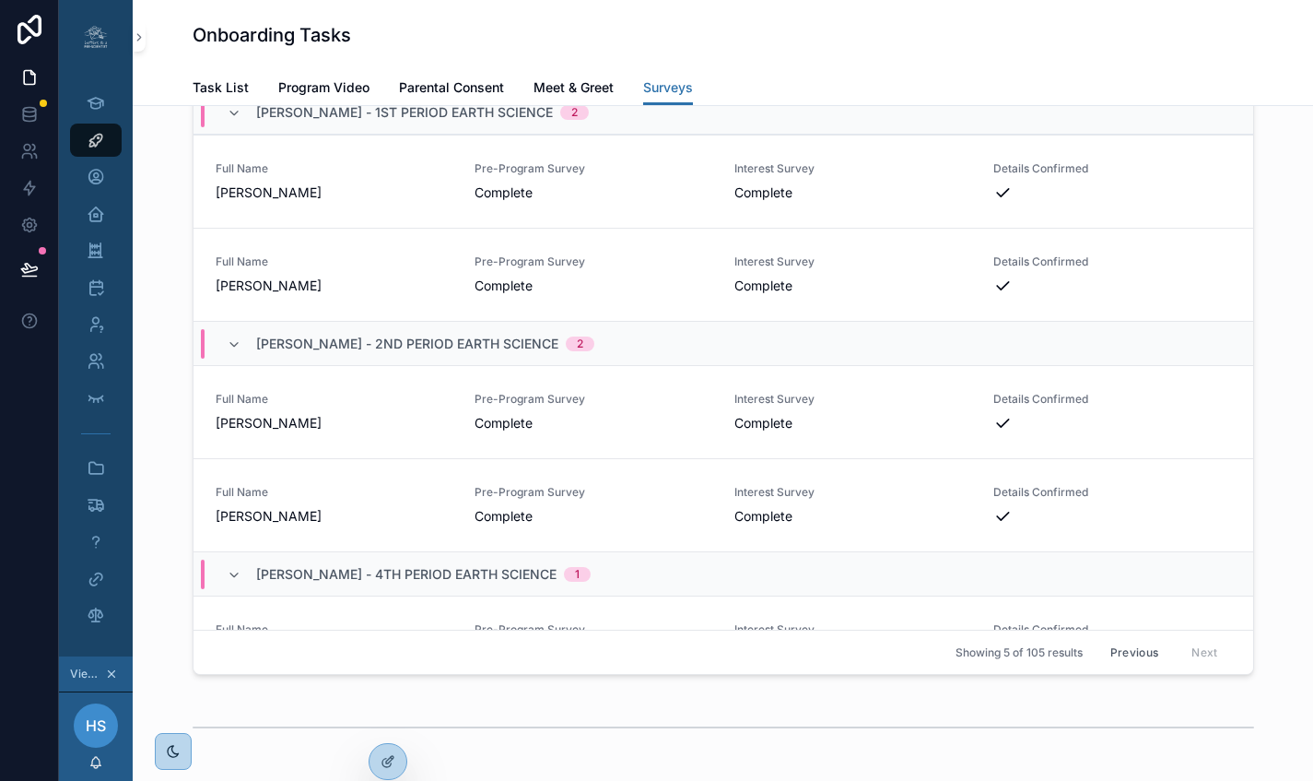
click at [1123, 666] on button "Previous" at bounding box center [1135, 652] width 74 height 29
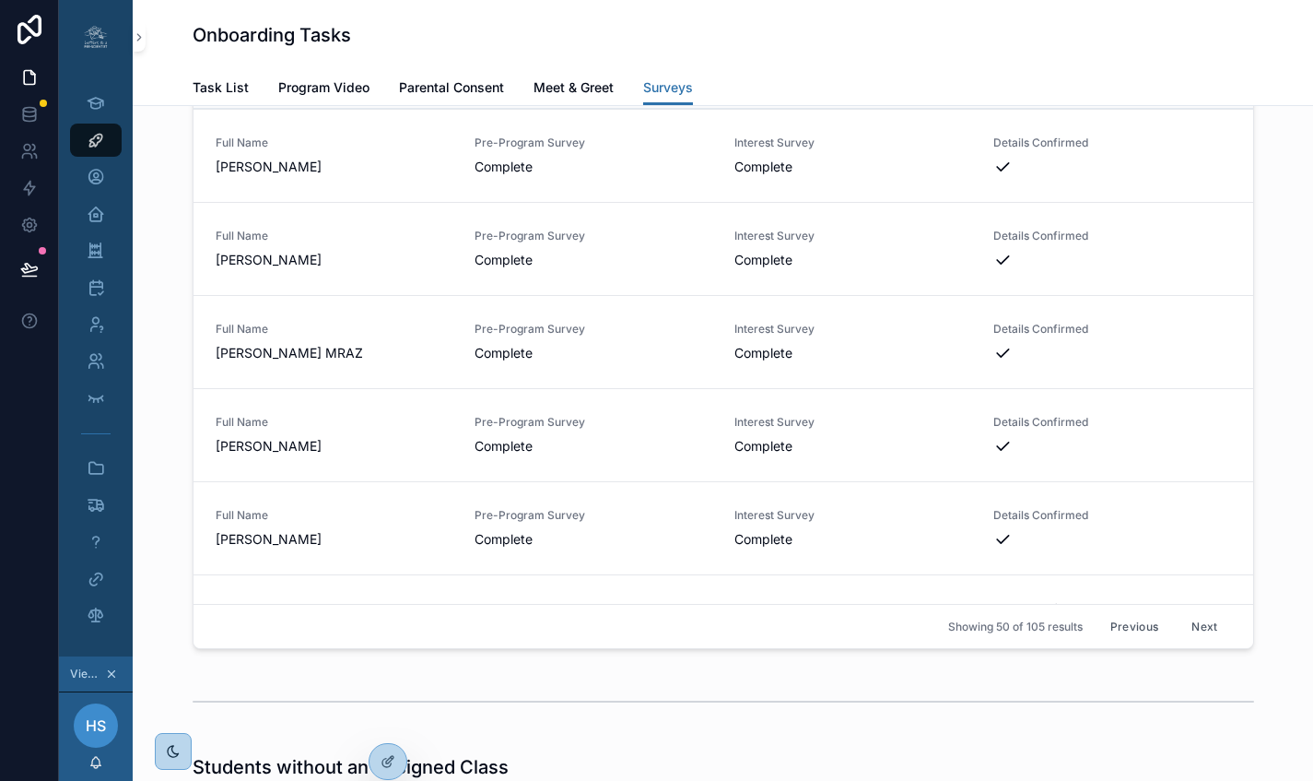
scroll to position [3711, 0]
click at [1113, 641] on button "Previous" at bounding box center [1135, 626] width 74 height 29
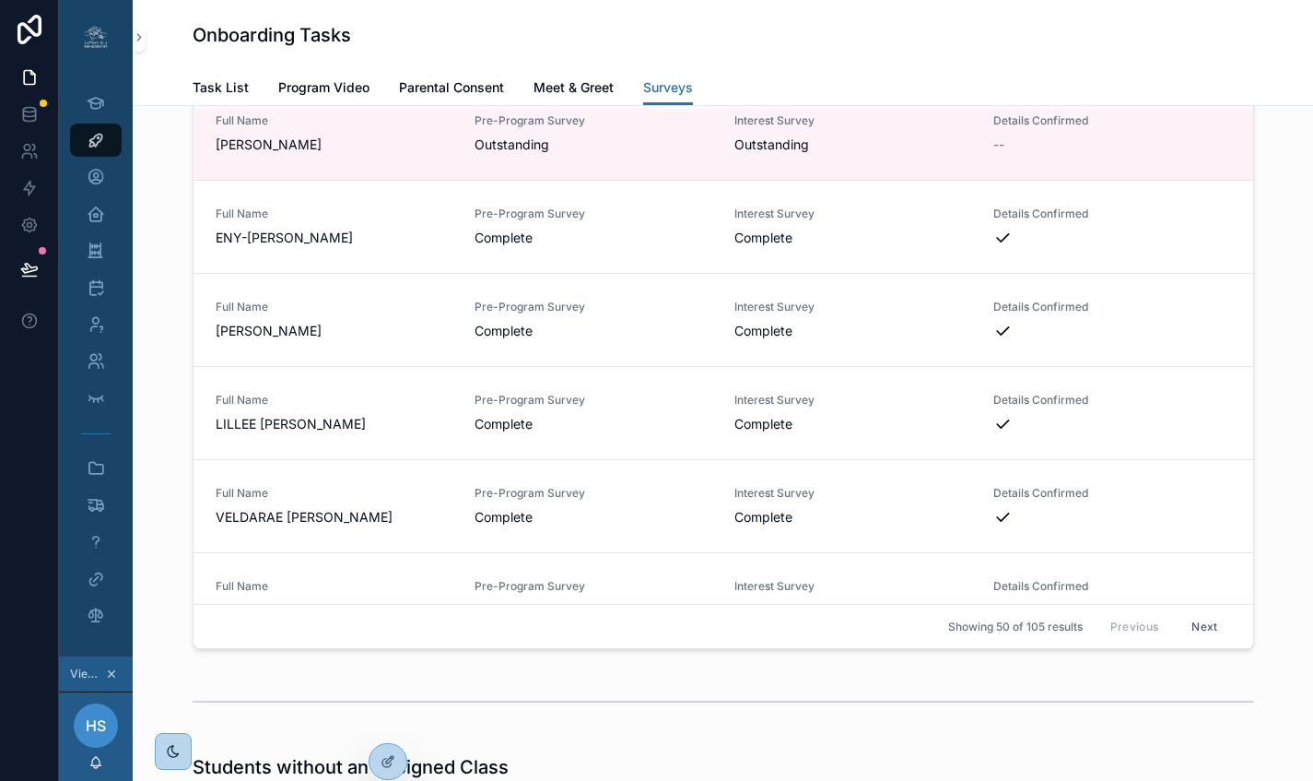
scroll to position [4325, 0]
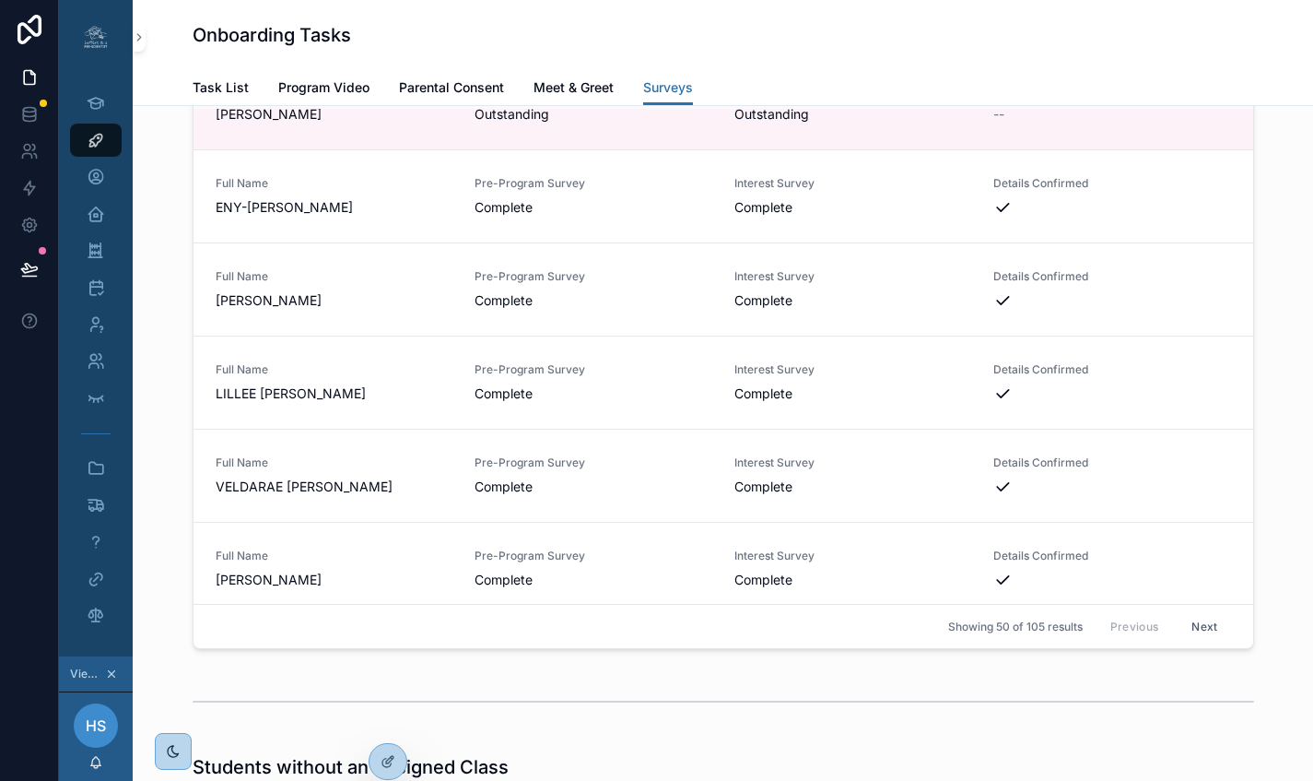
click at [1198, 641] on button "Next" at bounding box center [1205, 626] width 52 height 29
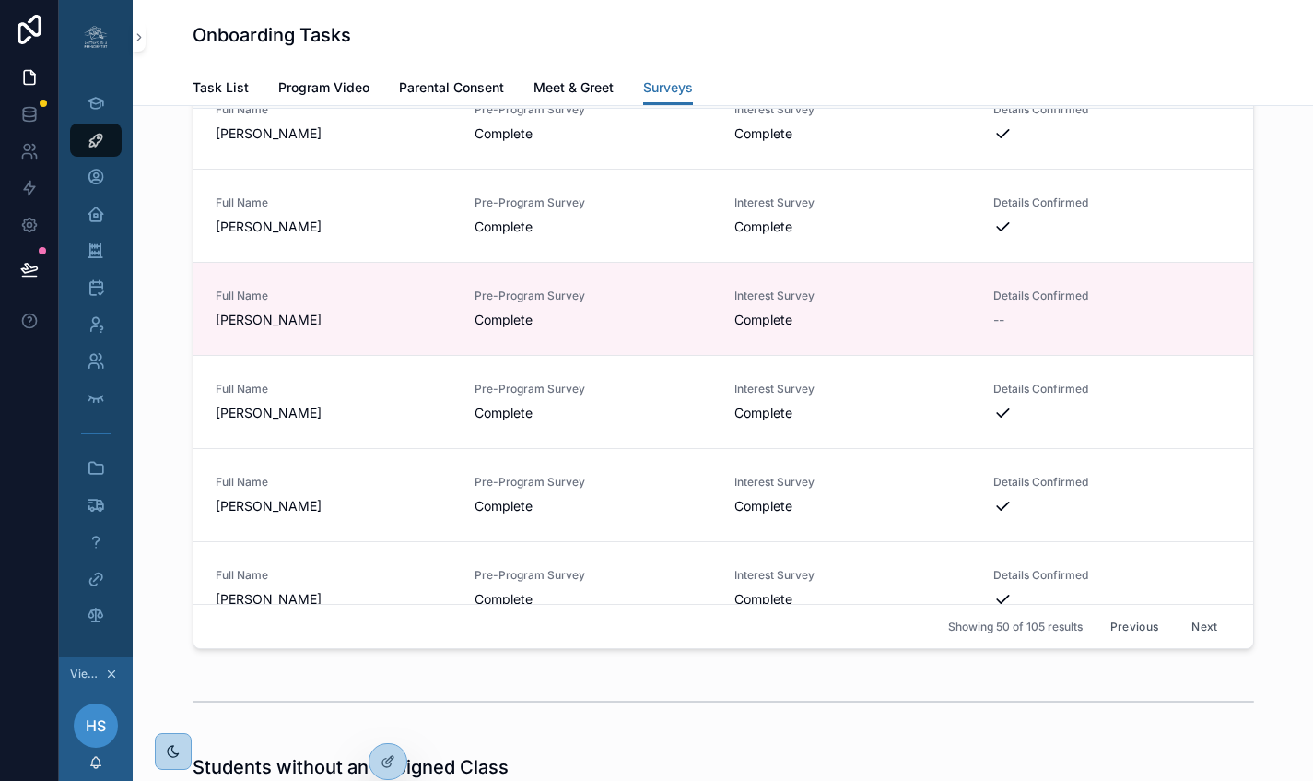
scroll to position [409, 0]
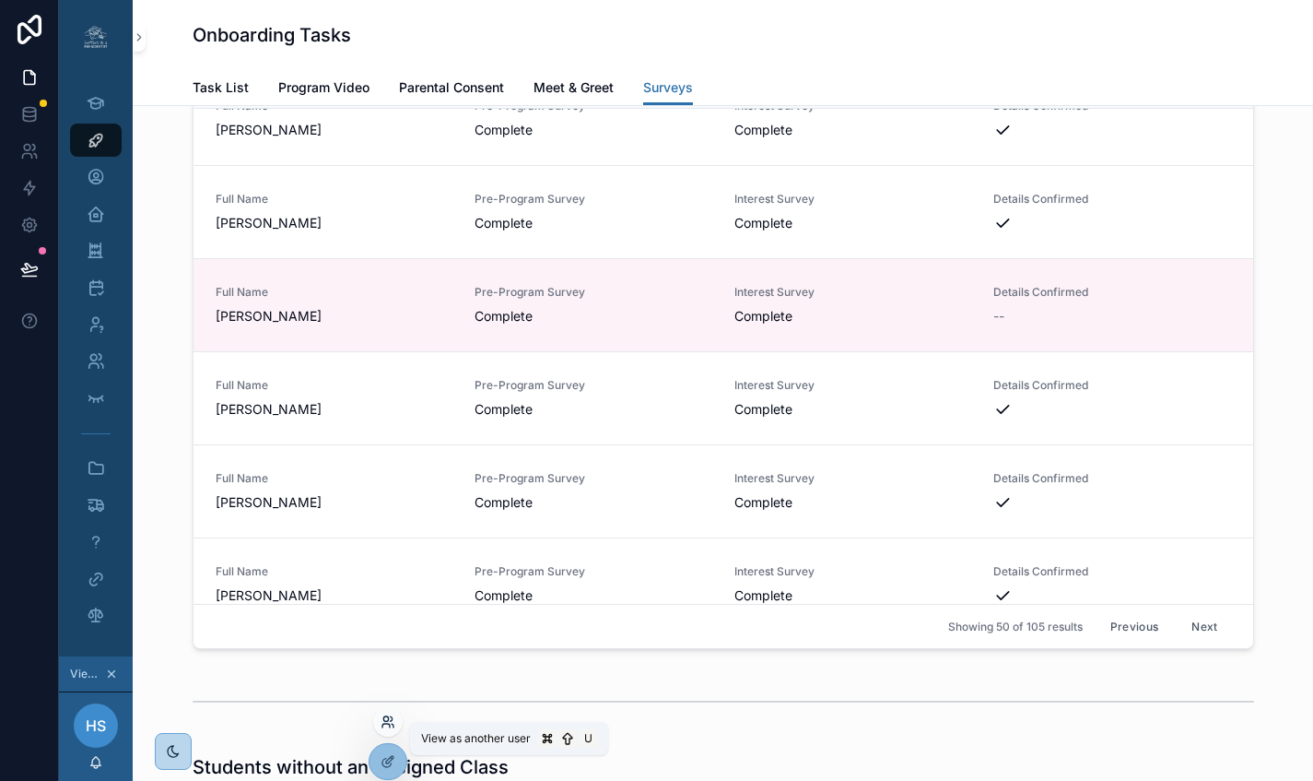
click at [385, 720] on icon at bounding box center [385, 718] width 5 height 5
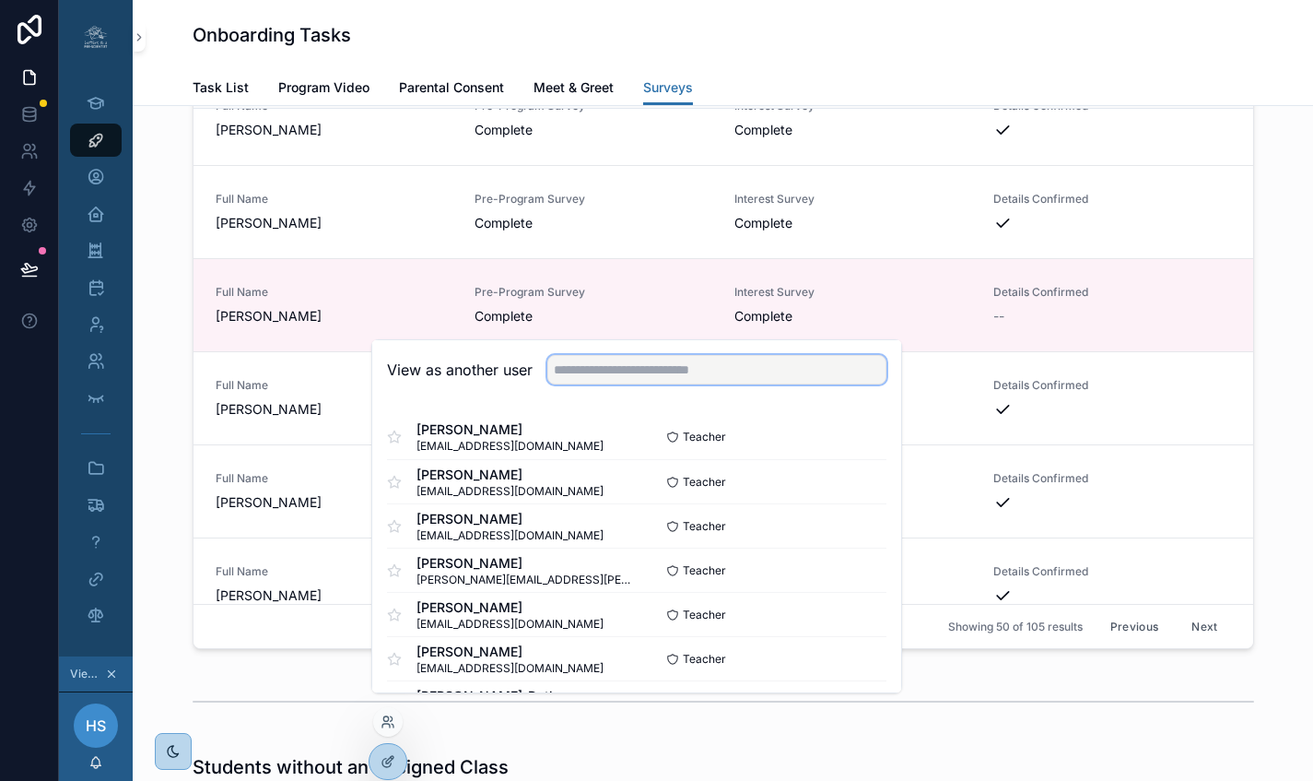
click at [641, 377] on input "text" at bounding box center [716, 369] width 339 height 29
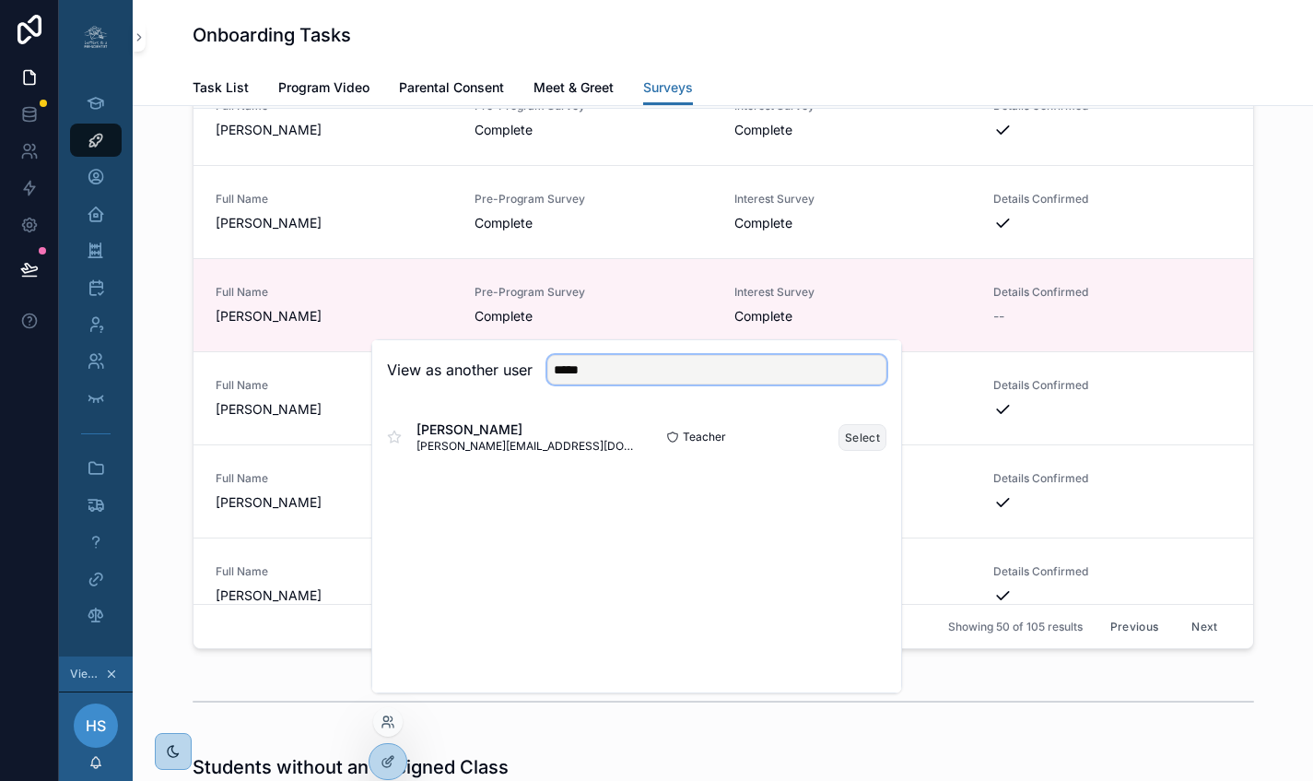
type input "*****"
click at [859, 451] on button "Select" at bounding box center [863, 437] width 48 height 27
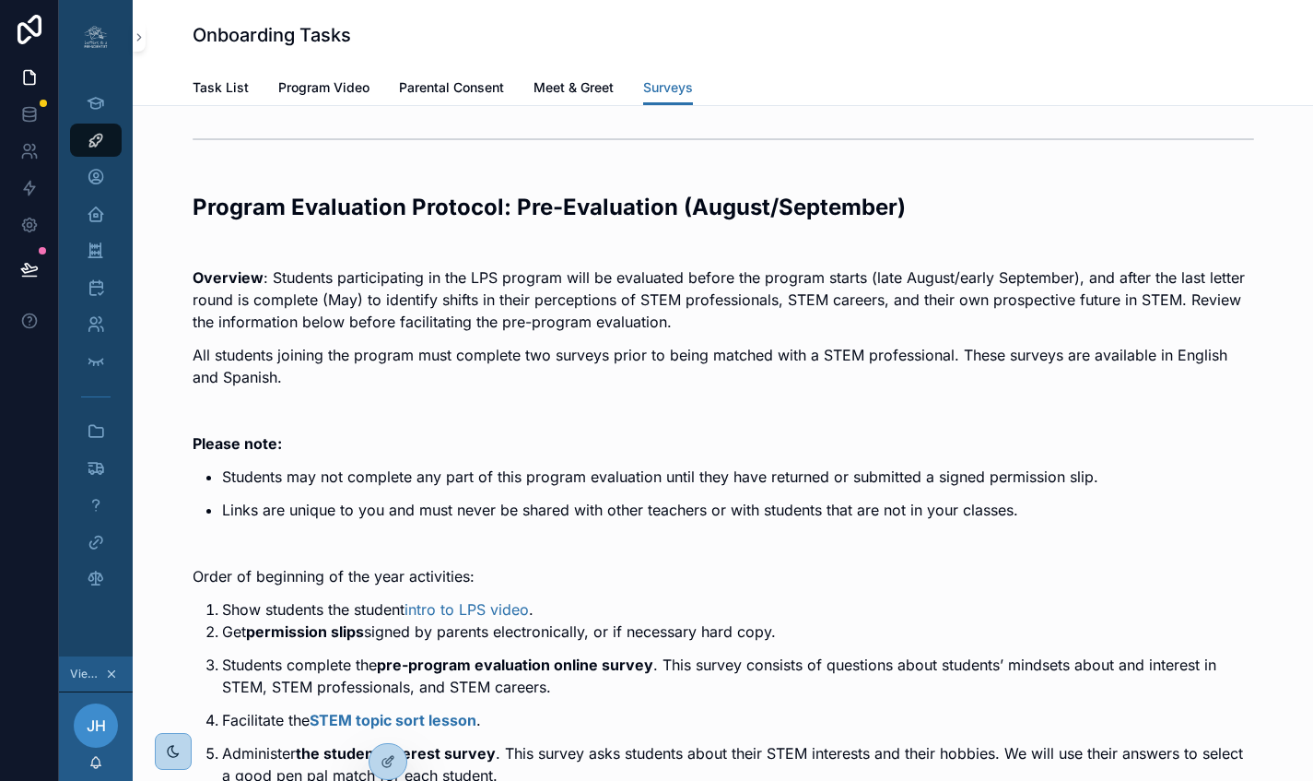
scroll to position [26, 0]
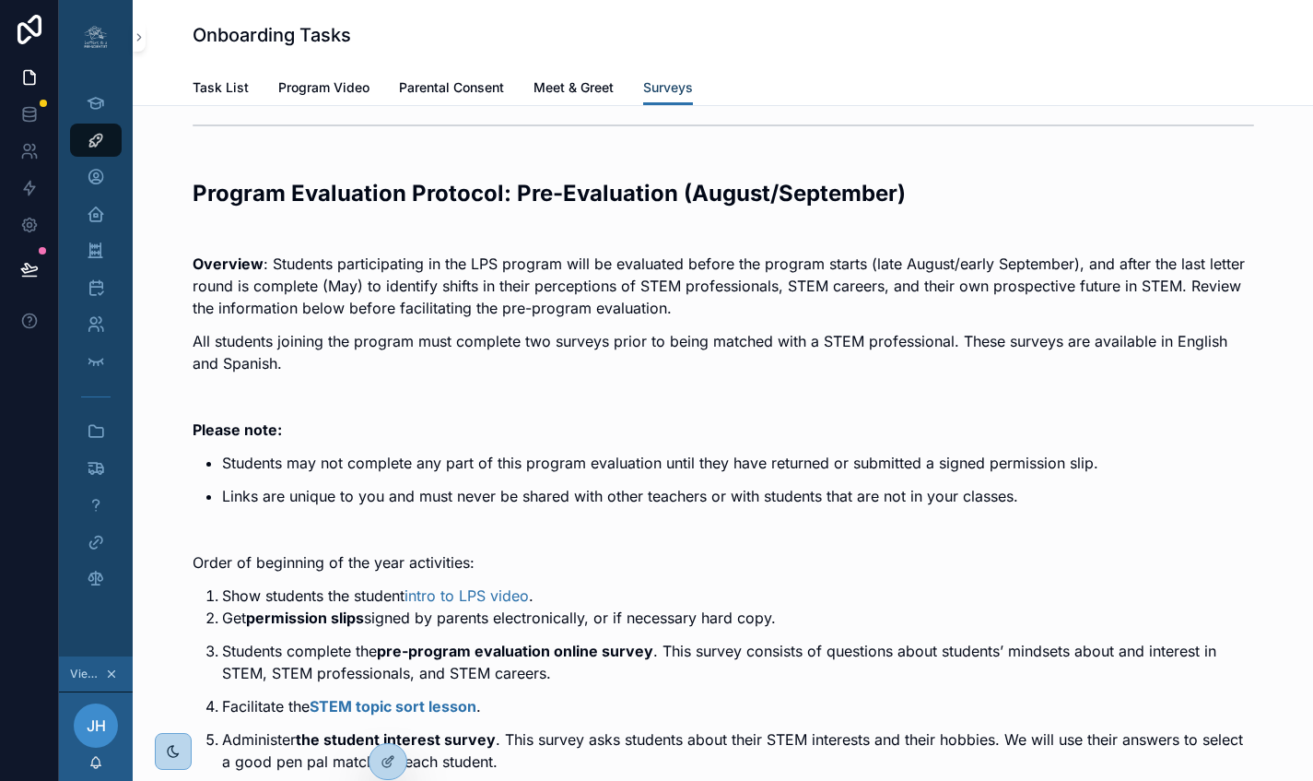
click at [677, 87] on span "Surveys" at bounding box center [668, 87] width 50 height 18
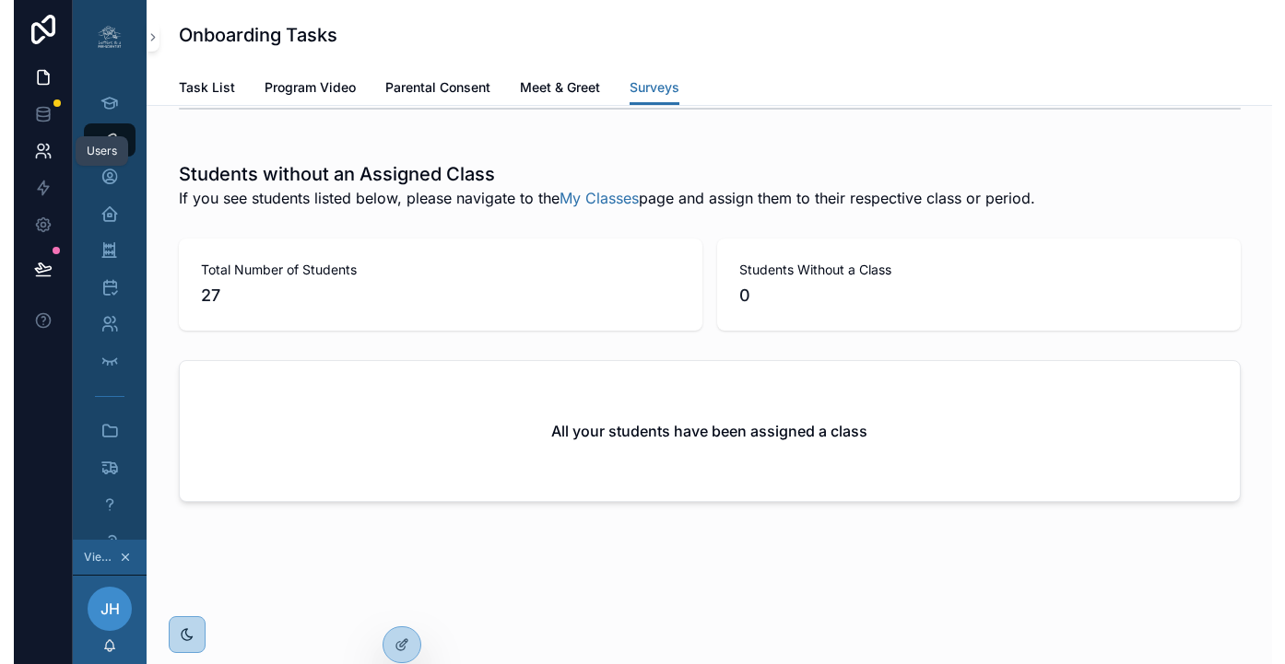
scroll to position [2966, 0]
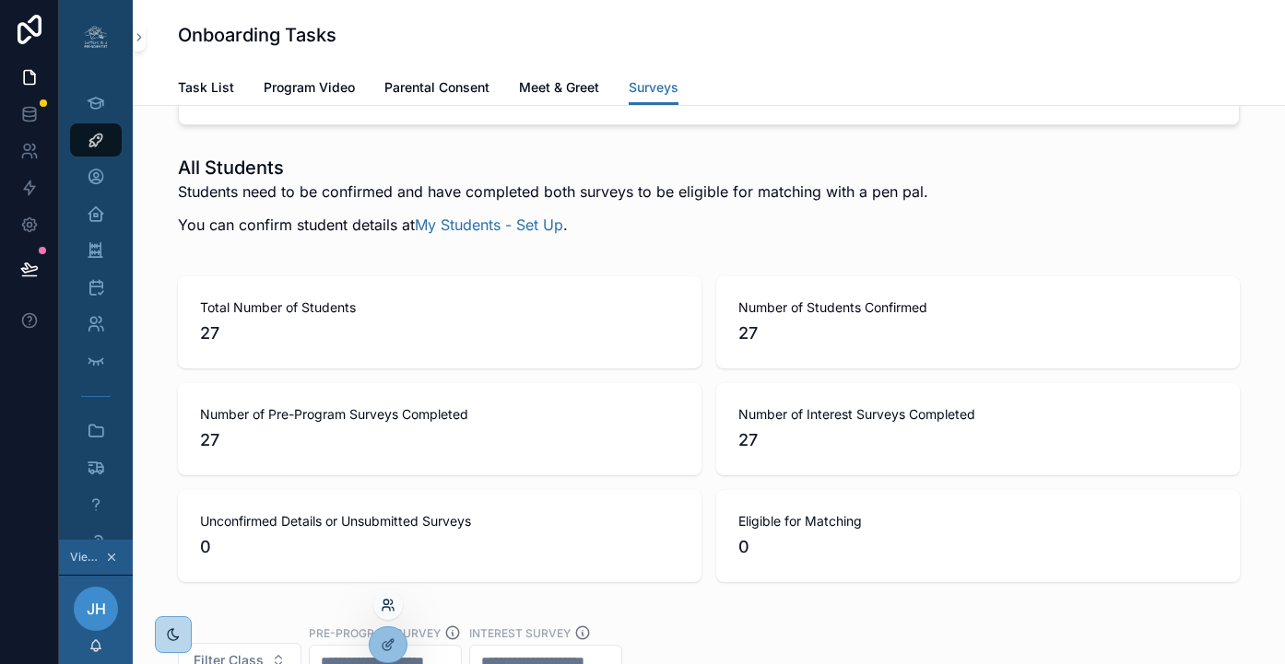
click at [388, 603] on icon at bounding box center [385, 602] width 5 height 5
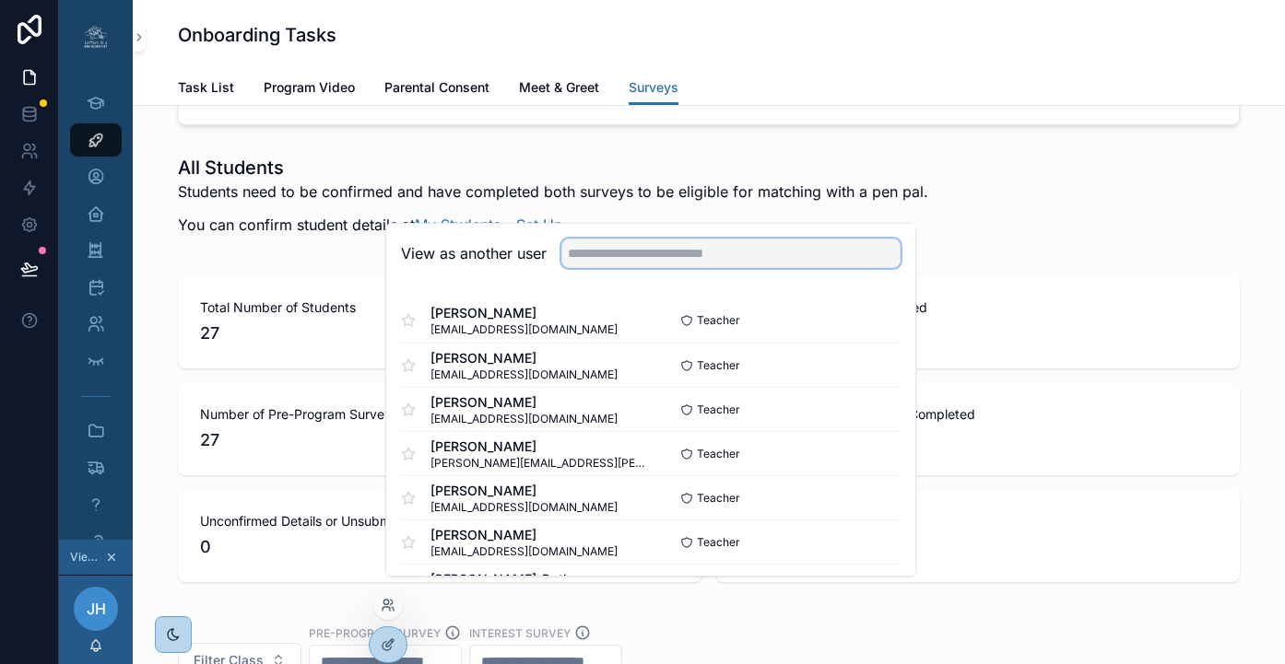
click at [651, 268] on input "text" at bounding box center [730, 253] width 339 height 29
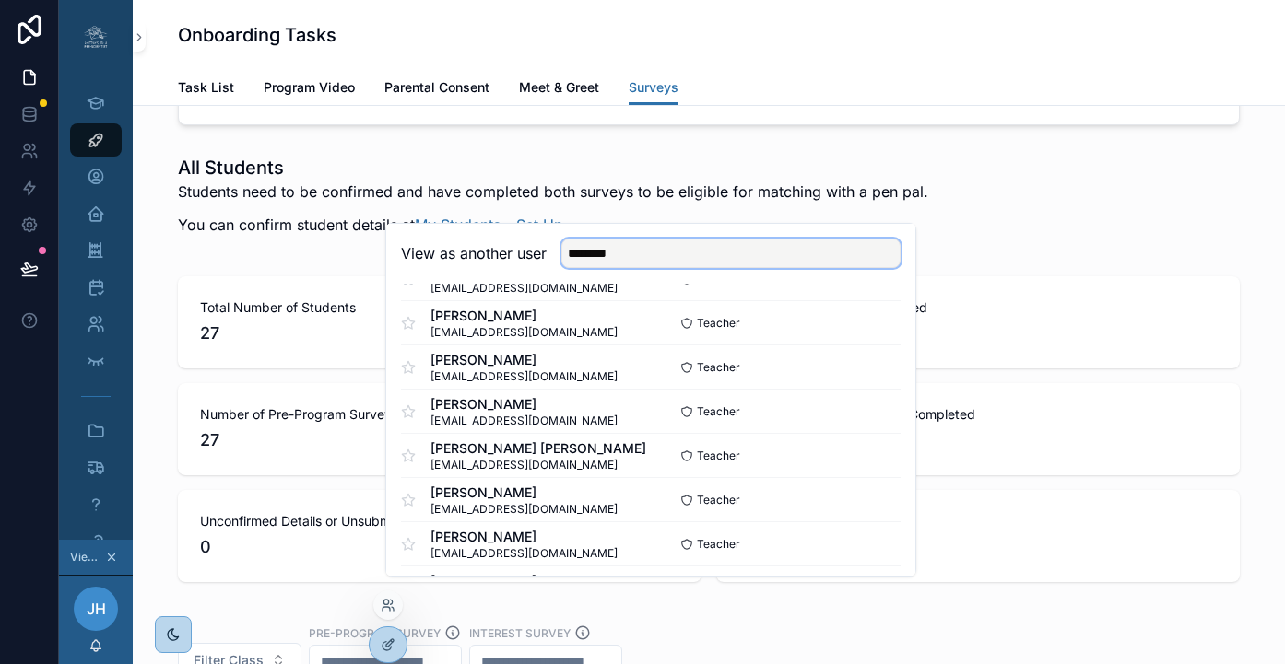
scroll to position [333, 0]
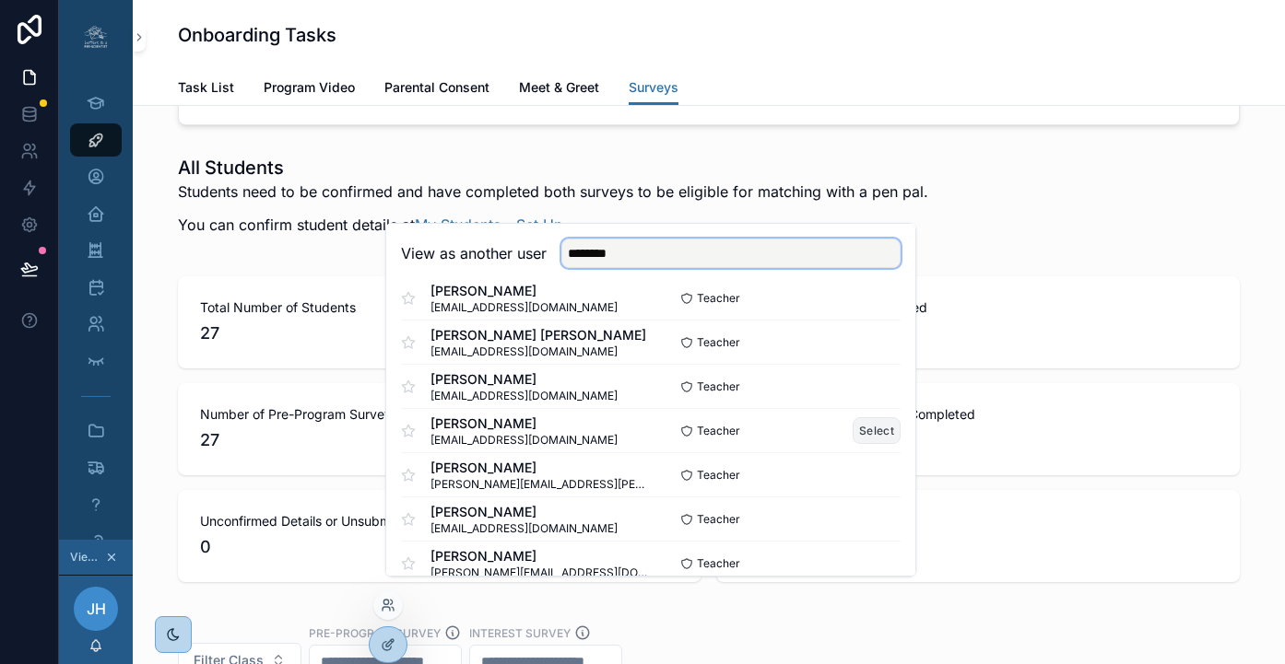
type input "********"
click at [853, 444] on button "Select" at bounding box center [877, 431] width 48 height 27
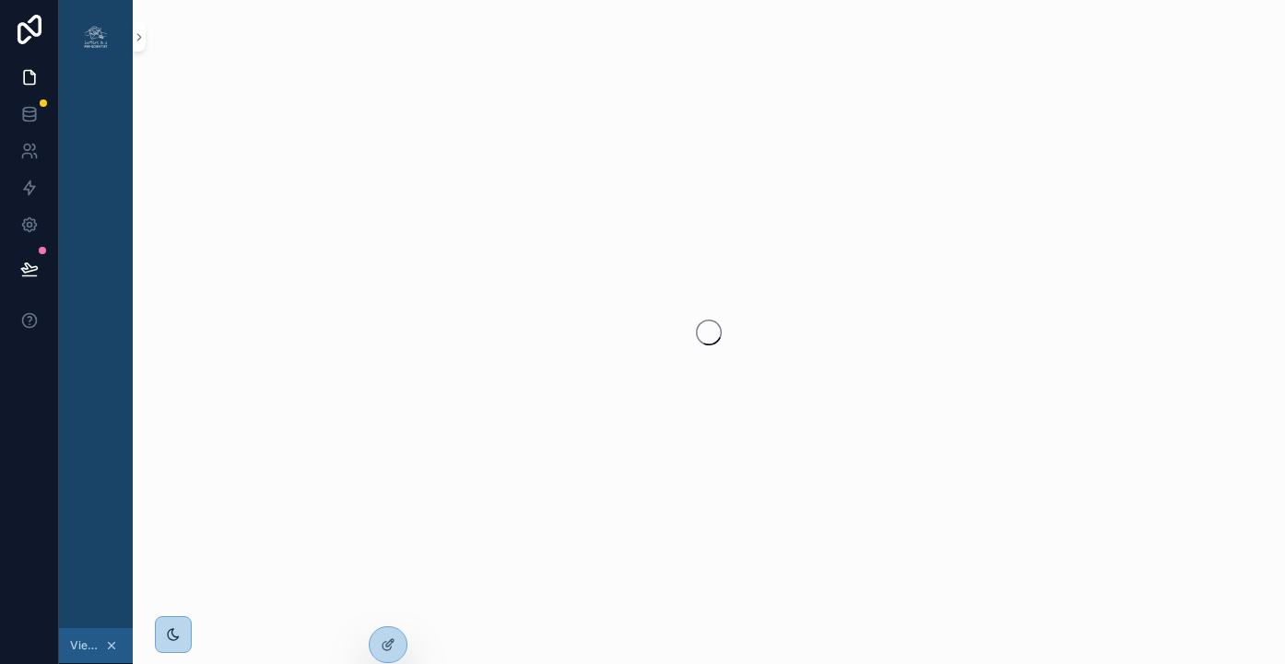
scroll to position [0, 14]
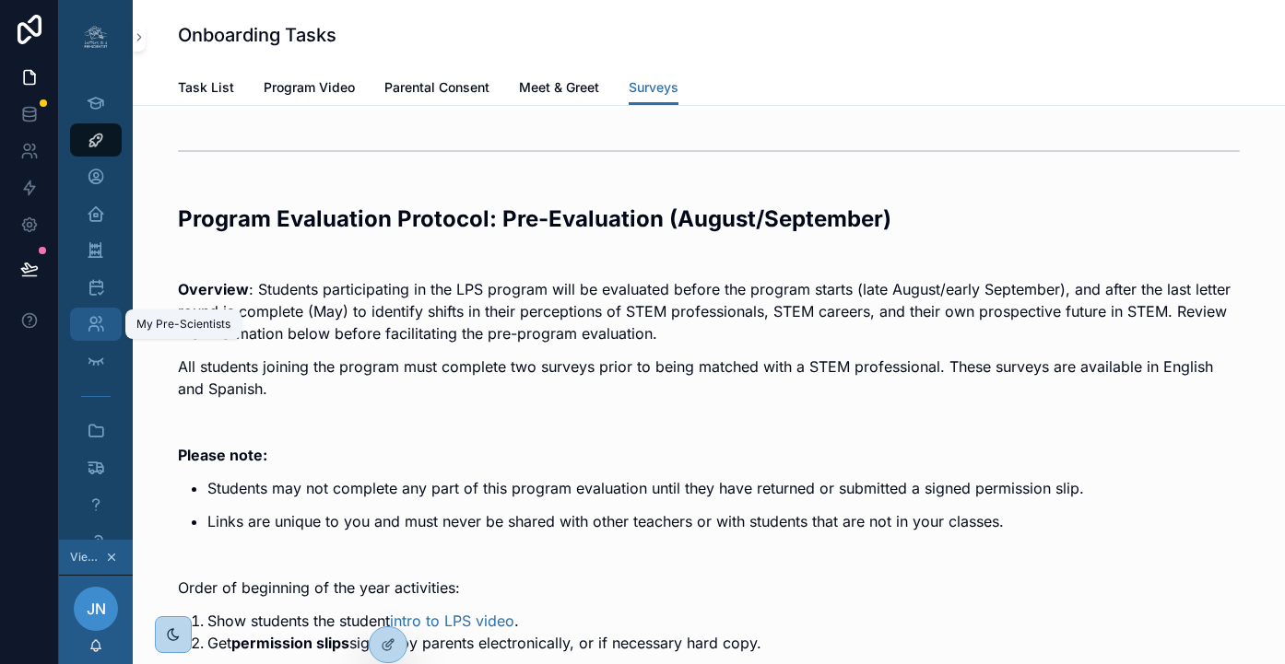
click at [87, 319] on icon "scrollable content" at bounding box center [96, 324] width 18 height 18
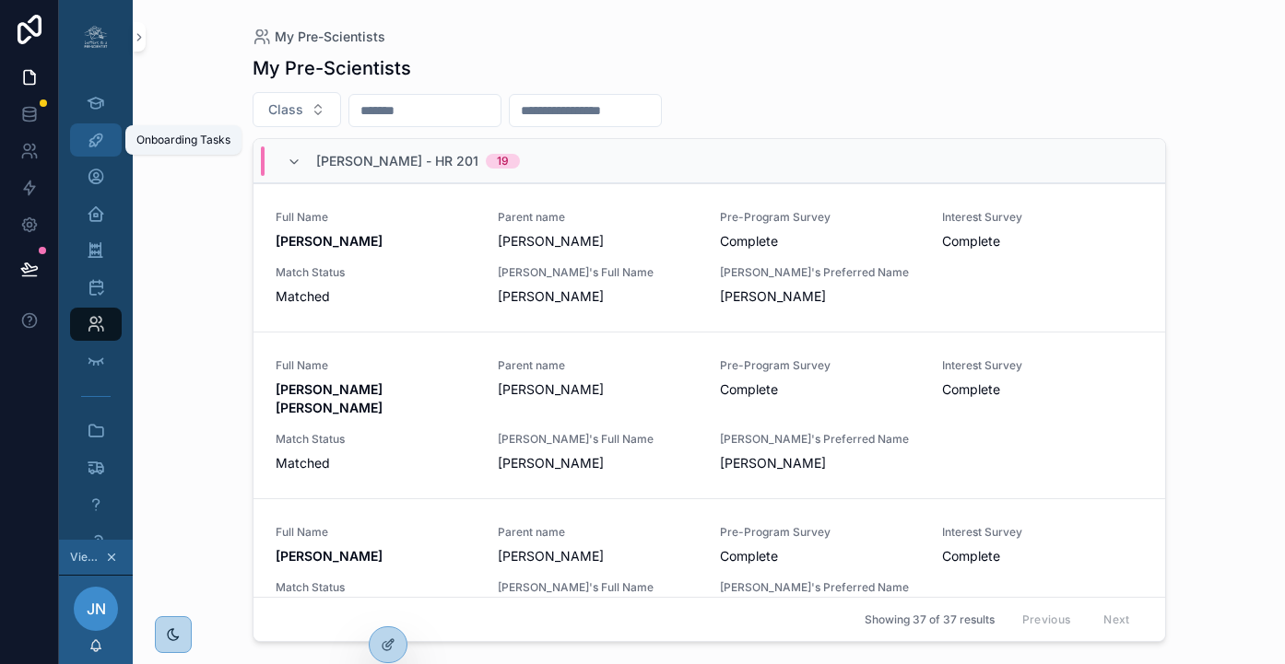
click at [95, 144] on div "Onboarding Tasks" at bounding box center [95, 139] width 29 height 29
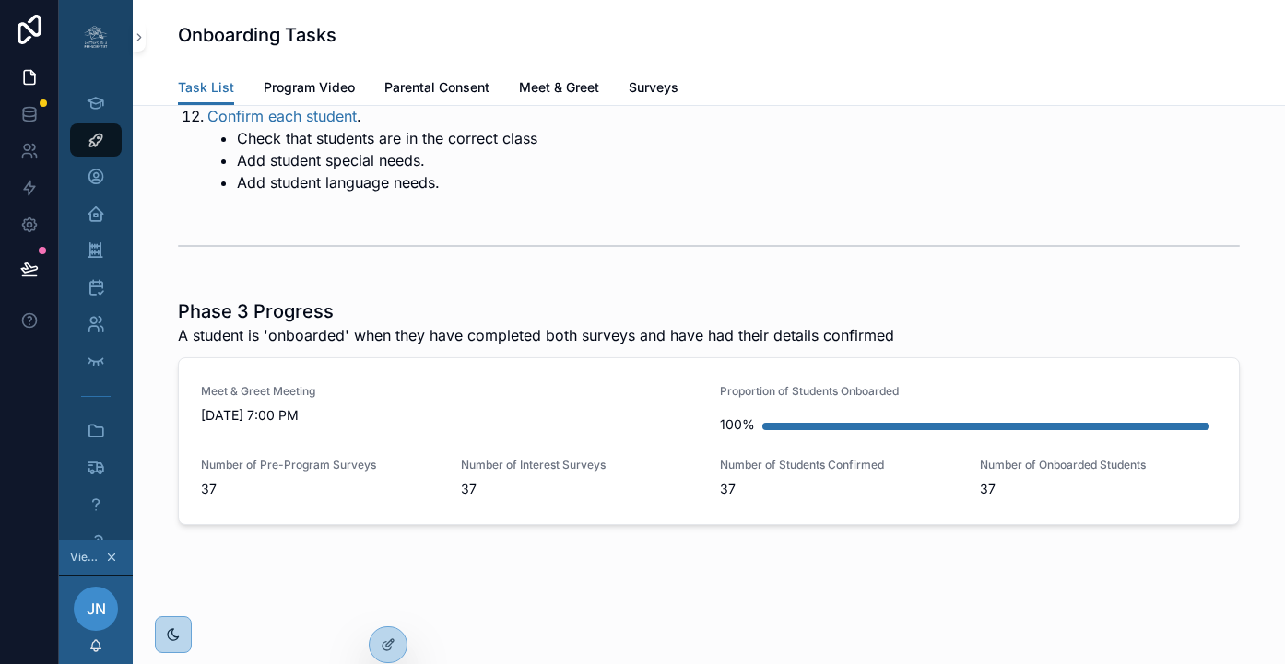
scroll to position [878, 0]
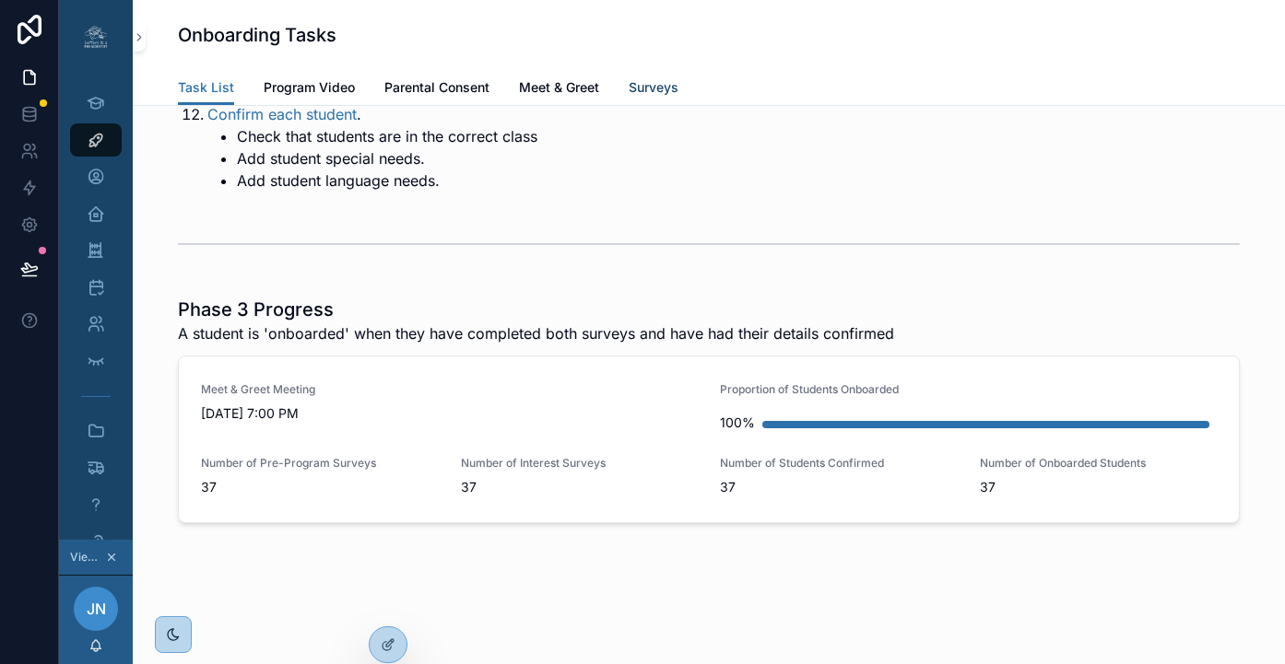
click at [631, 89] on span "Surveys" at bounding box center [654, 87] width 50 height 18
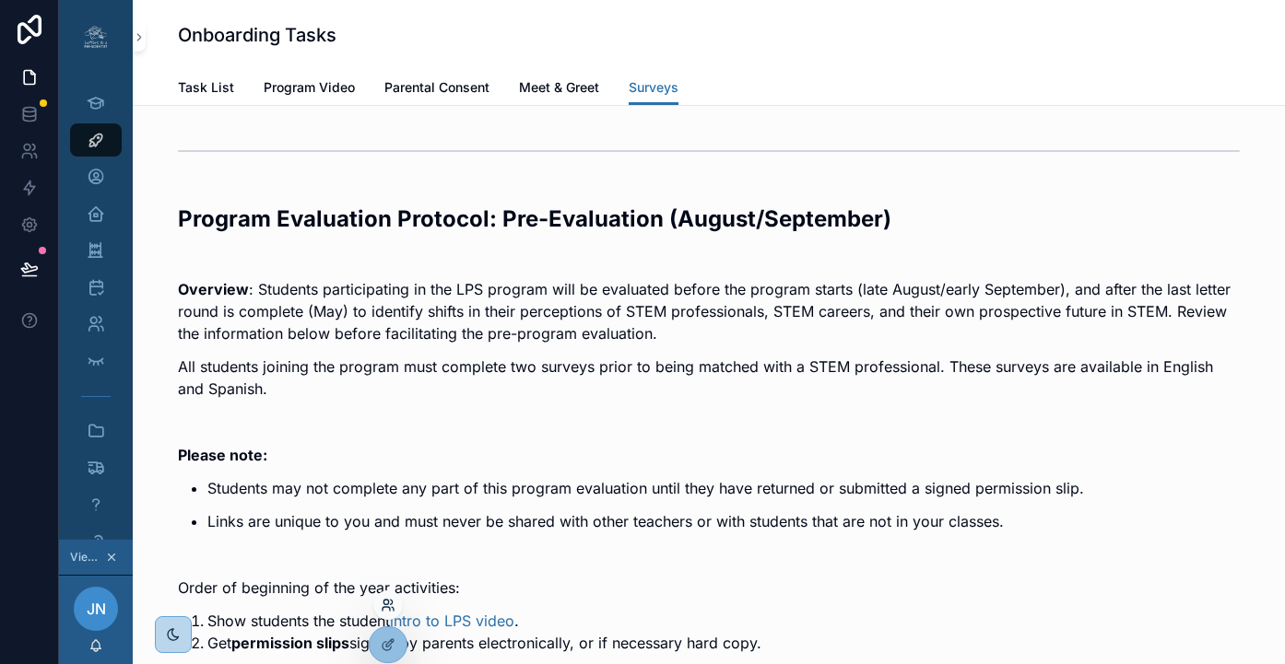
click at [385, 603] on icon at bounding box center [388, 605] width 15 height 15
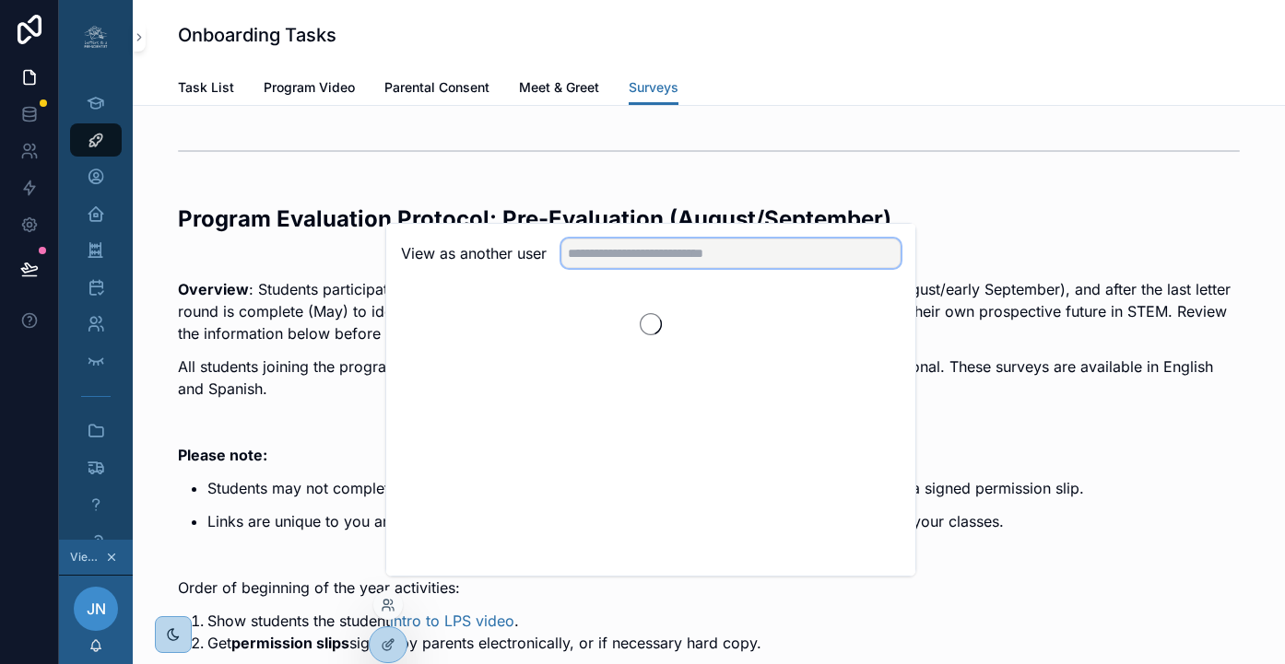
click at [621, 268] on input "text" at bounding box center [730, 253] width 339 height 29
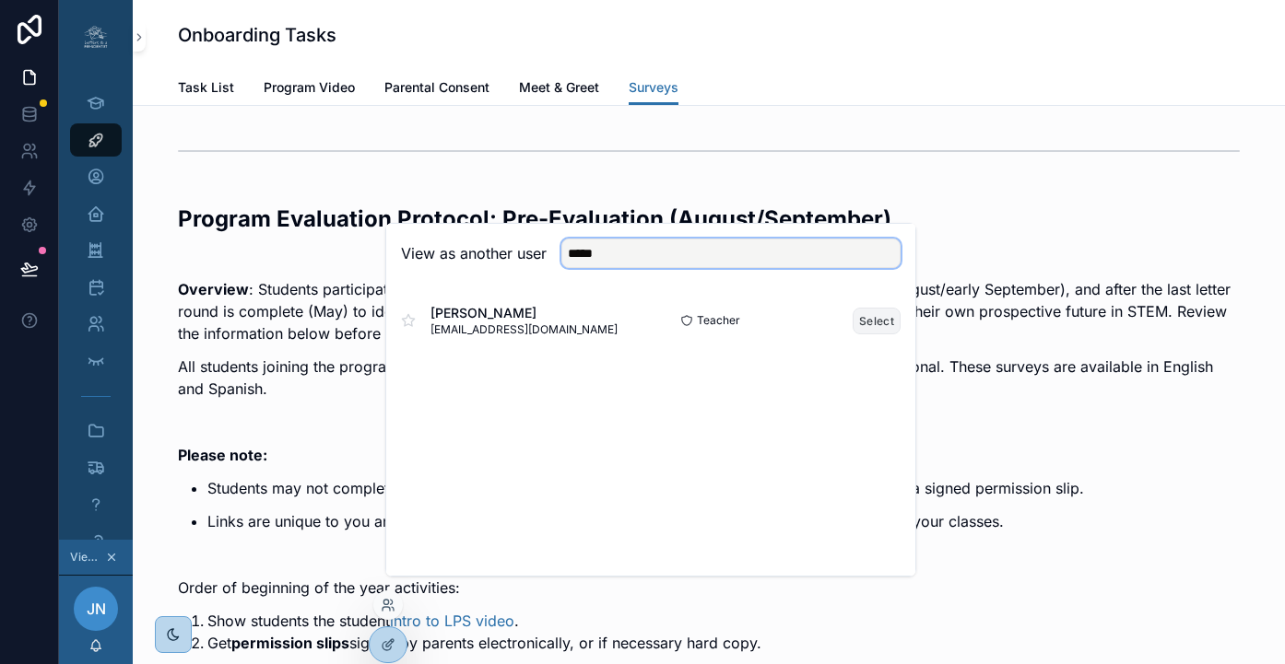
type input "*****"
click at [853, 335] on button "Select" at bounding box center [877, 321] width 48 height 27
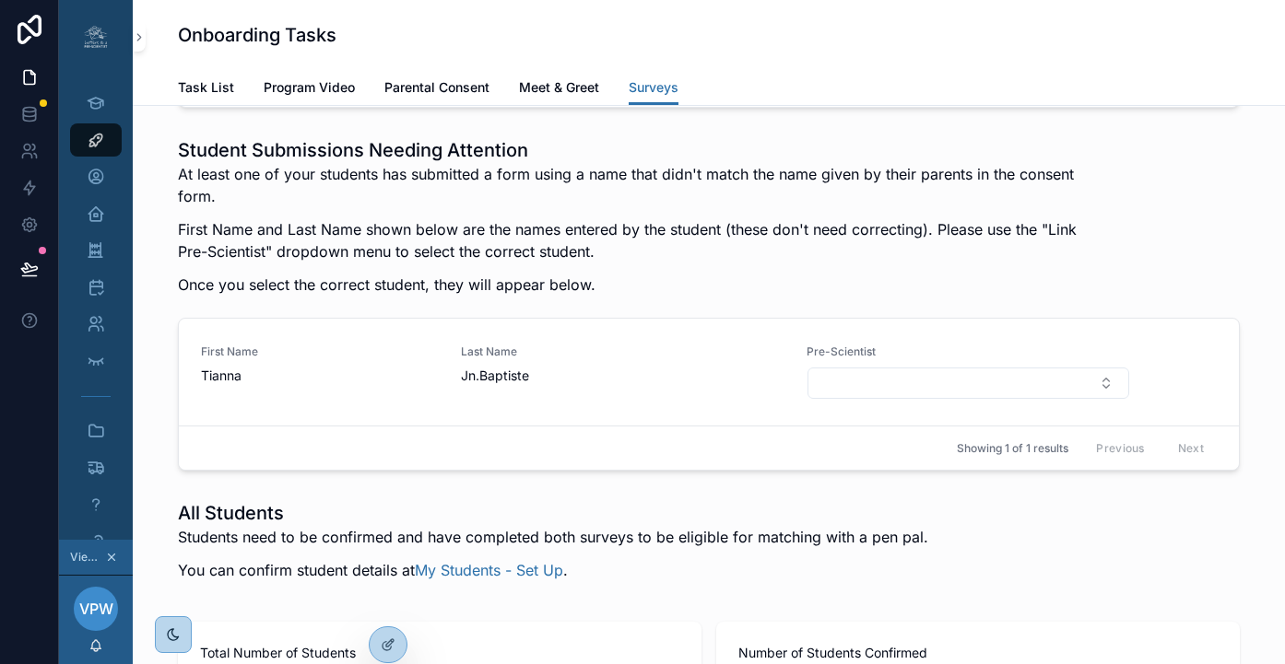
scroll to position [2664, 0]
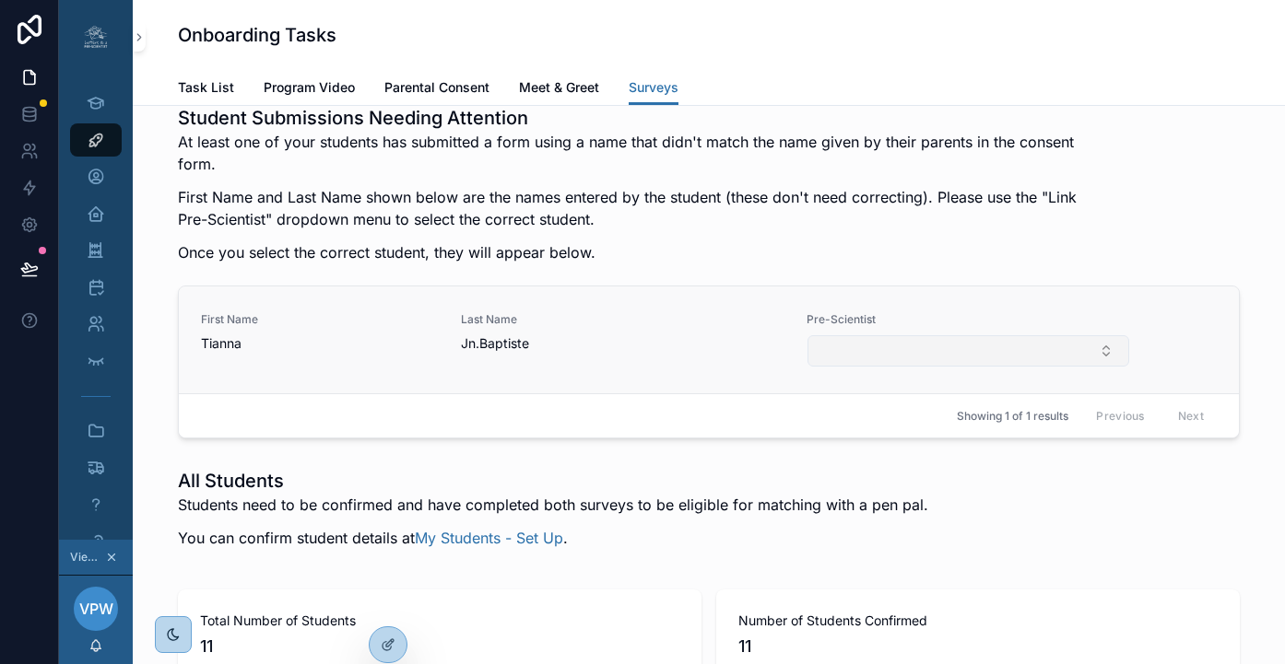
click at [882, 367] on button "Select Button" at bounding box center [968, 350] width 322 height 31
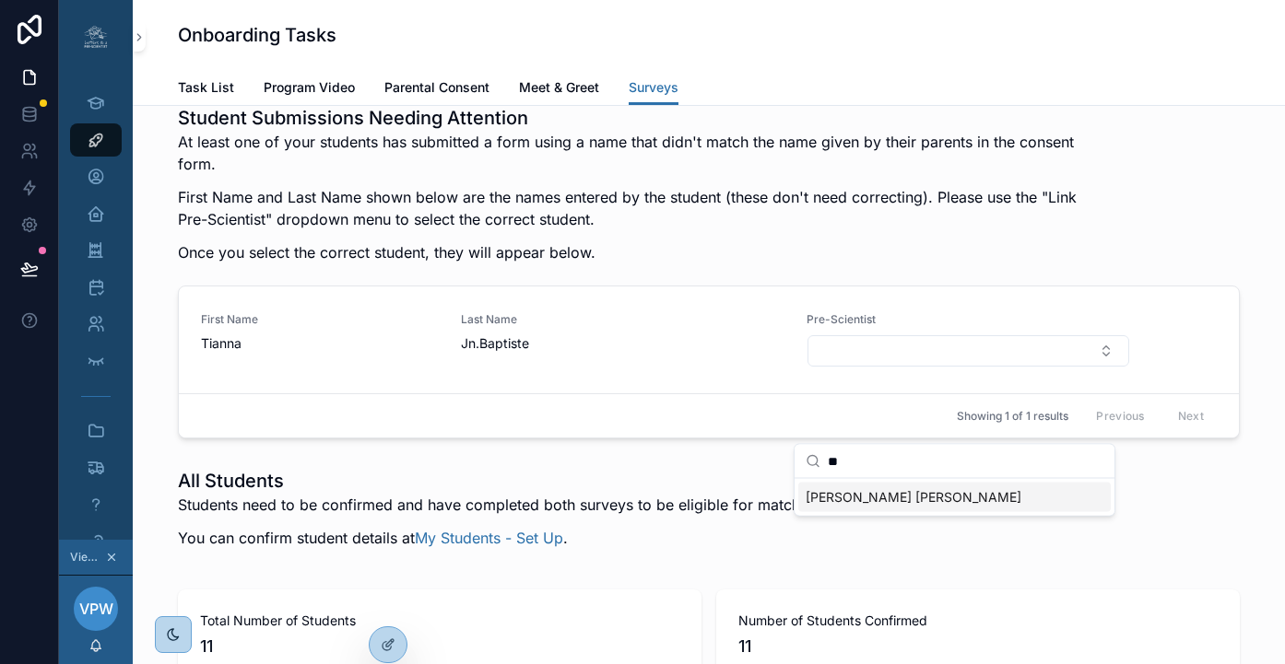
type input "**"
click at [893, 501] on span "TIANNA JN BAPTISTE" at bounding box center [914, 497] width 216 height 18
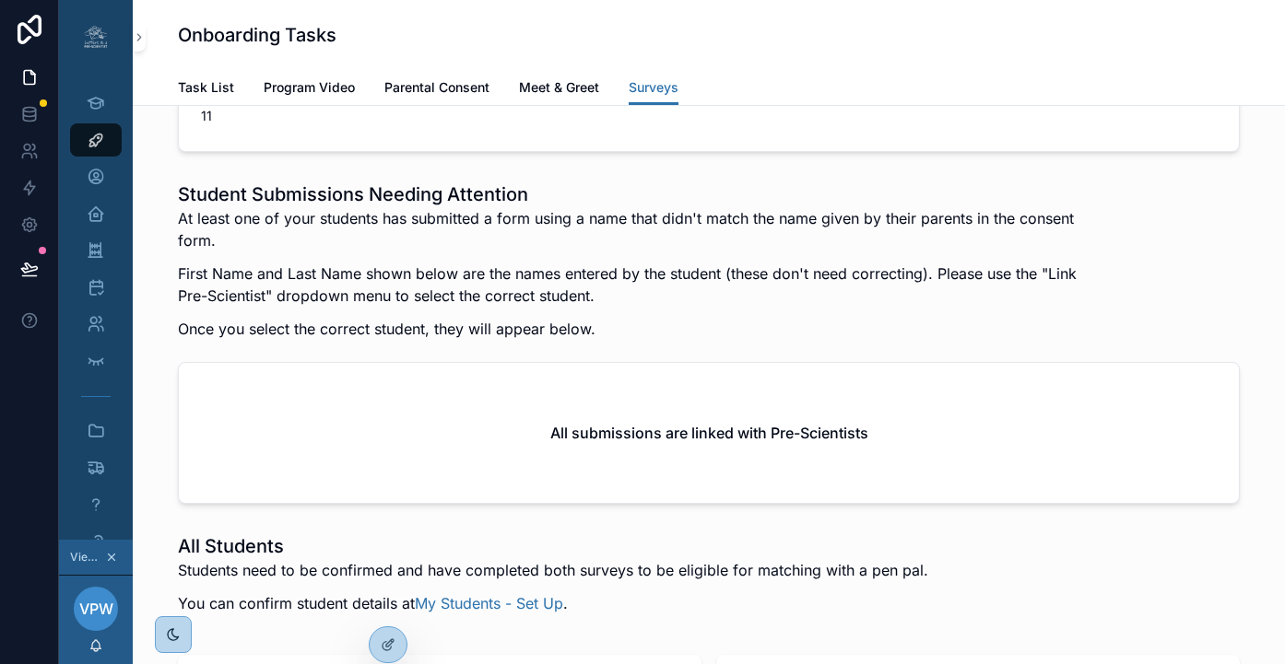
scroll to position [2589, 0]
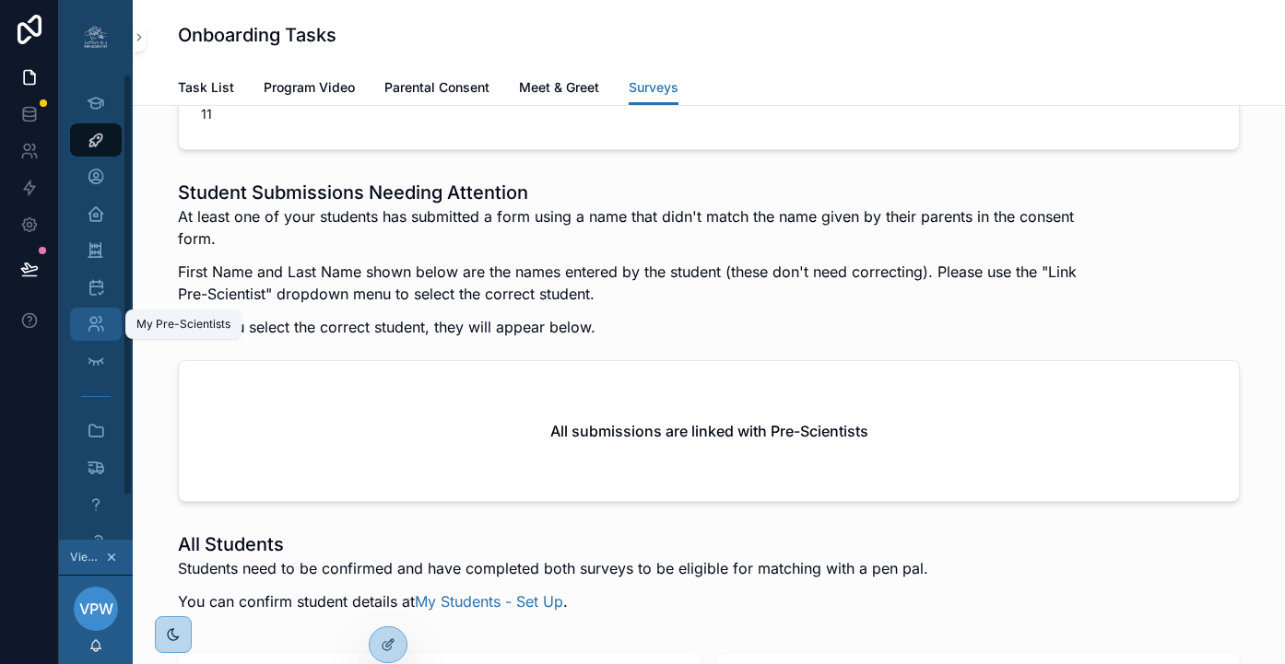
click at [87, 323] on icon "scrollable content" at bounding box center [96, 324] width 18 height 18
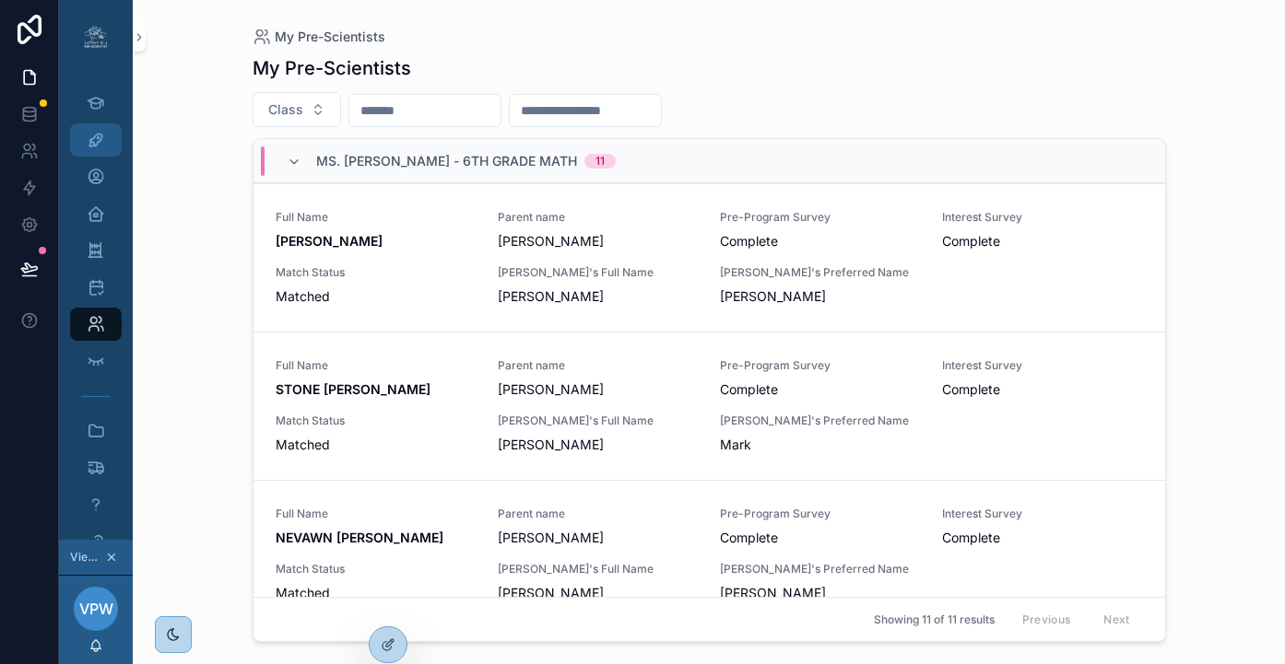
click at [87, 143] on icon "scrollable content" at bounding box center [96, 140] width 18 height 18
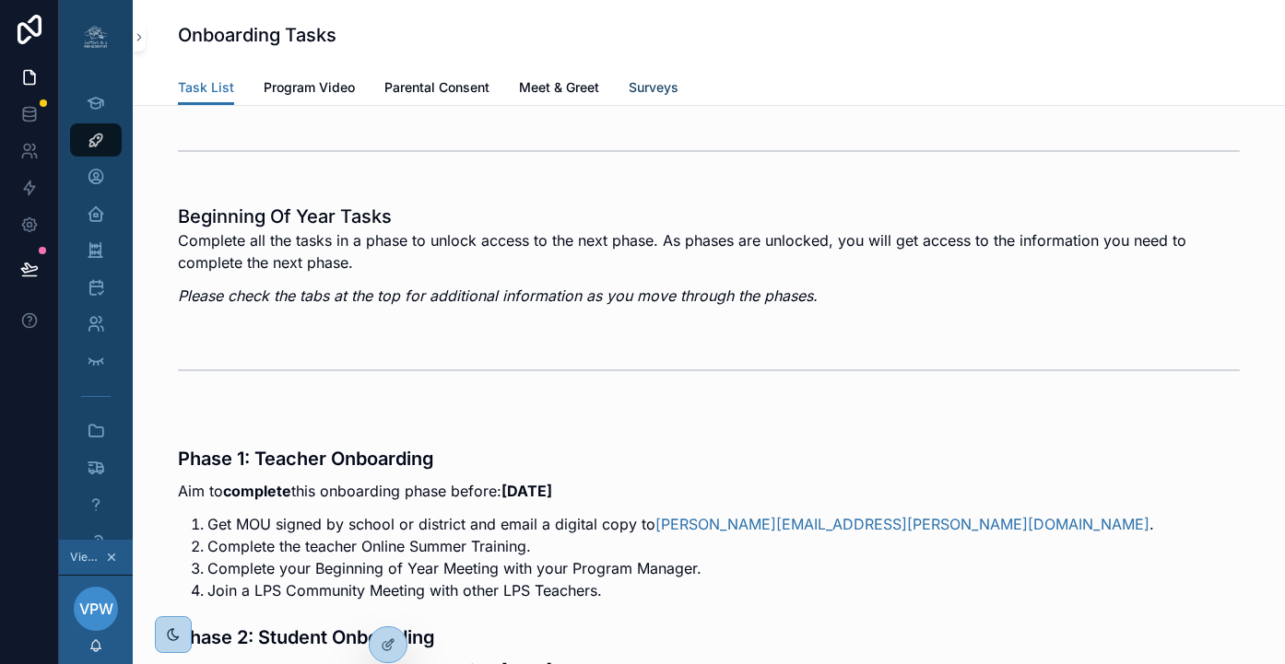
click at [640, 76] on link "Surveys" at bounding box center [654, 89] width 50 height 37
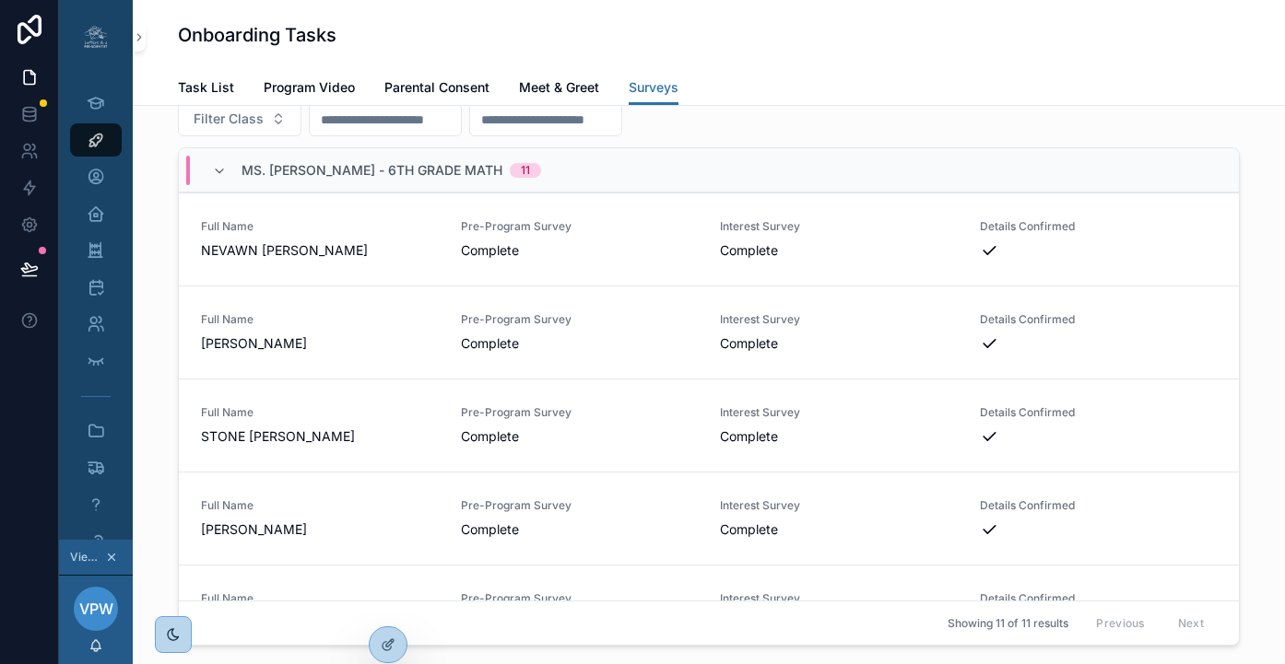
scroll to position [3508, 0]
click at [382, 608] on icon at bounding box center [388, 605] width 15 height 15
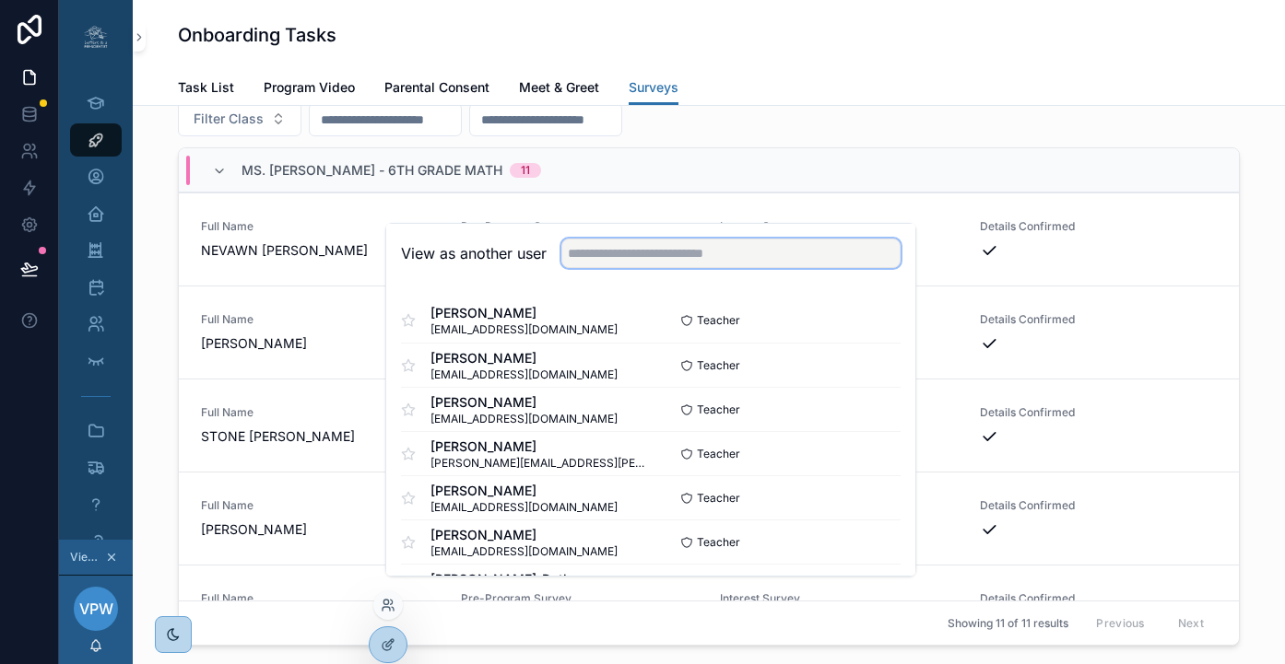
click at [582, 261] on input "text" at bounding box center [730, 253] width 339 height 29
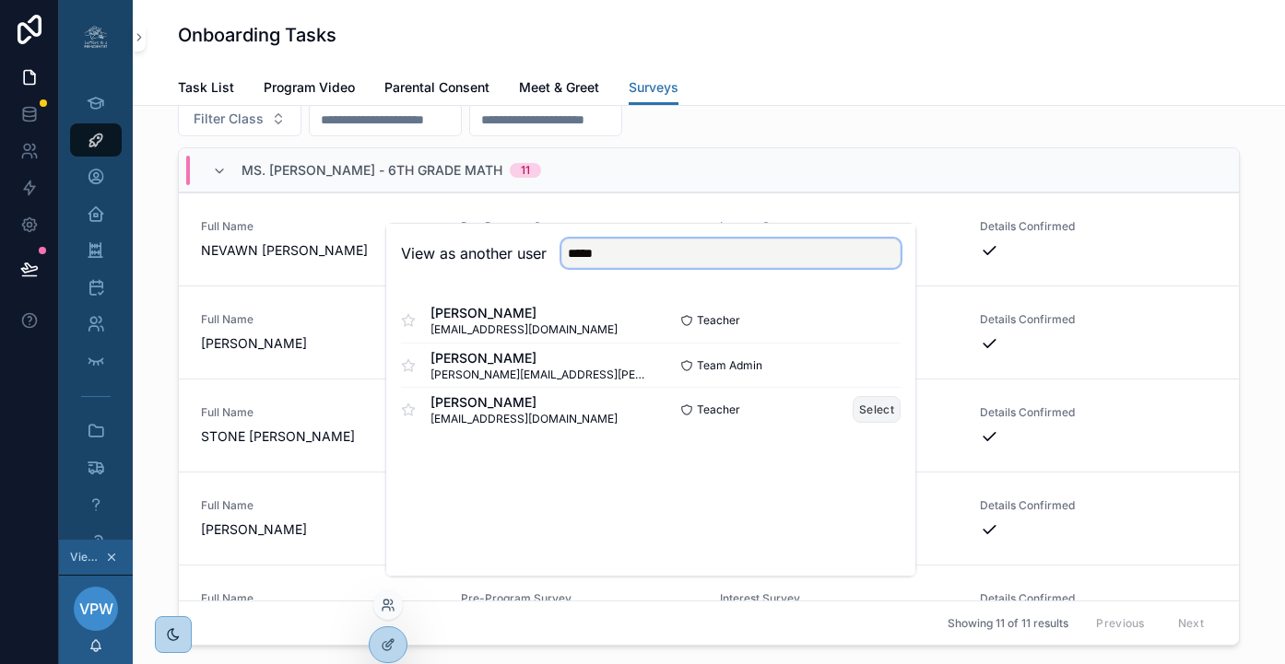
type input "*****"
click at [861, 423] on button "Select" at bounding box center [877, 409] width 48 height 27
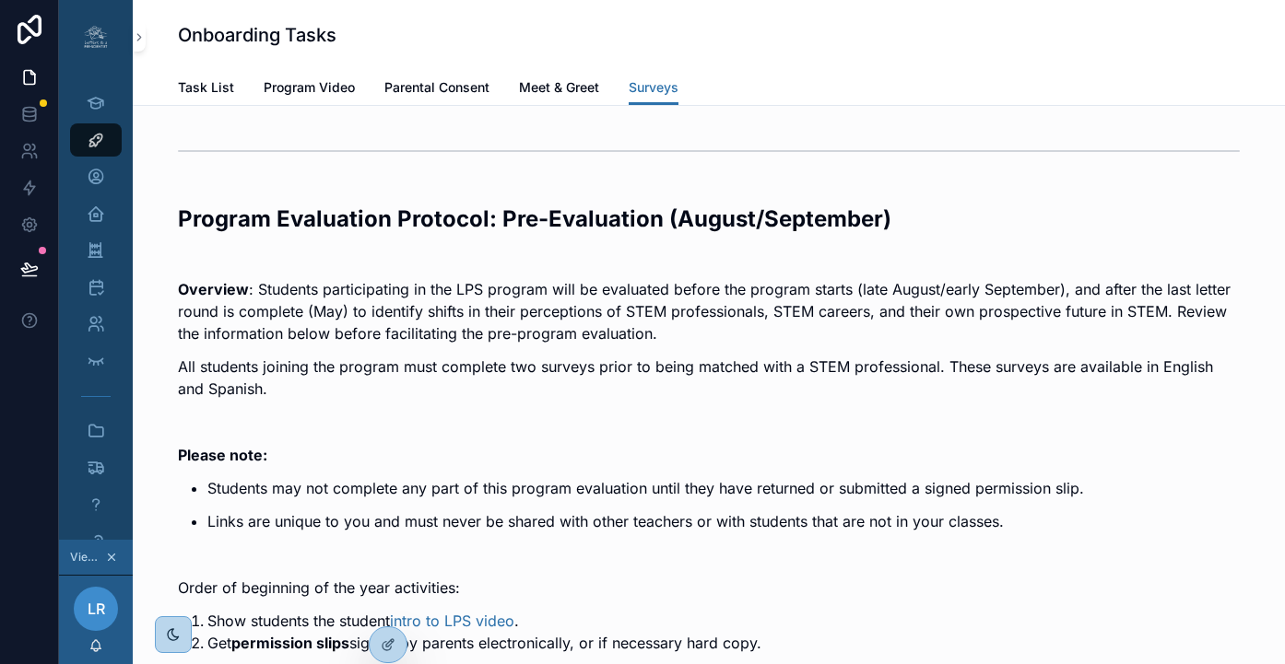
scroll to position [0, 14]
click at [88, 322] on icon "scrollable content" at bounding box center [96, 324] width 18 height 18
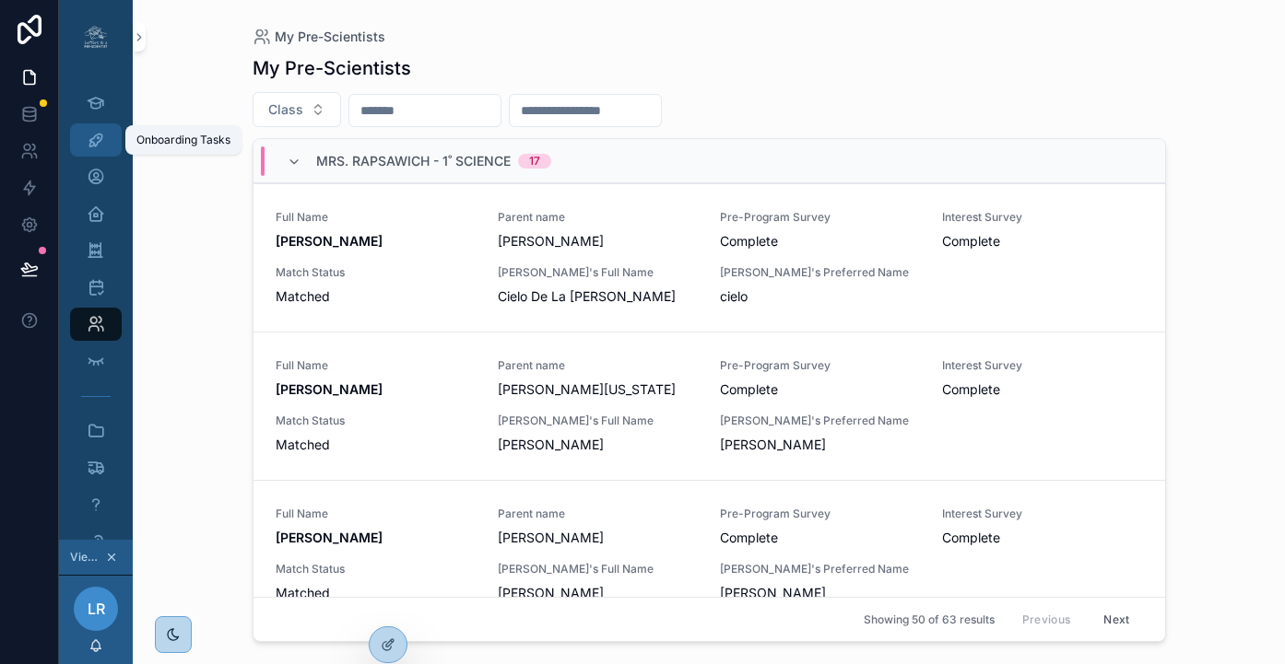
click at [92, 135] on div "Onboarding Tasks" at bounding box center [95, 139] width 29 height 29
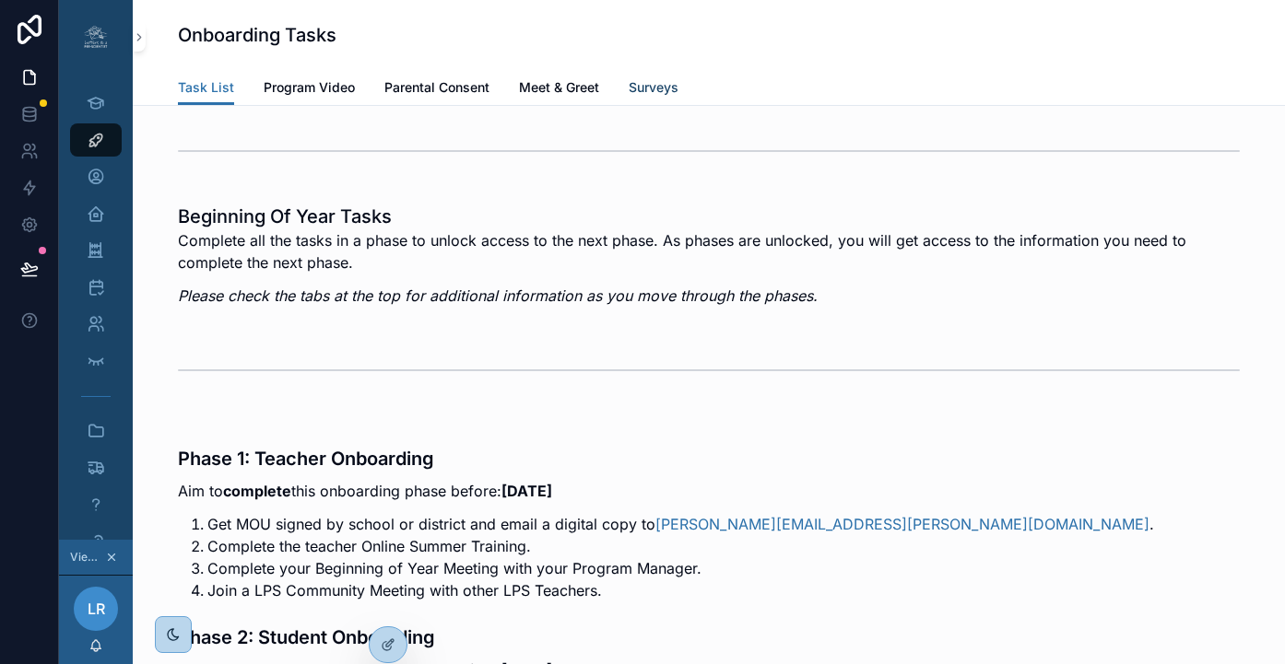
click at [639, 74] on link "Surveys" at bounding box center [654, 89] width 50 height 37
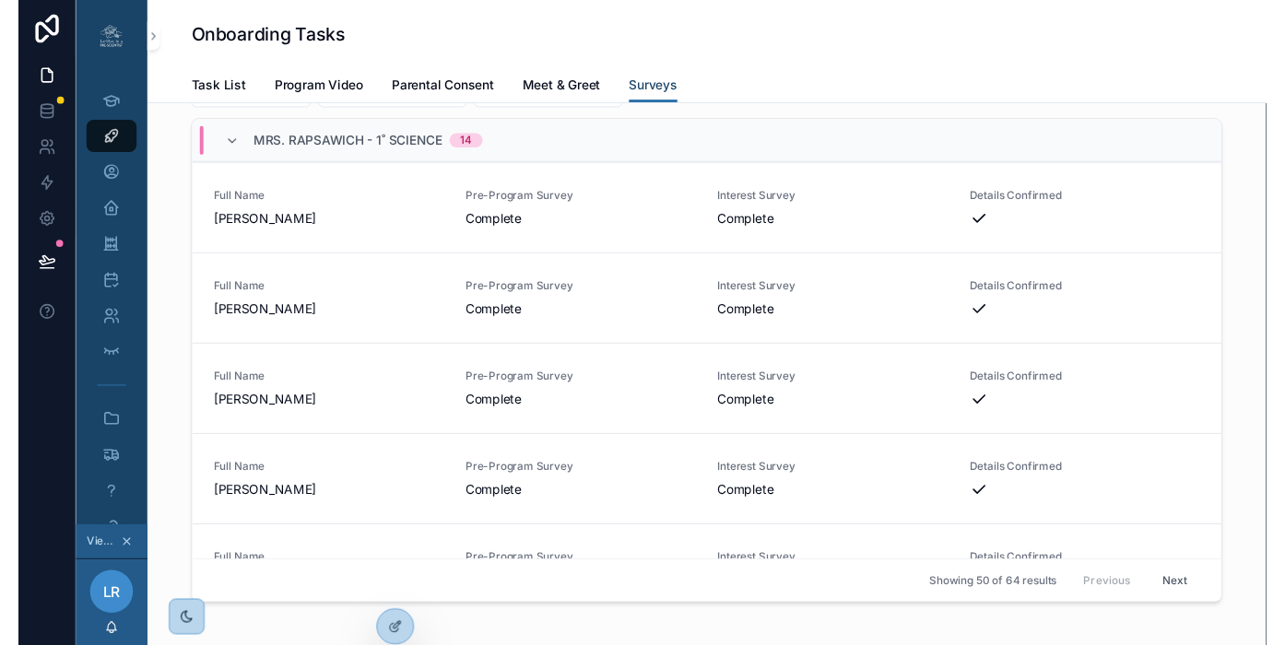
scroll to position [3648, 0]
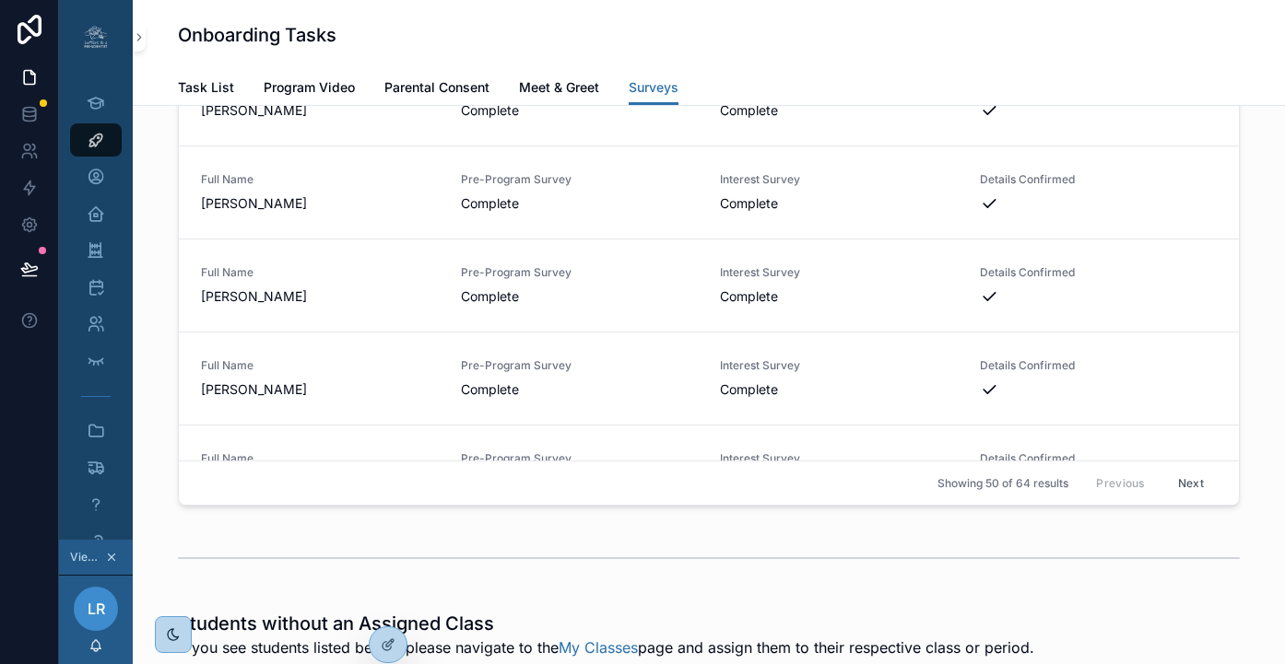
click at [890, 4] on div "Onboarding Tasks" at bounding box center [709, 35] width 1062 height 70
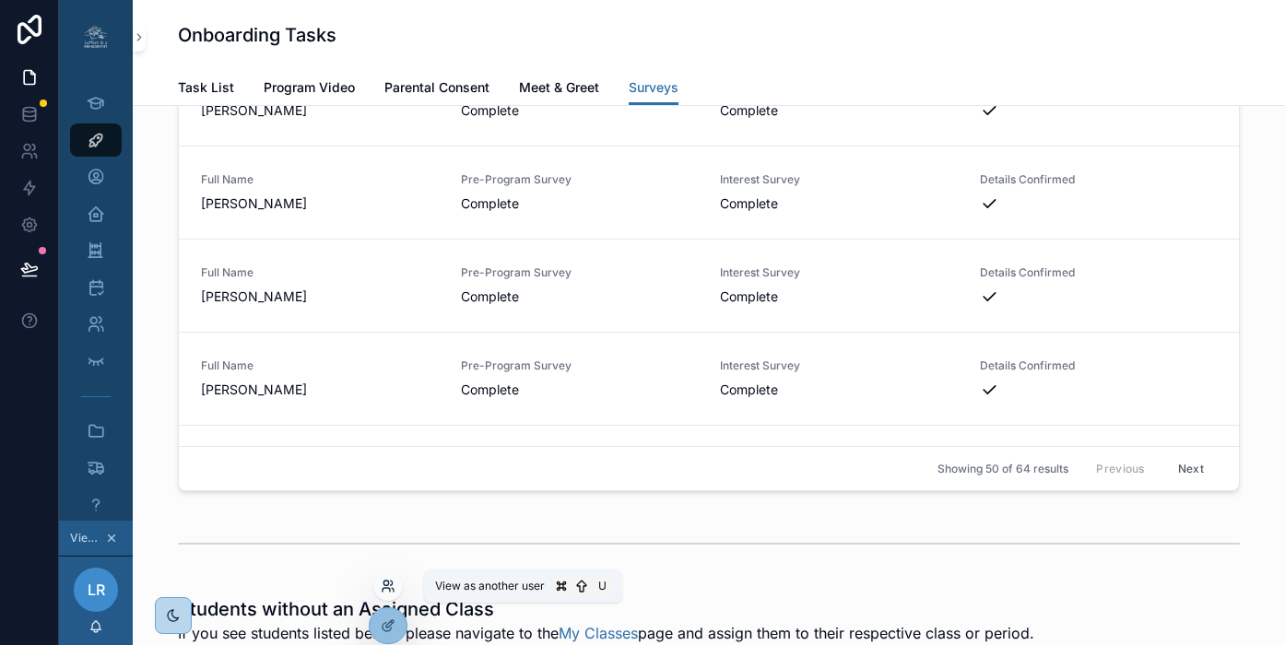
click at [394, 579] on icon at bounding box center [388, 586] width 15 height 15
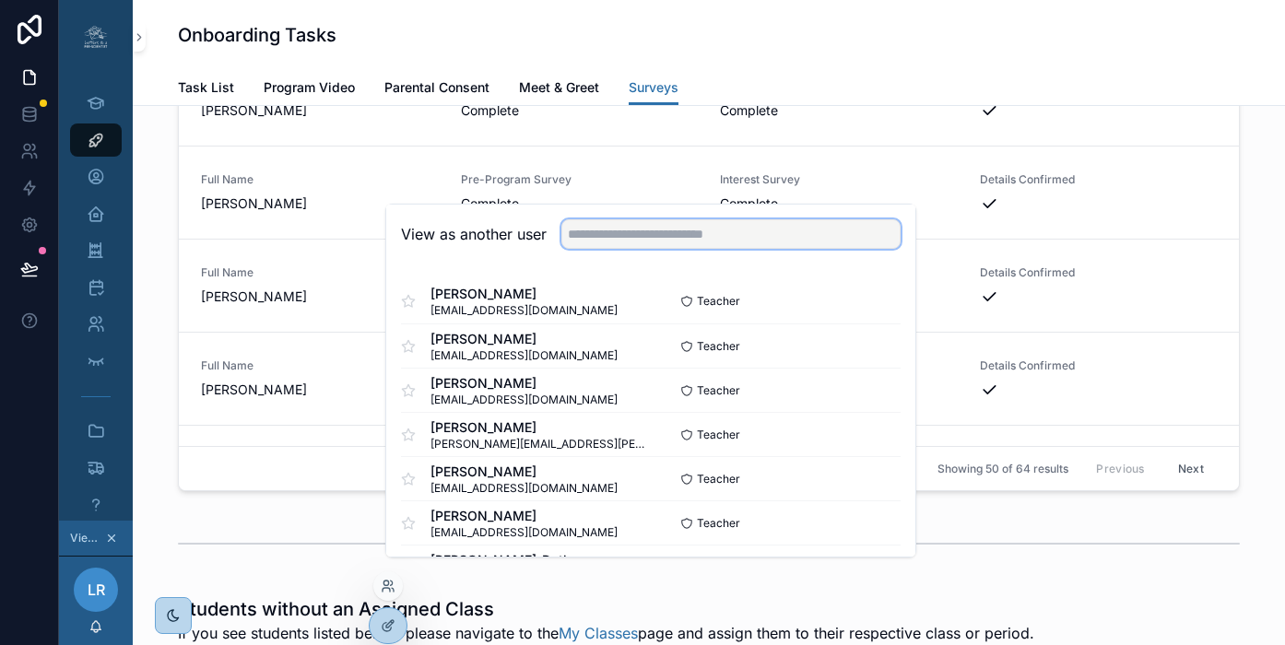
click at [663, 241] on input "text" at bounding box center [730, 233] width 339 height 29
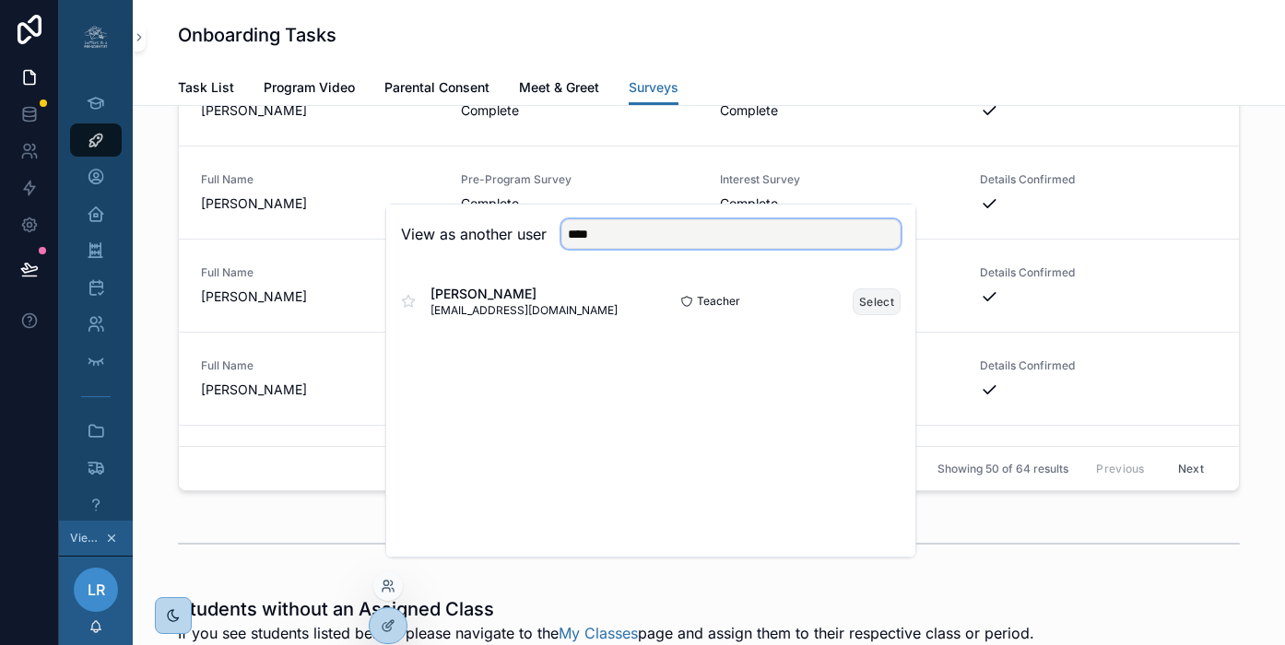
type input "****"
click at [853, 315] on button "Select" at bounding box center [877, 301] width 48 height 27
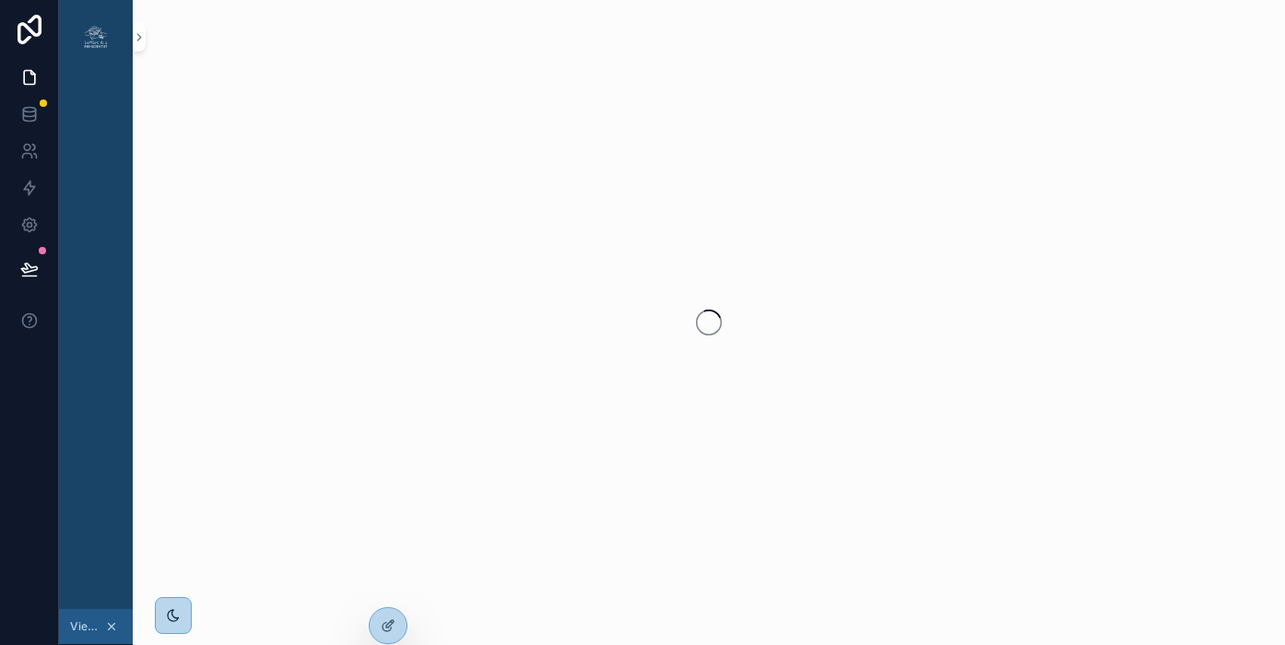
scroll to position [0, 14]
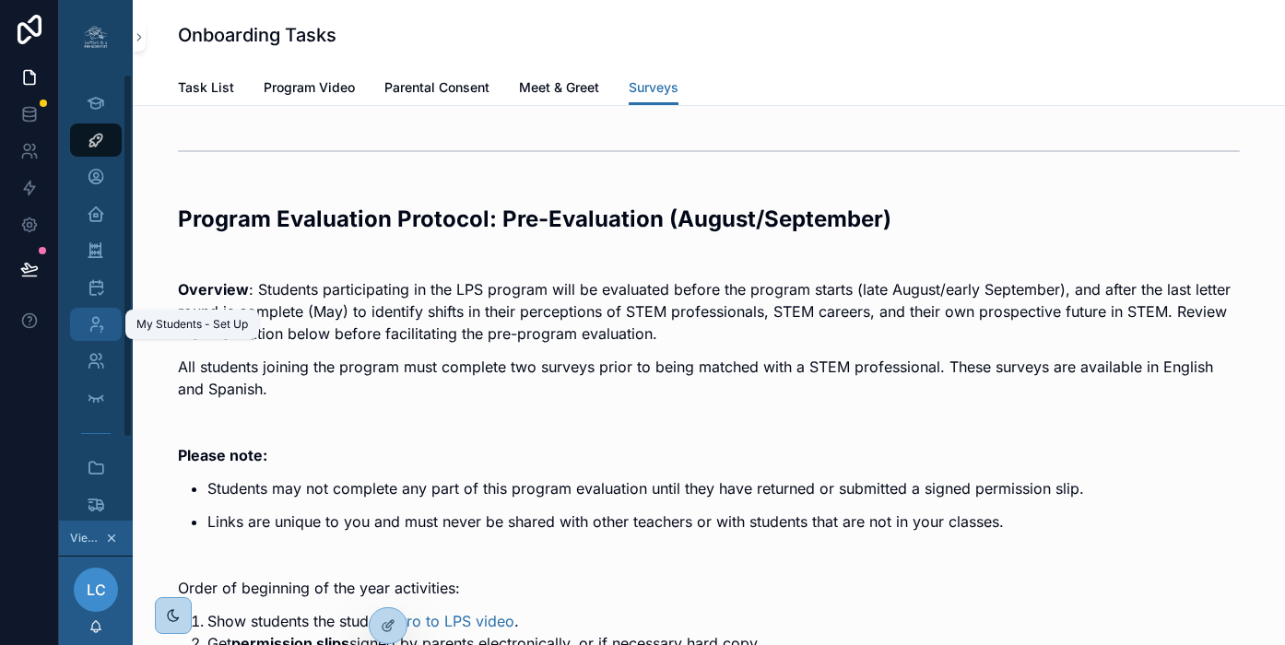
click at [87, 331] on icon "scrollable content" at bounding box center [96, 324] width 18 height 18
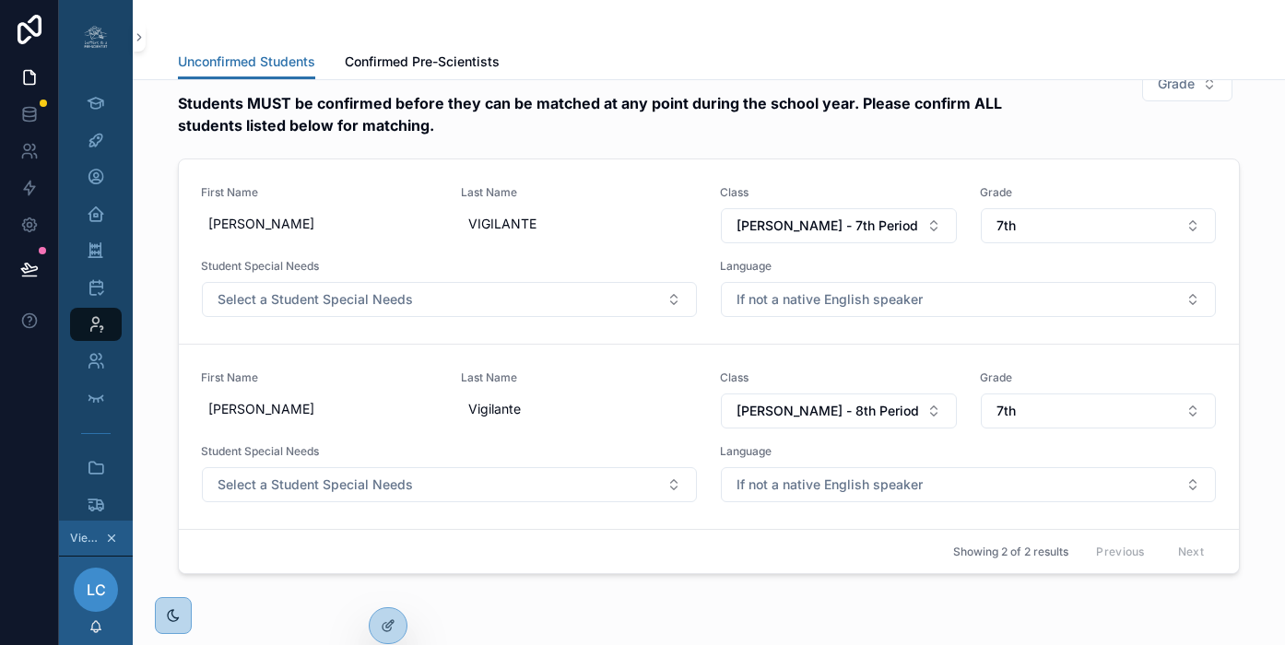
scroll to position [732, 0]
click at [87, 143] on icon "scrollable content" at bounding box center [96, 140] width 18 height 18
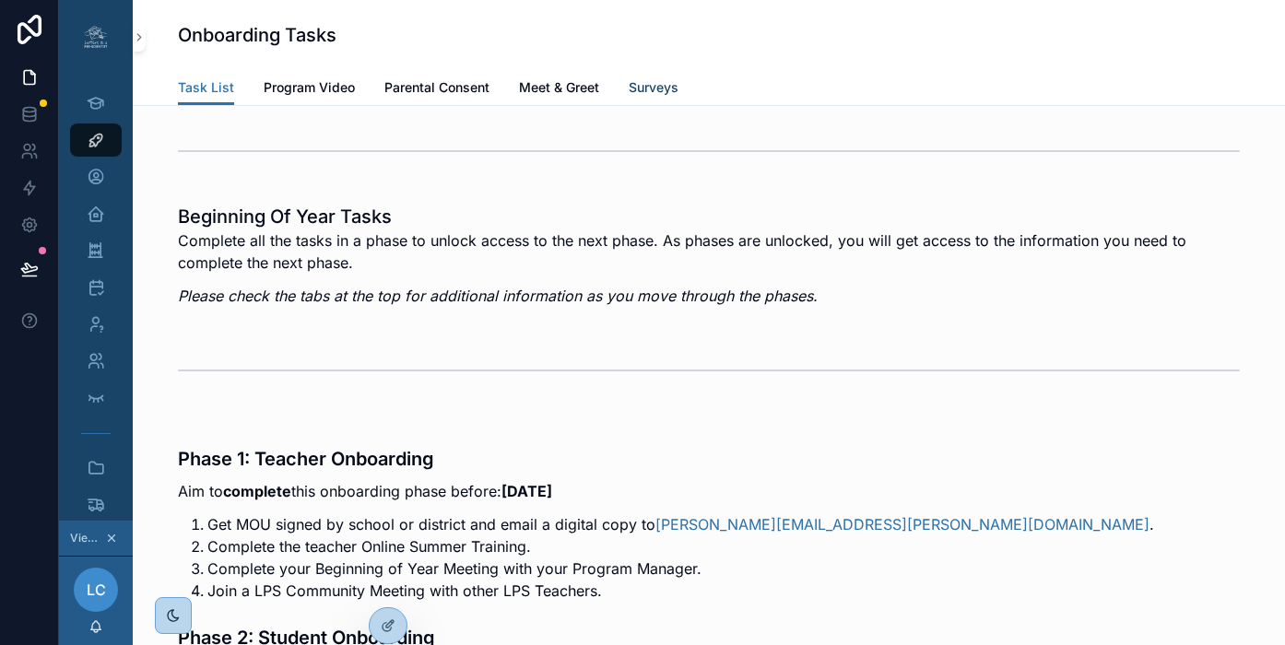
click at [630, 86] on span "Surveys" at bounding box center [654, 87] width 50 height 18
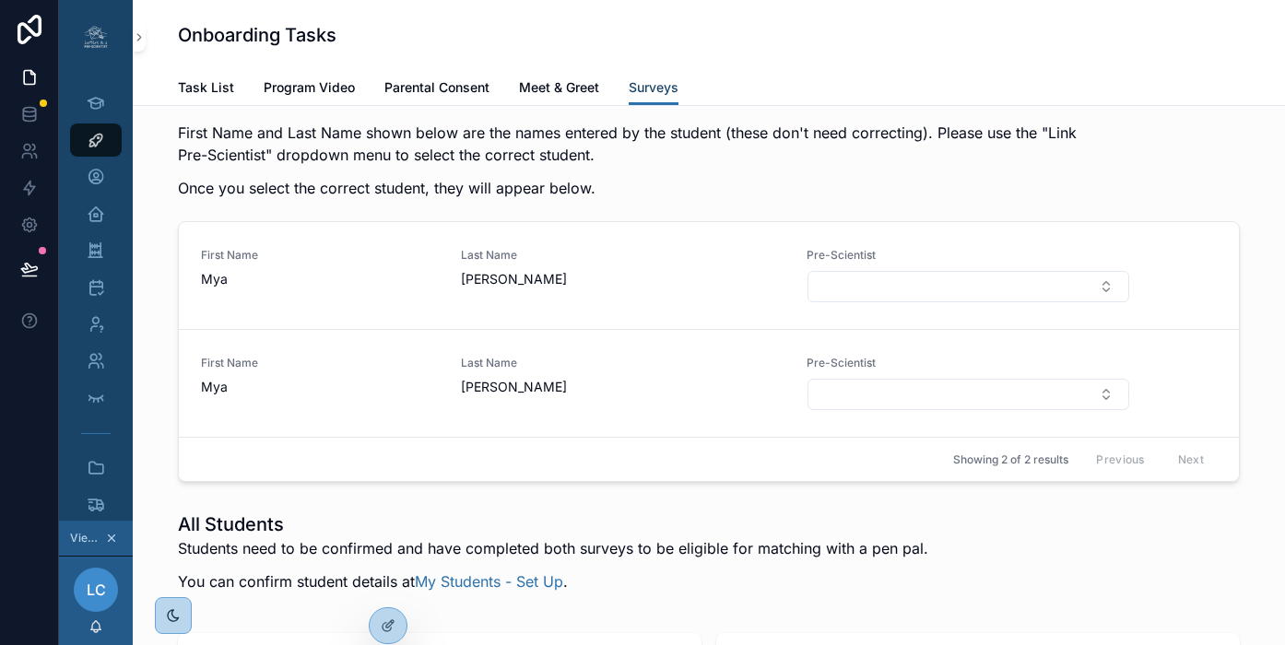
scroll to position [2745, 0]
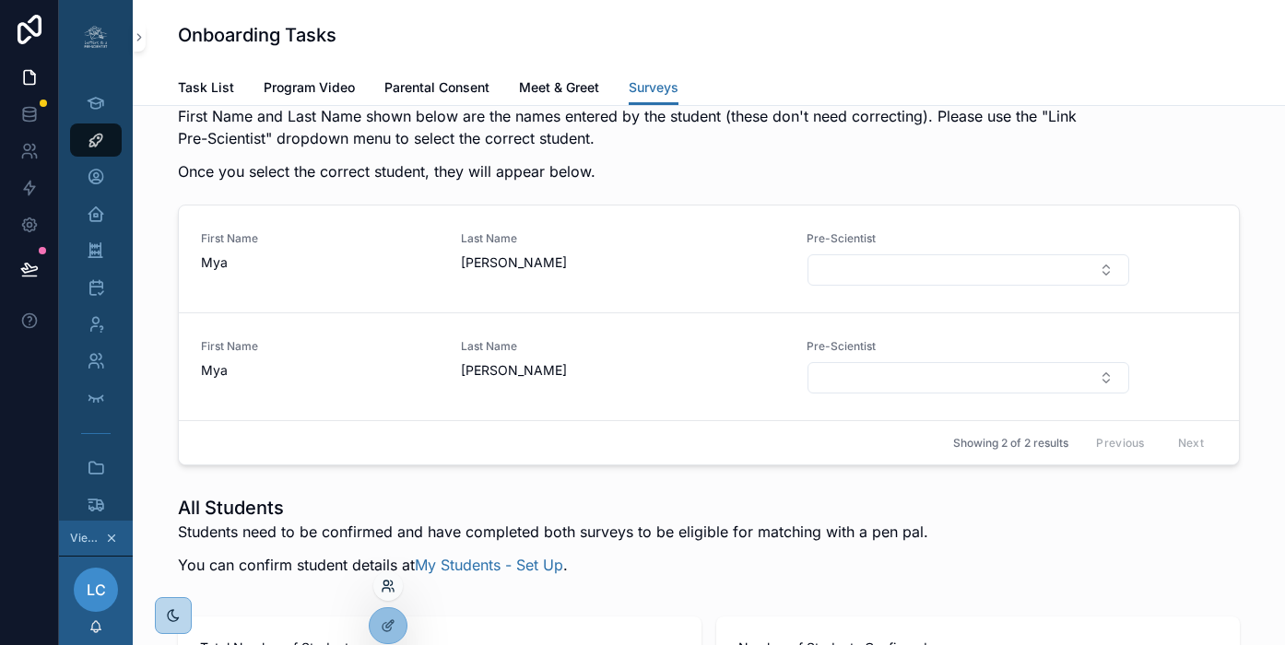
click at [388, 584] on icon at bounding box center [385, 583] width 5 height 5
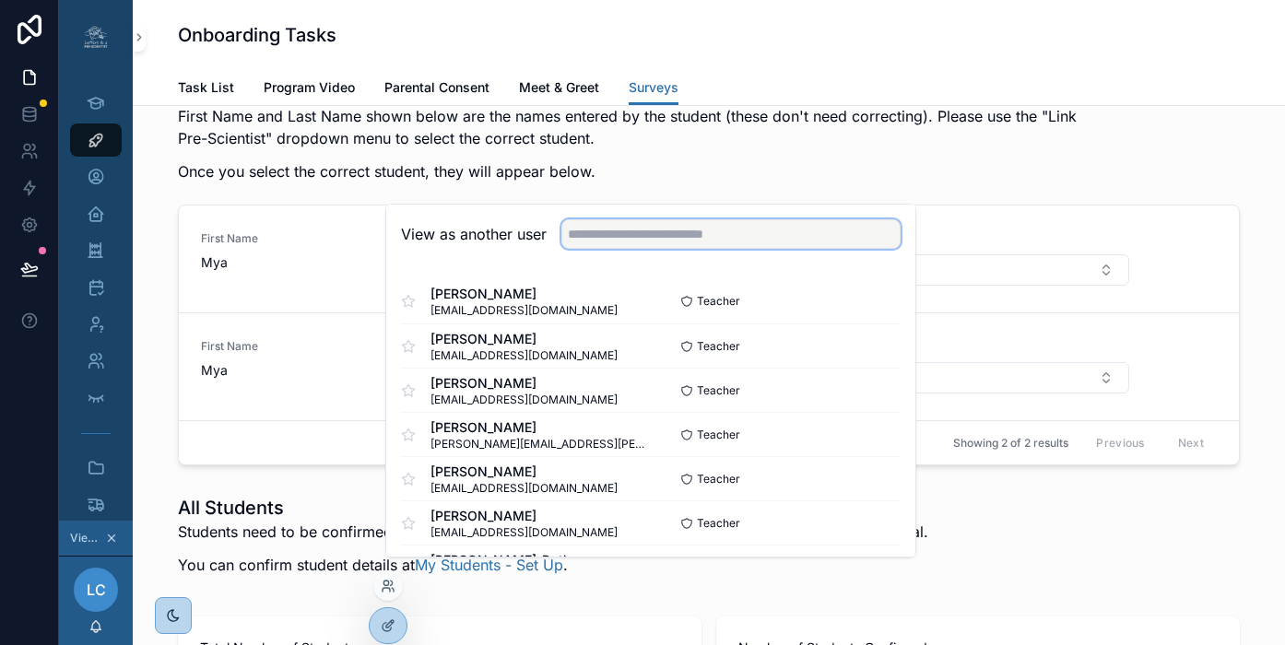
click at [629, 249] on input "text" at bounding box center [730, 233] width 339 height 29
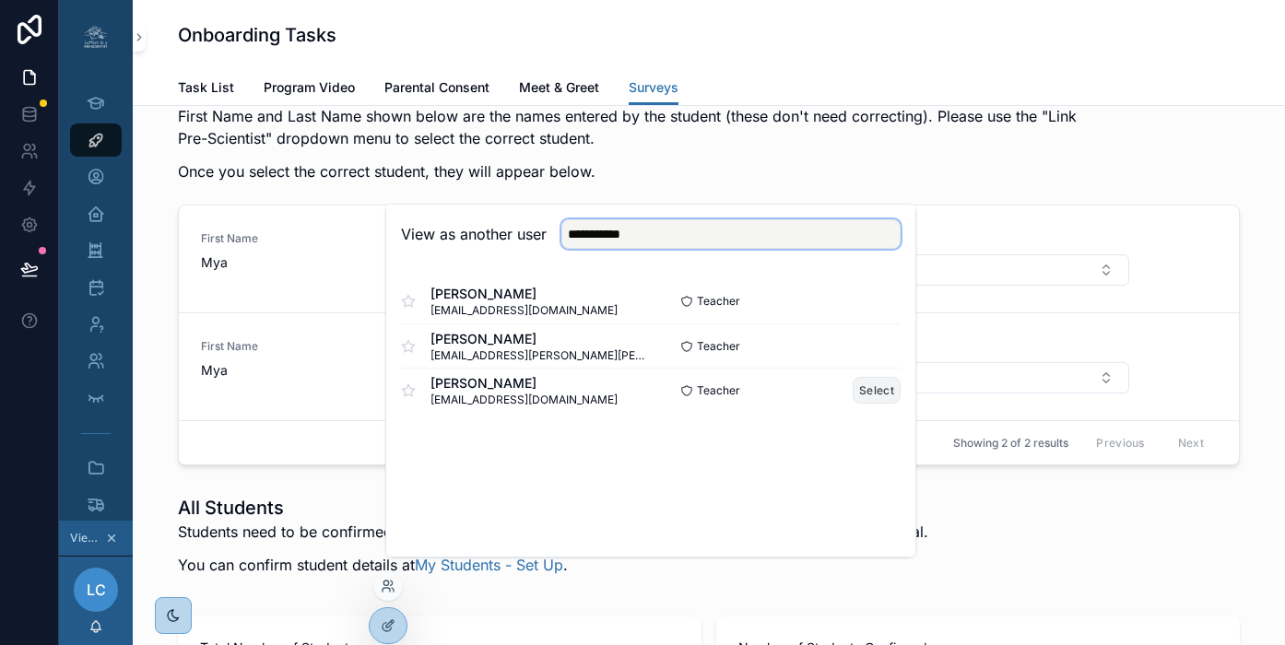
type input "**********"
click at [857, 404] on button "Select" at bounding box center [877, 390] width 48 height 27
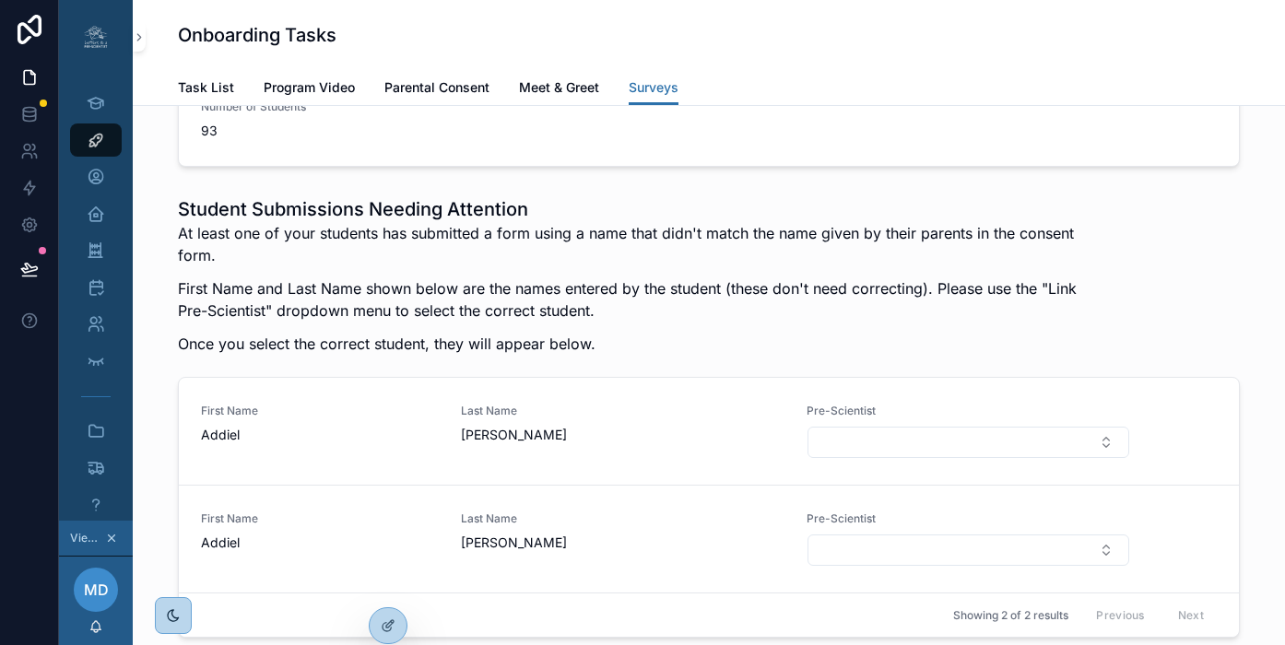
scroll to position [2832, 0]
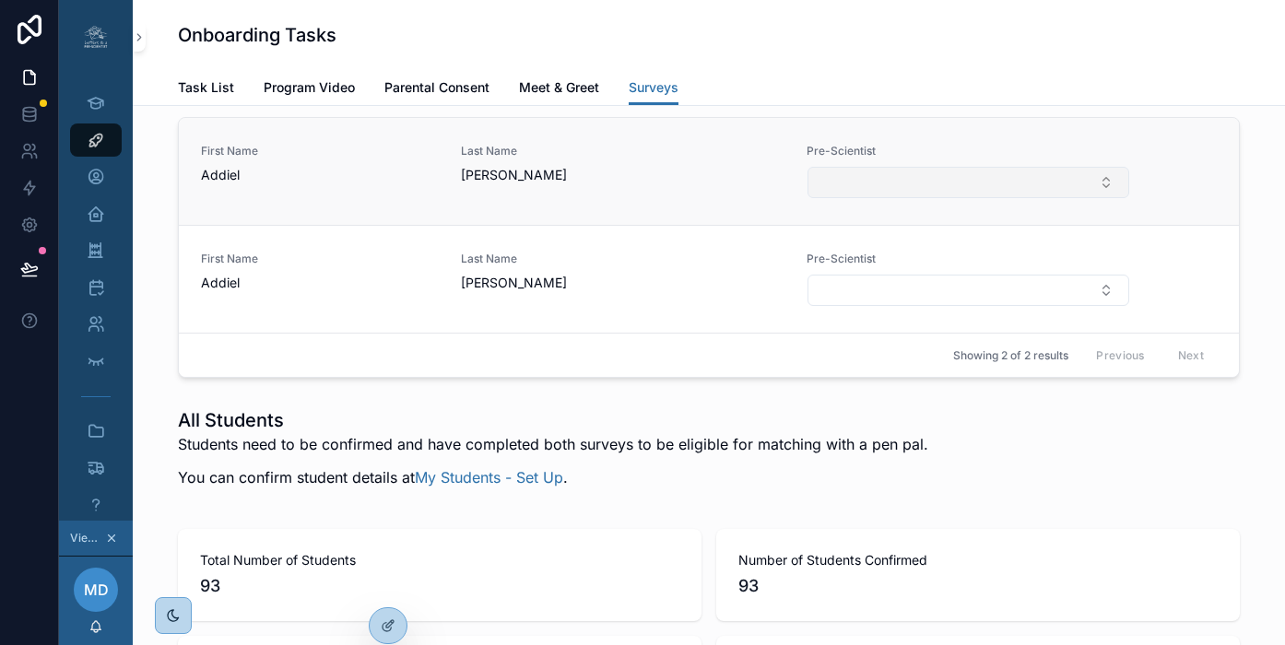
click at [853, 198] on button "Select Button" at bounding box center [968, 182] width 322 height 31
type input "*"
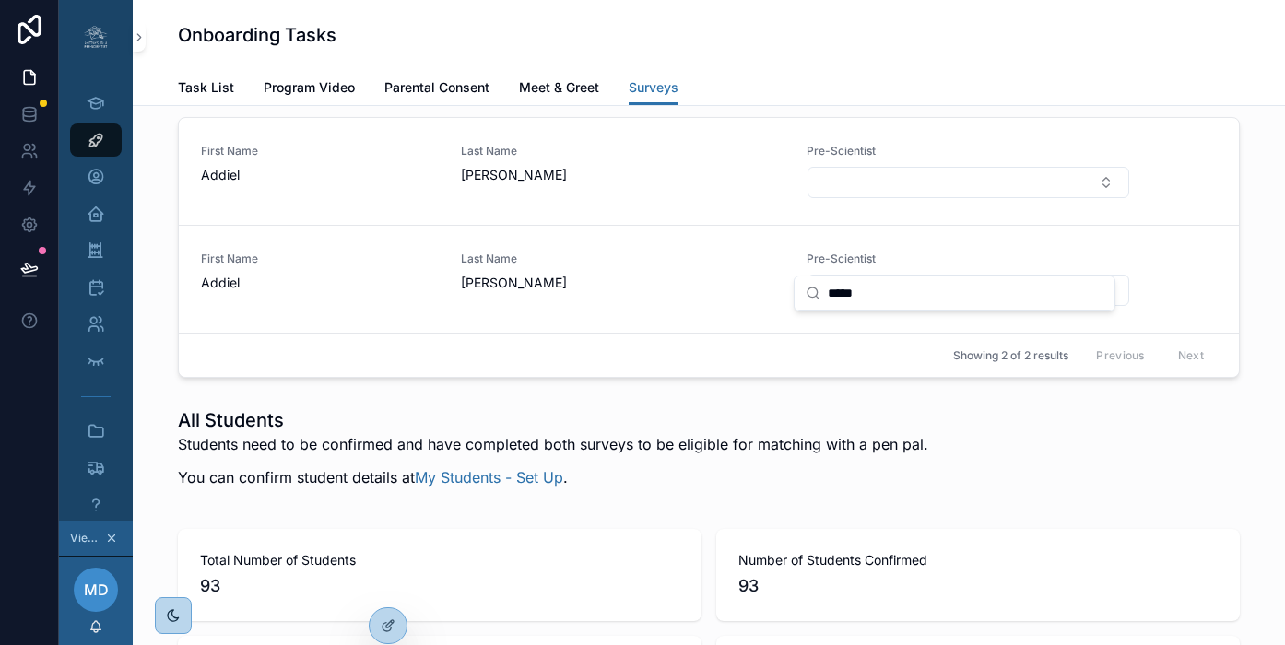
type input "*****"
click at [391, 592] on icon at bounding box center [388, 586] width 15 height 15
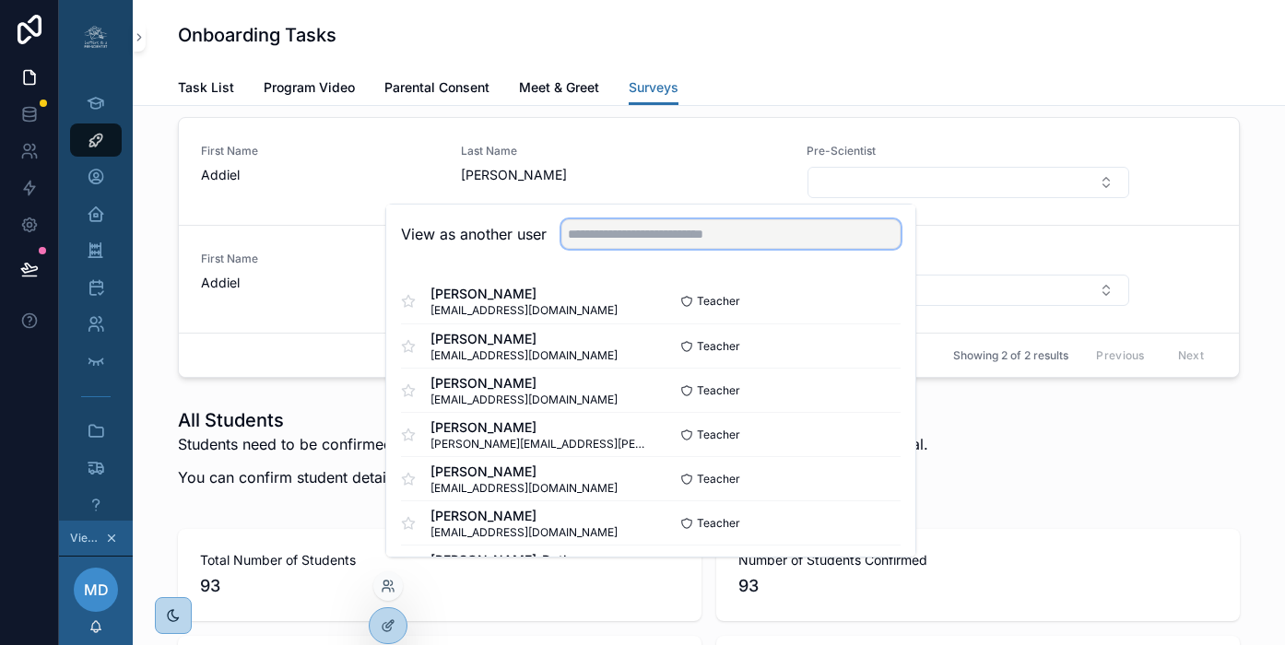
click at [637, 240] on input "text" at bounding box center [730, 233] width 339 height 29
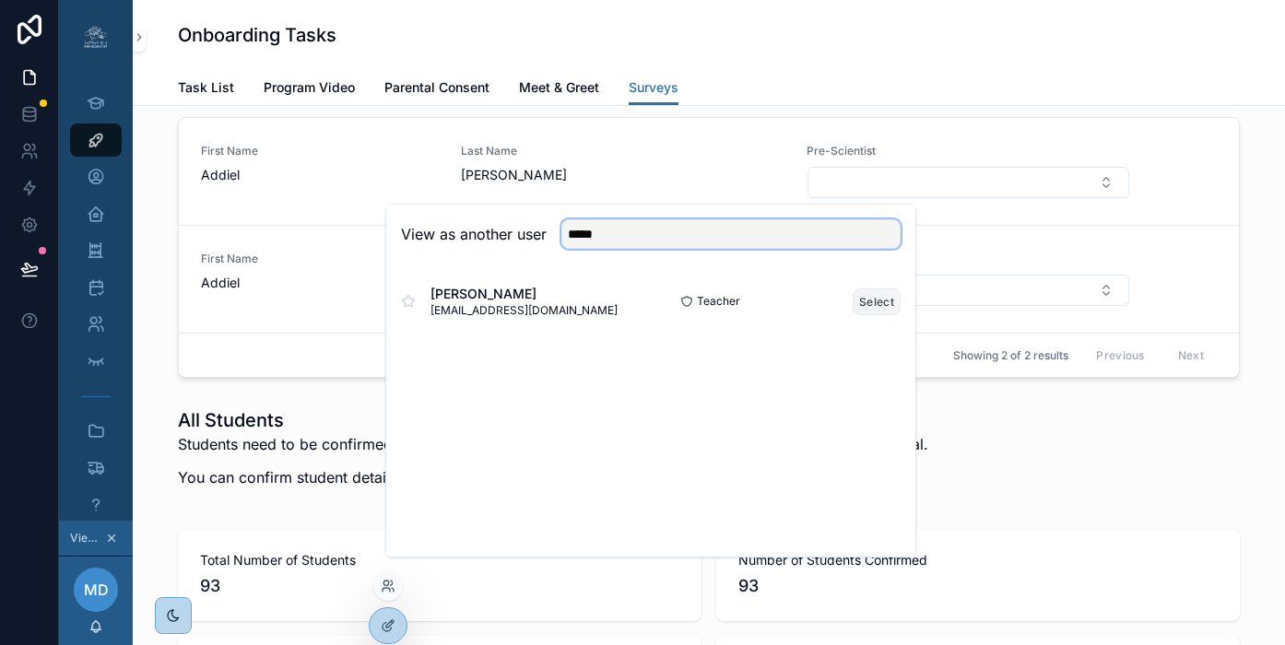
type input "*****"
click at [853, 315] on button "Select" at bounding box center [877, 301] width 48 height 27
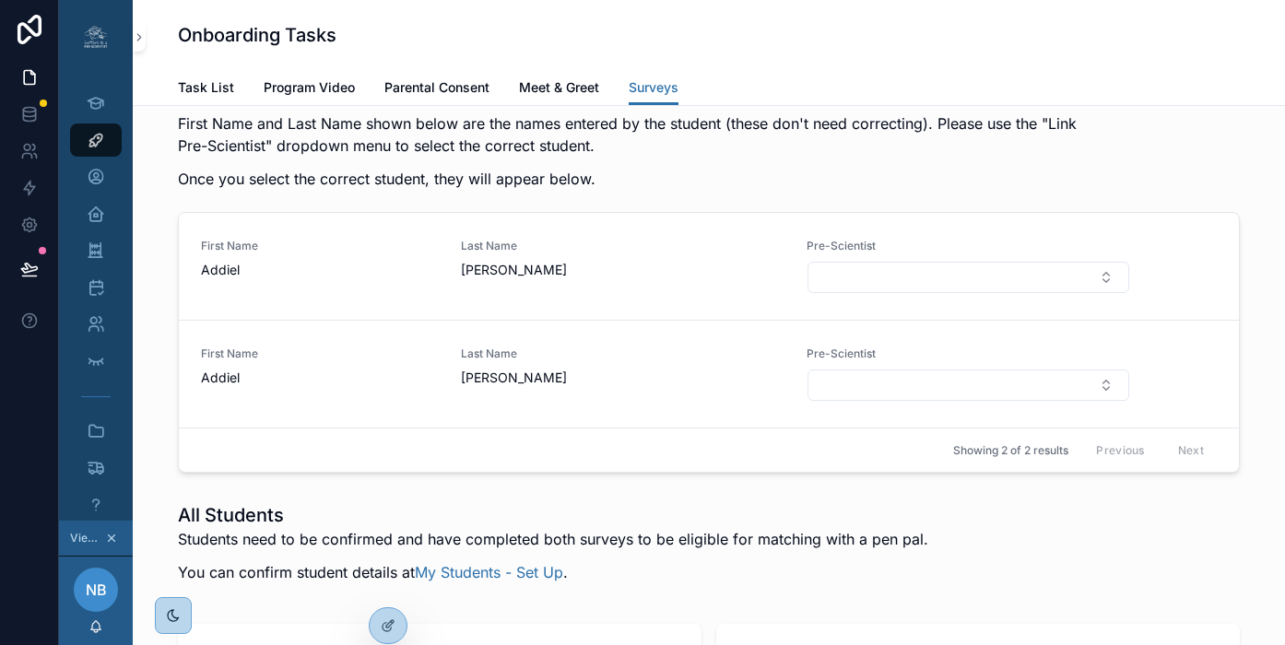
scroll to position [2770, 0]
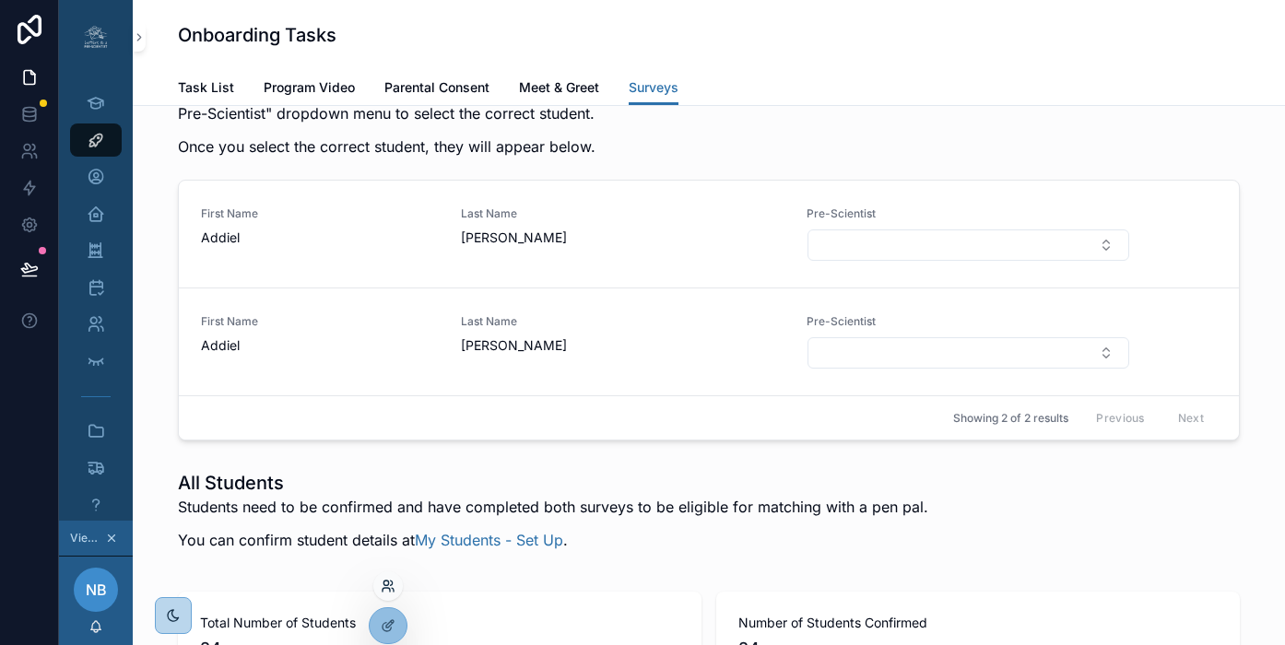
click at [386, 588] on icon at bounding box center [385, 590] width 7 height 4
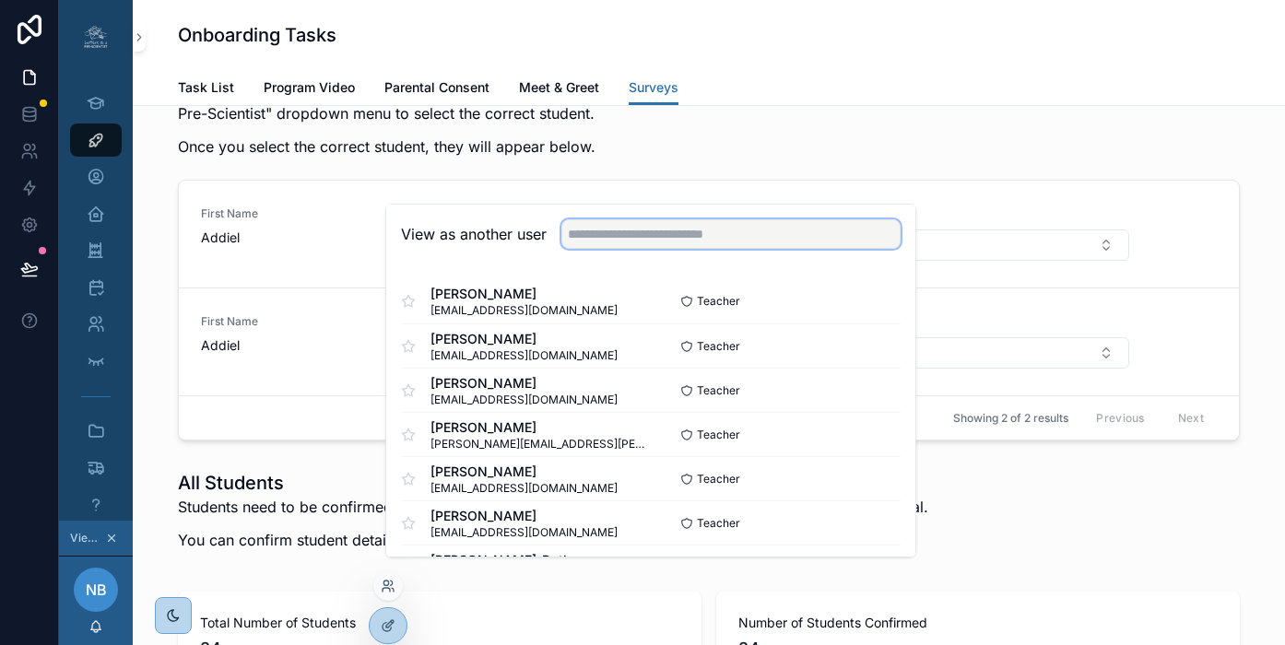
click at [611, 248] on input "text" at bounding box center [730, 233] width 339 height 29
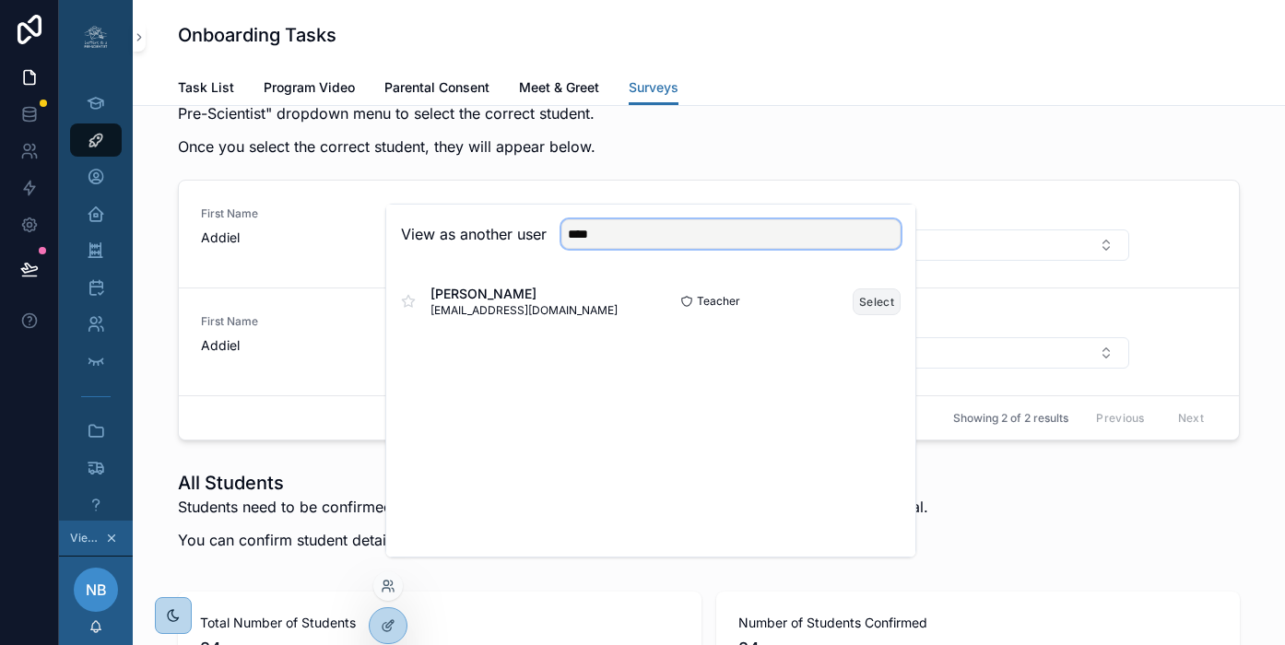
type input "****"
click at [854, 315] on button "Select" at bounding box center [877, 301] width 48 height 27
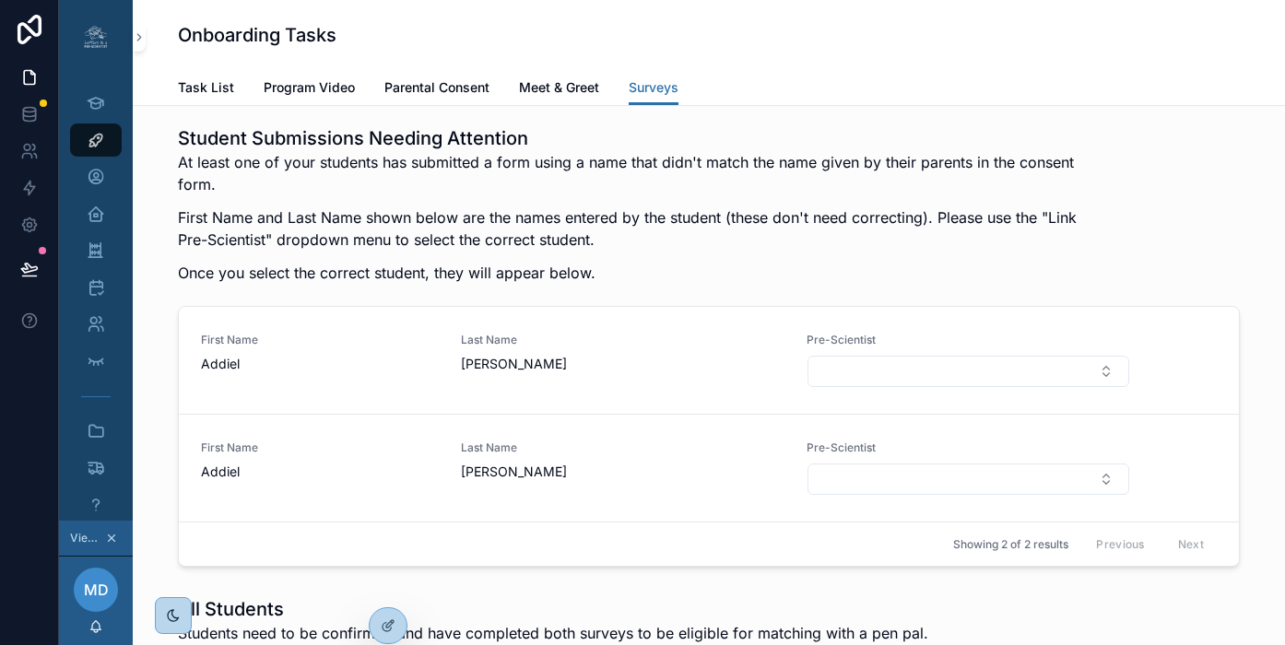
scroll to position [2681, 0]
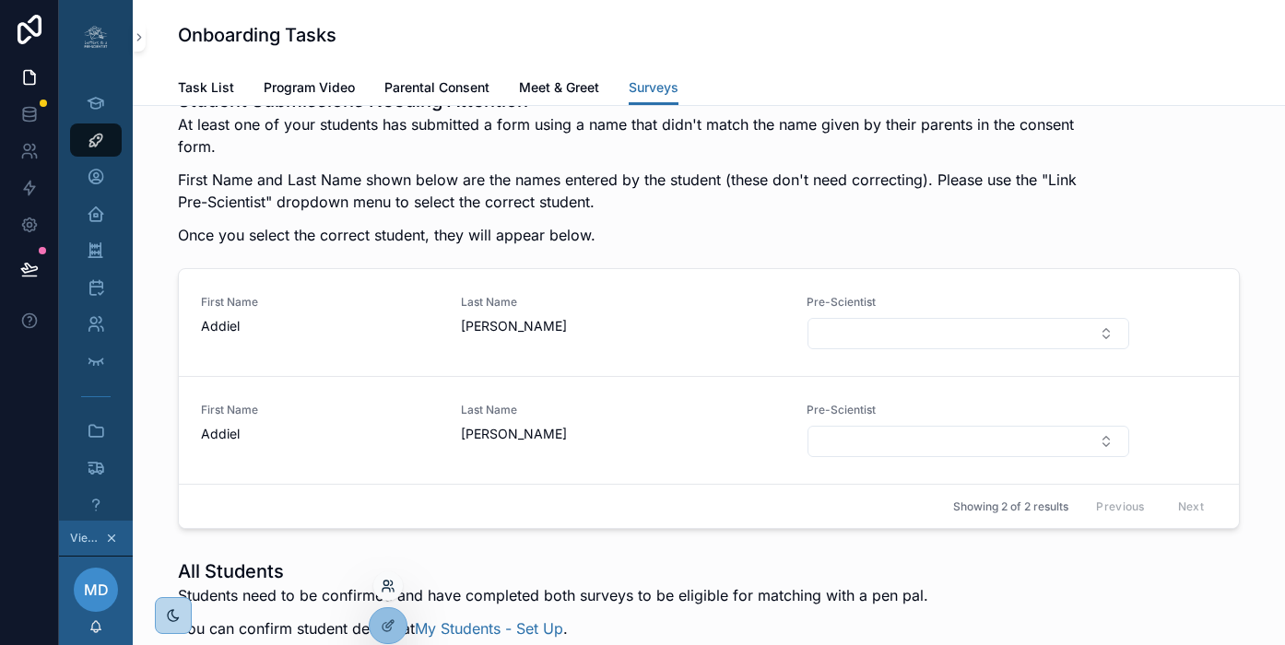
click at [388, 582] on icon at bounding box center [385, 583] width 5 height 5
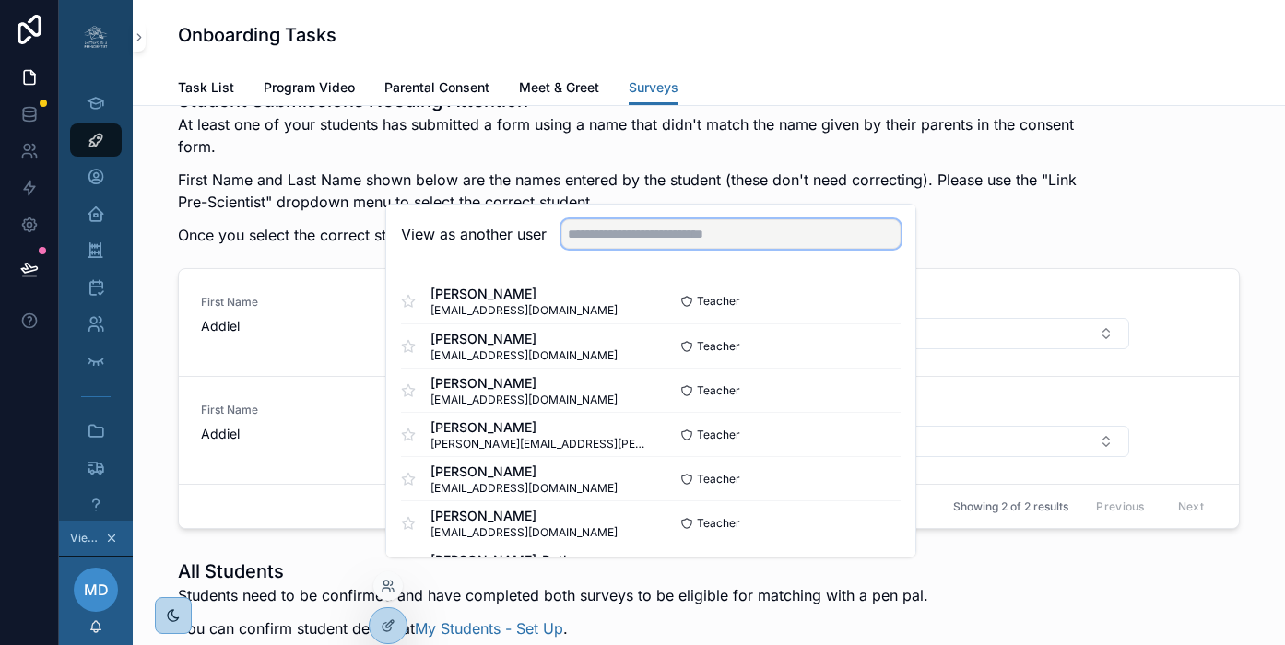
click at [638, 240] on input "text" at bounding box center [730, 233] width 339 height 29
type input "*****"
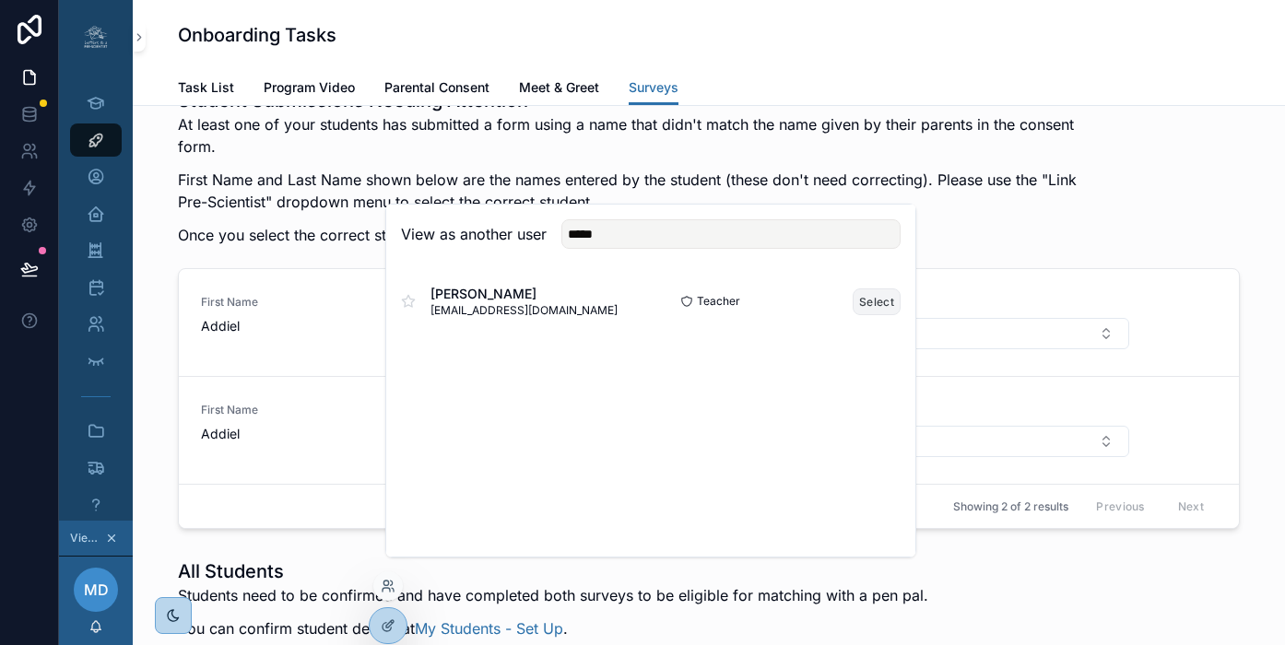
click at [857, 314] on button "Select" at bounding box center [877, 301] width 48 height 27
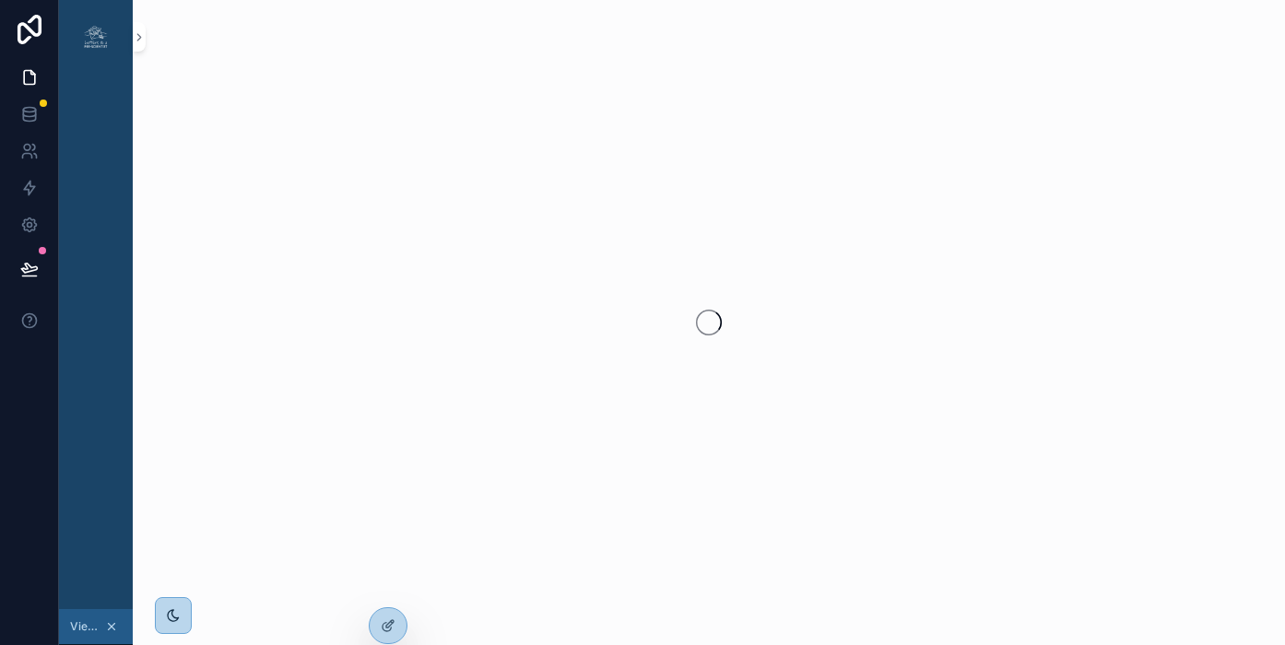
scroll to position [0, 14]
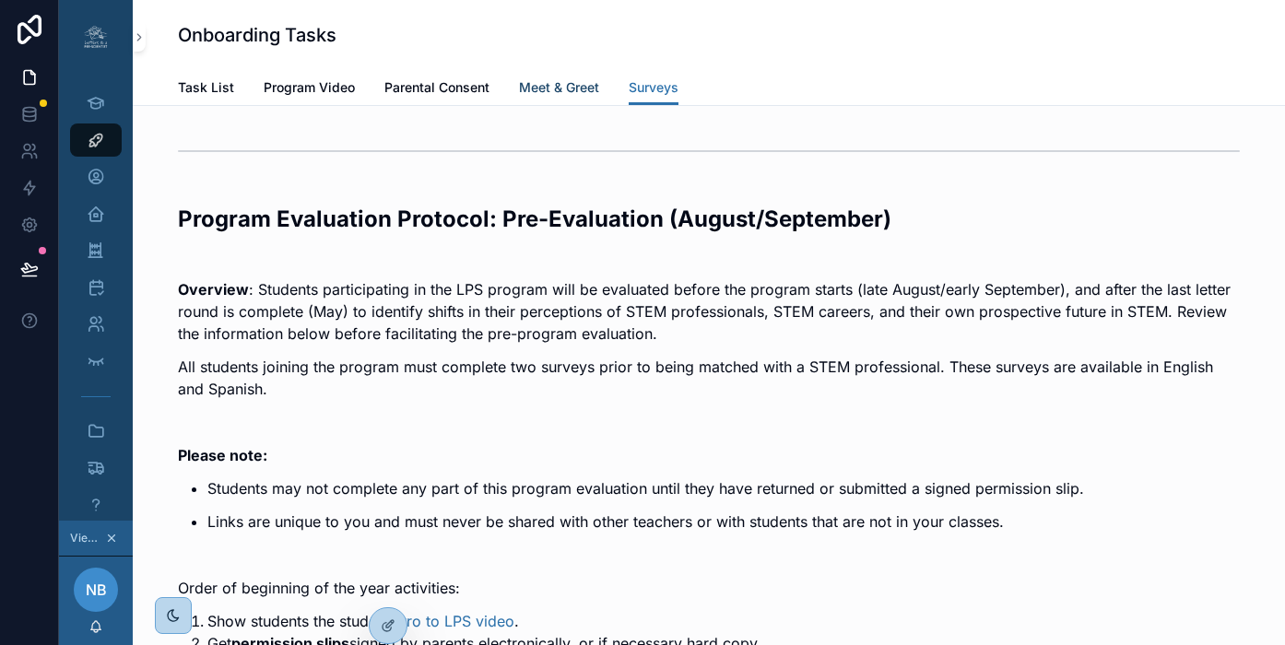
click at [541, 88] on span "Meet & Greet" at bounding box center [559, 87] width 80 height 18
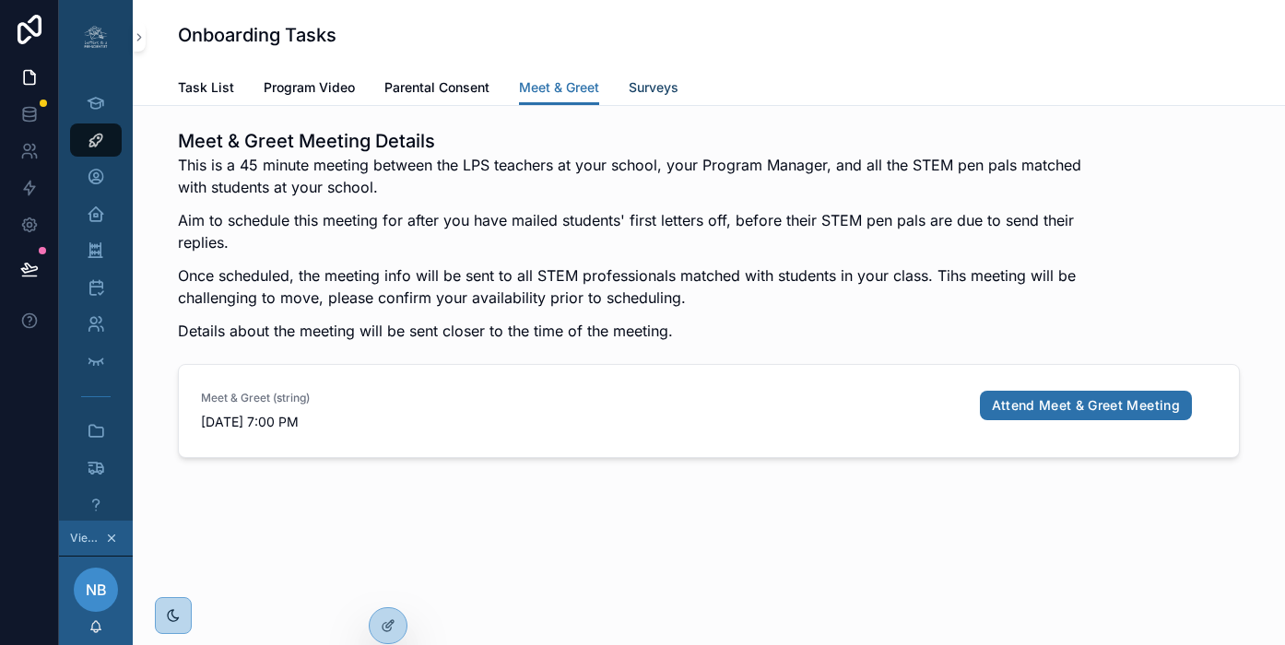
click at [640, 88] on span "Surveys" at bounding box center [654, 87] width 50 height 18
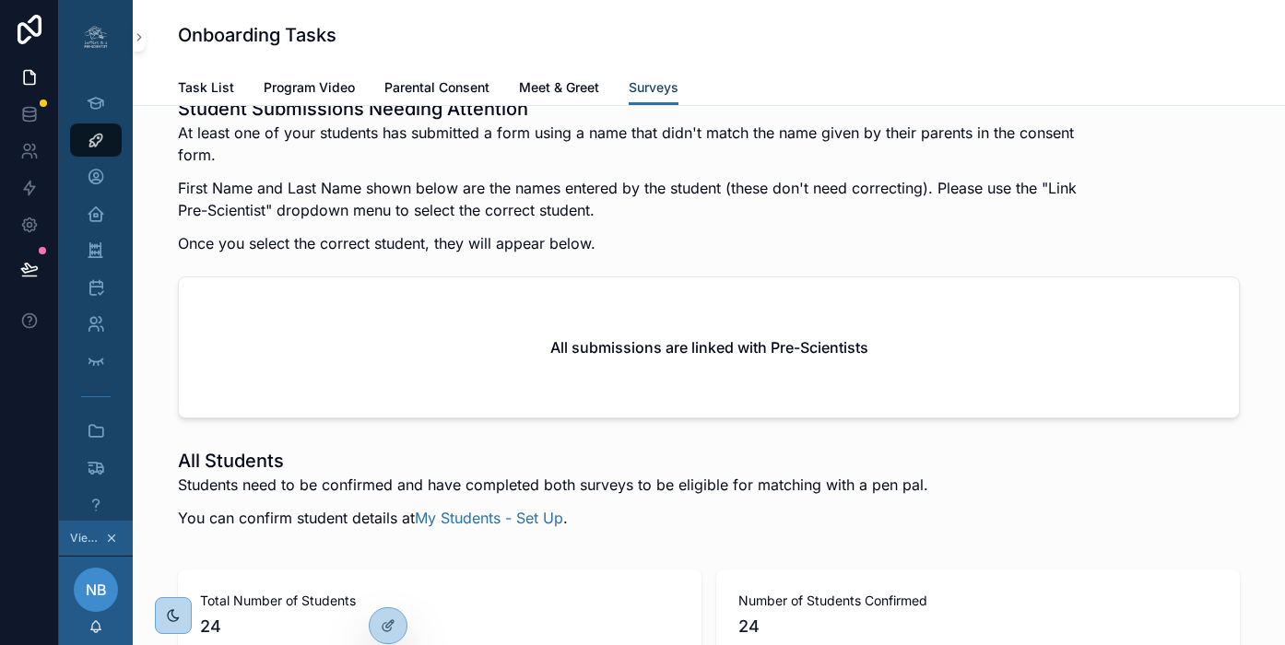
scroll to position [2673, 0]
click at [392, 586] on icon at bounding box center [388, 586] width 15 height 15
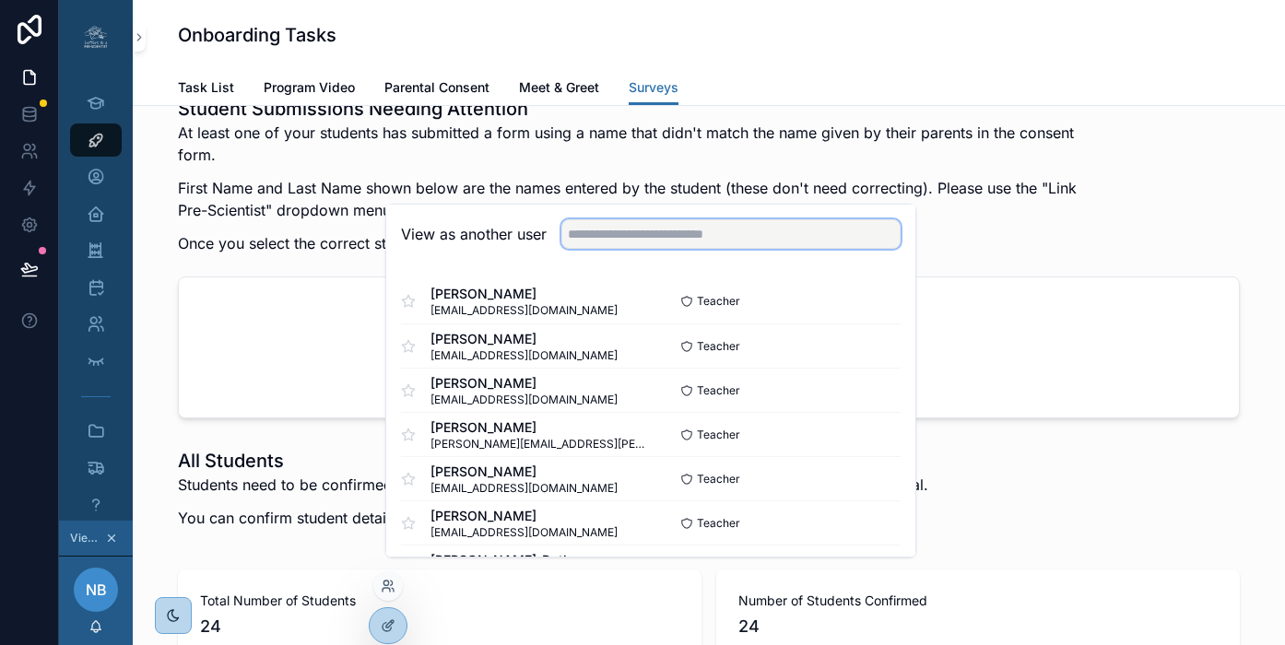
click at [617, 249] on input "text" at bounding box center [730, 233] width 339 height 29
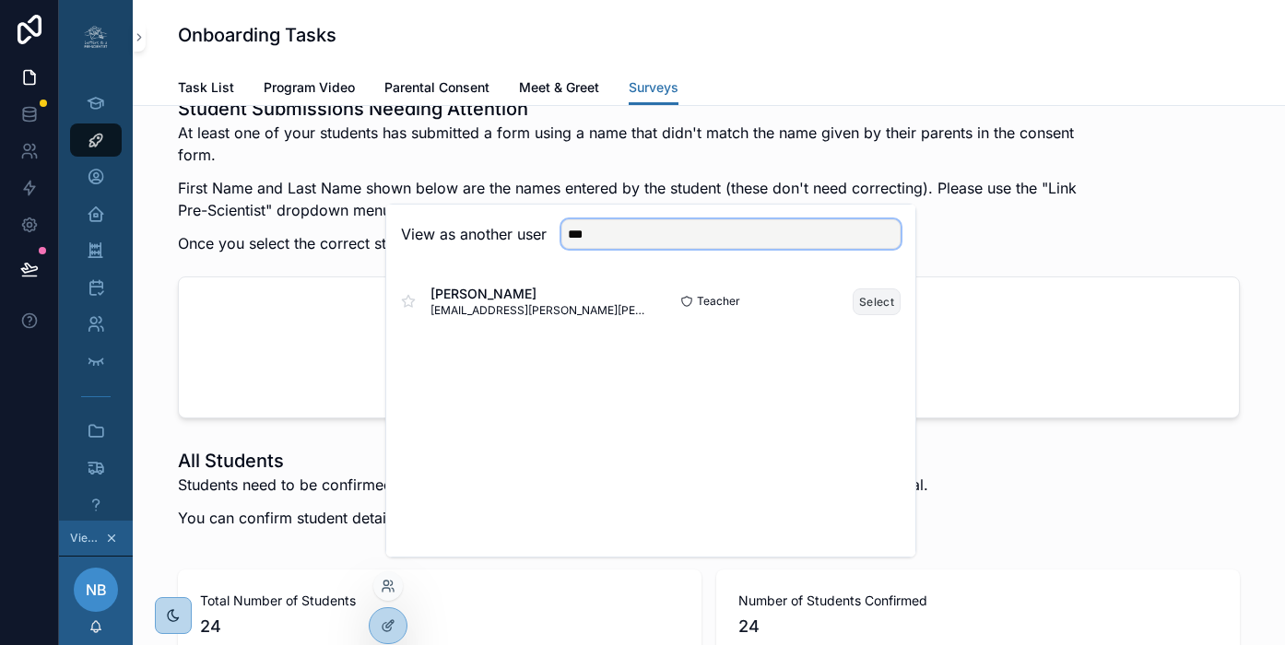
type input "***"
click at [867, 315] on button "Select" at bounding box center [877, 301] width 48 height 27
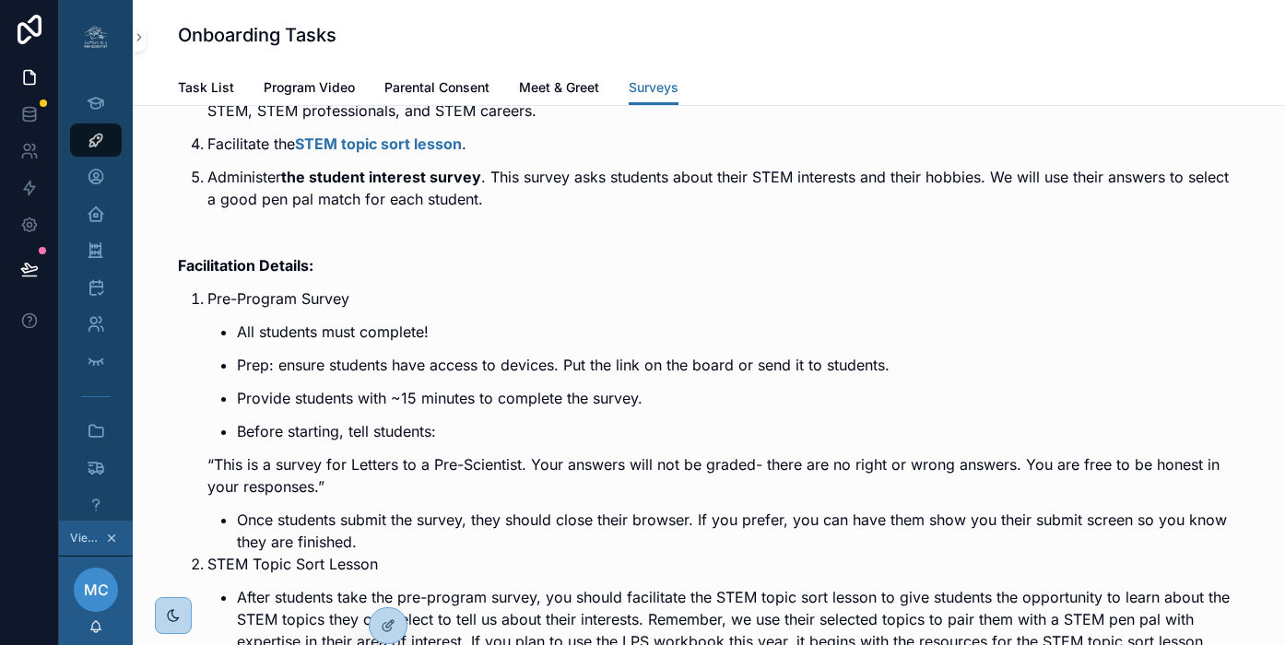
scroll to position [589, 0]
click at [81, 240] on div "My Classes" at bounding box center [95, 250] width 29 height 29
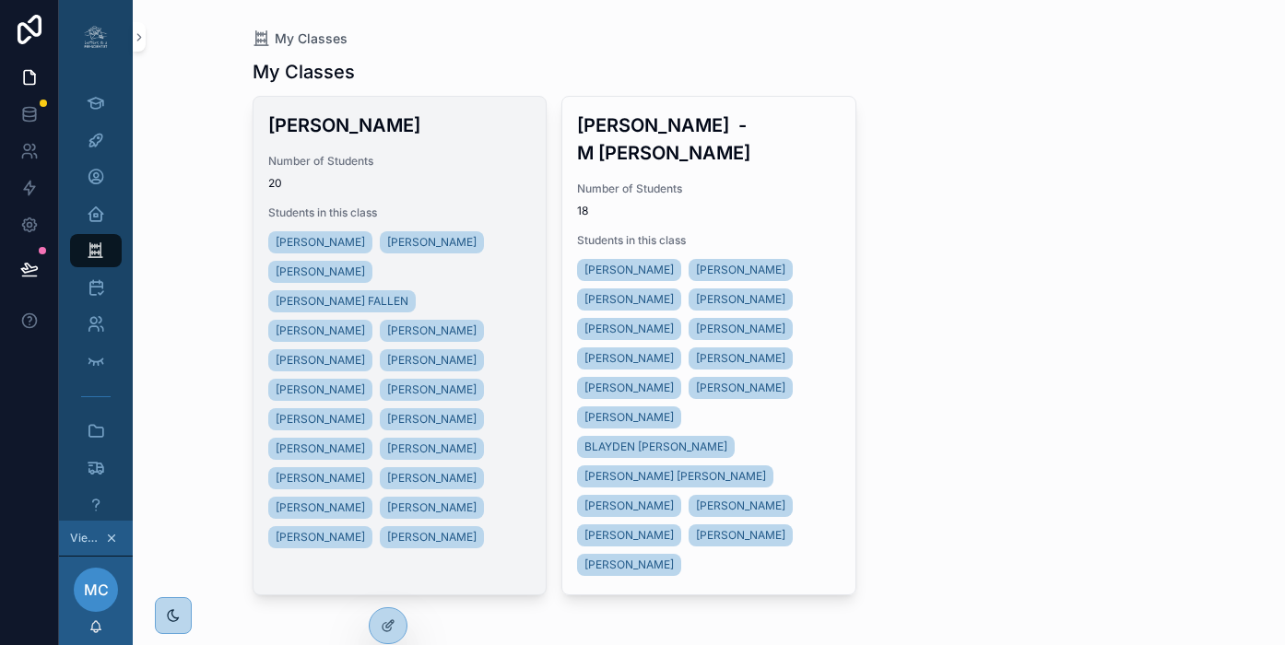
click at [402, 178] on span "20" at bounding box center [400, 183] width 264 height 15
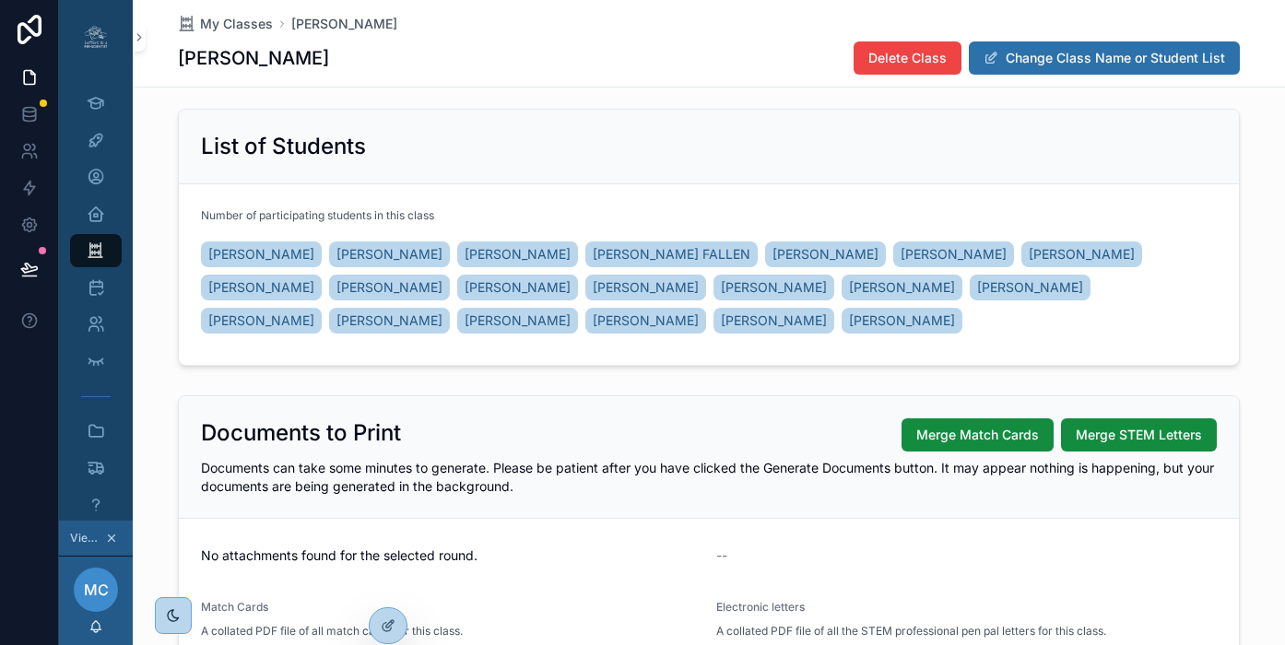
scroll to position [310, 0]
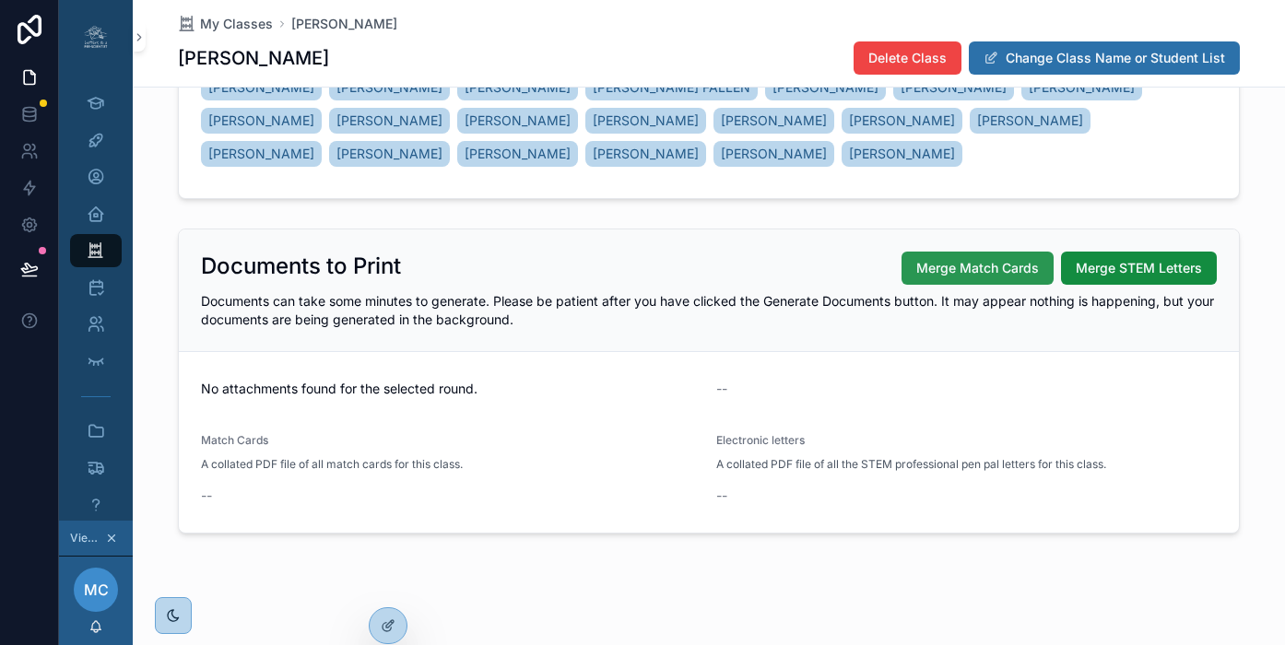
click at [968, 264] on span "Merge Match Cards" at bounding box center [977, 268] width 123 height 18
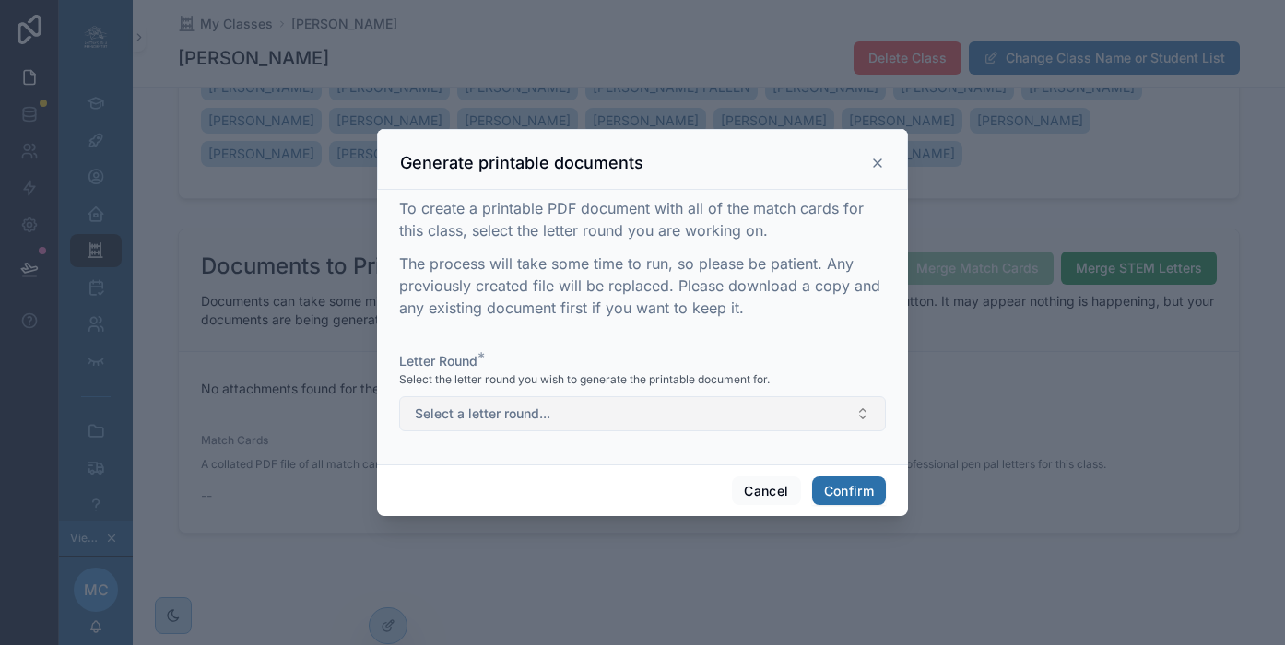
click at [667, 421] on button "Select a letter round..." at bounding box center [642, 413] width 487 height 35
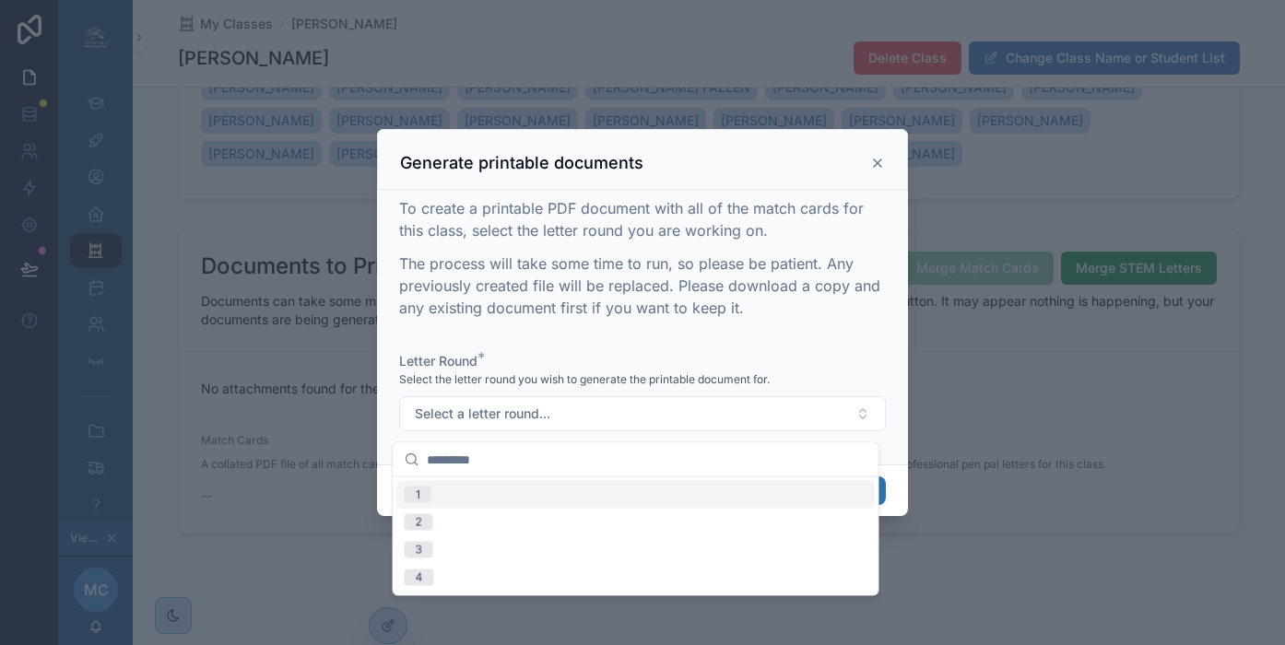
click at [562, 500] on div "1" at bounding box center [635, 495] width 477 height 28
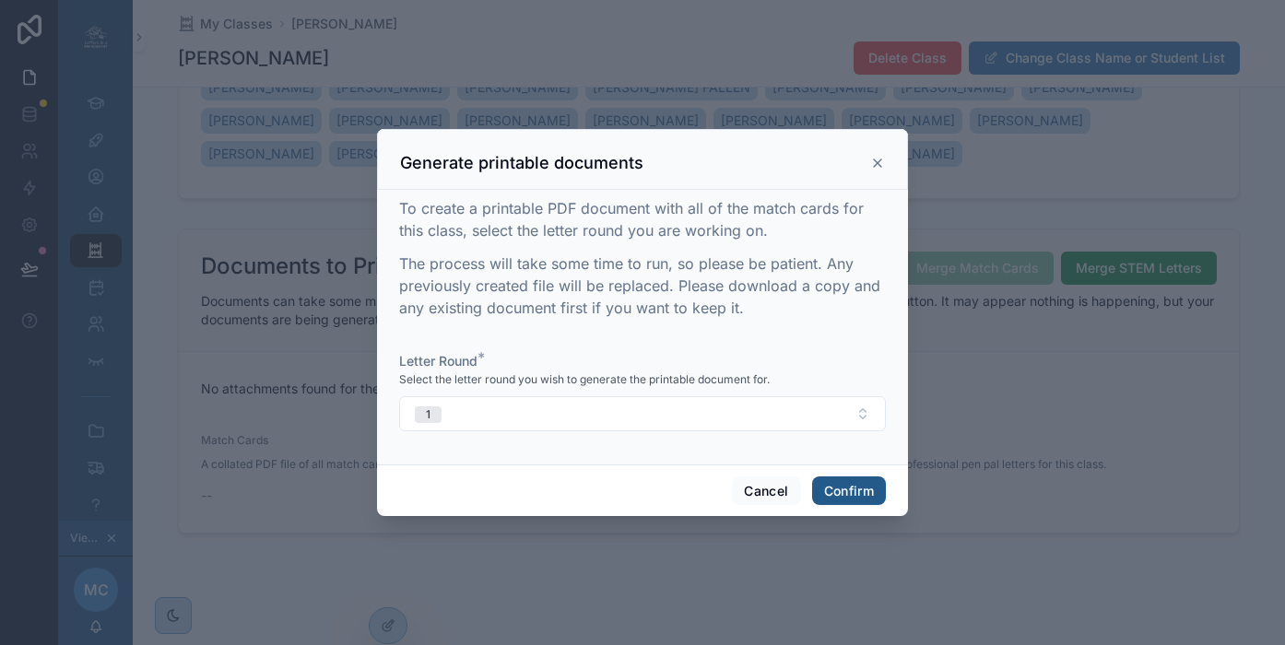
click at [835, 497] on button "Confirm" at bounding box center [849, 490] width 74 height 29
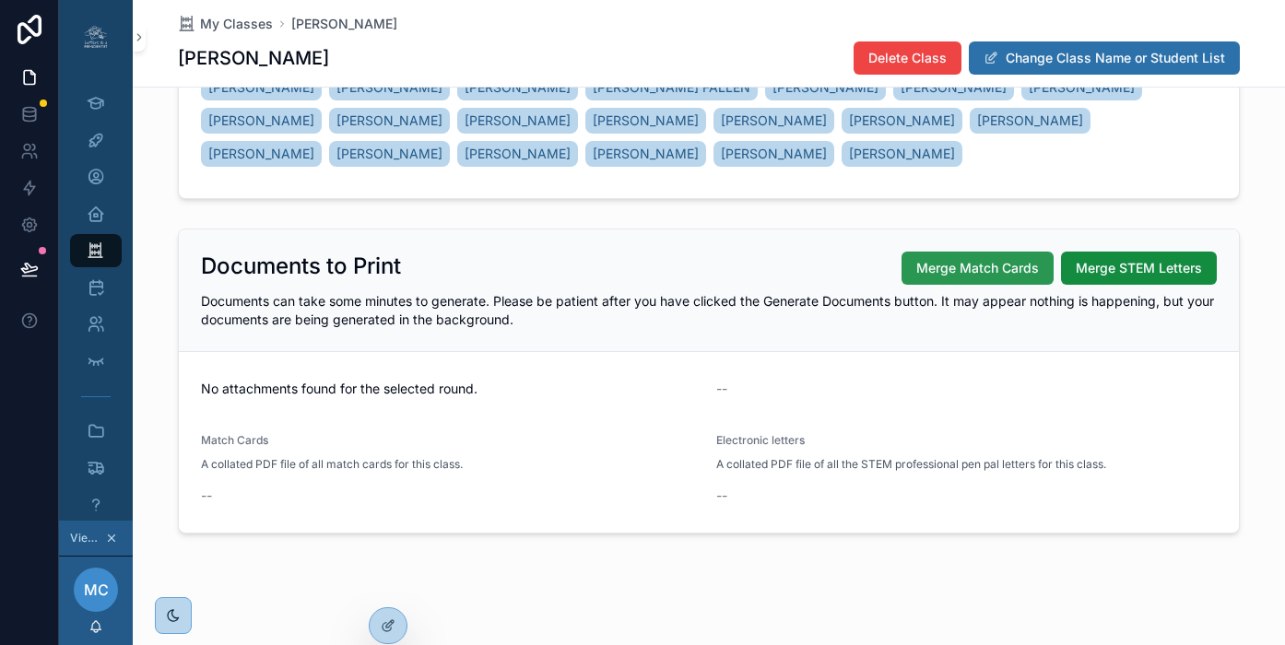
click at [950, 265] on span "Merge Match Cards" at bounding box center [977, 268] width 123 height 18
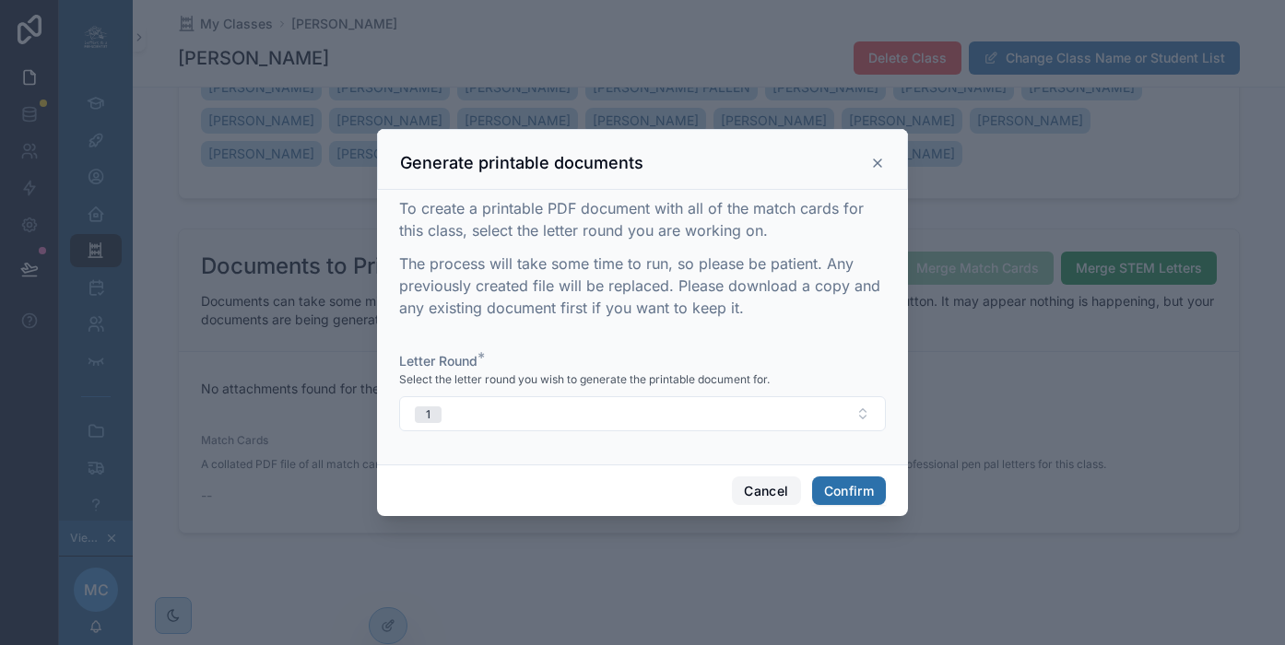
click at [737, 494] on button "Cancel" at bounding box center [766, 490] width 68 height 29
